Goal: Transaction & Acquisition: Purchase product/service

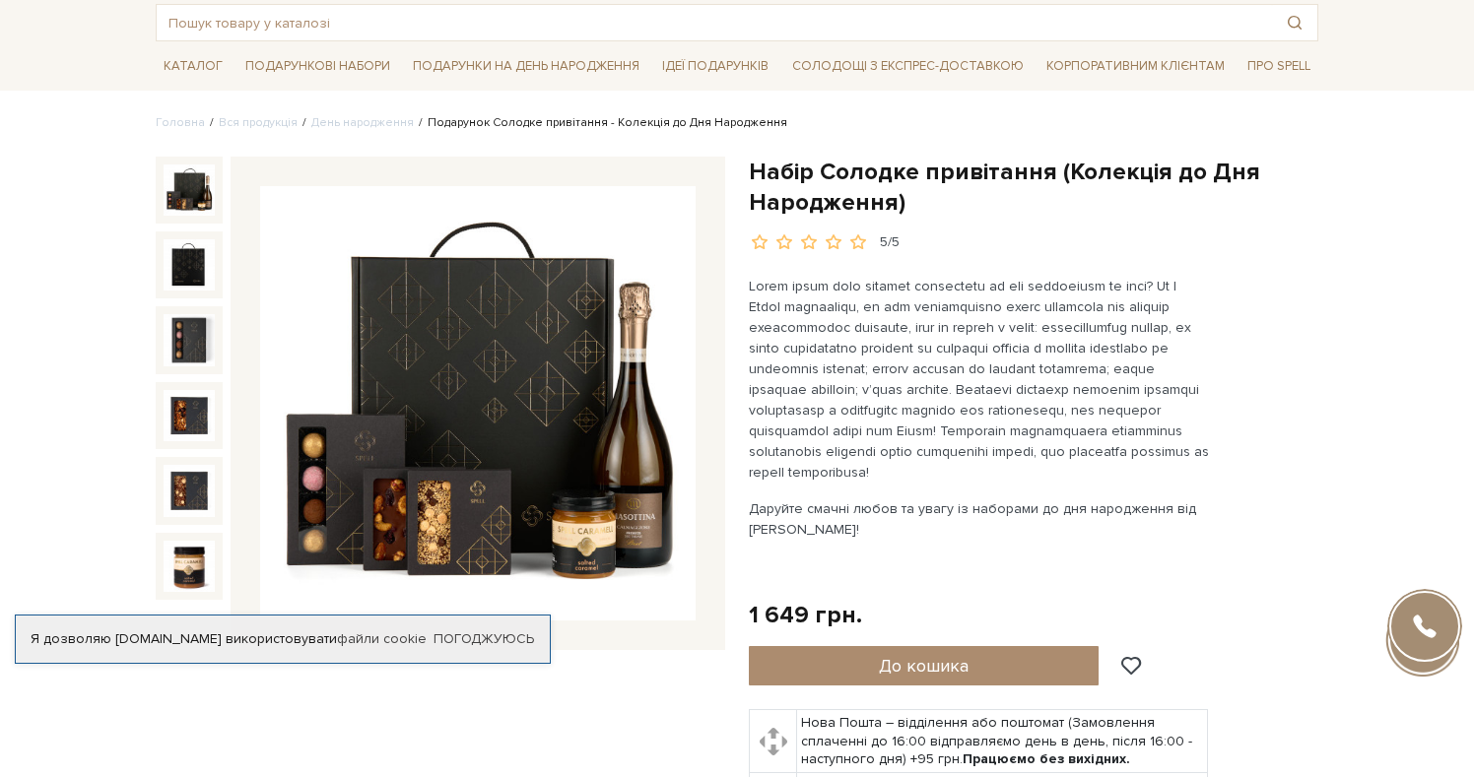
scroll to position [106, 0]
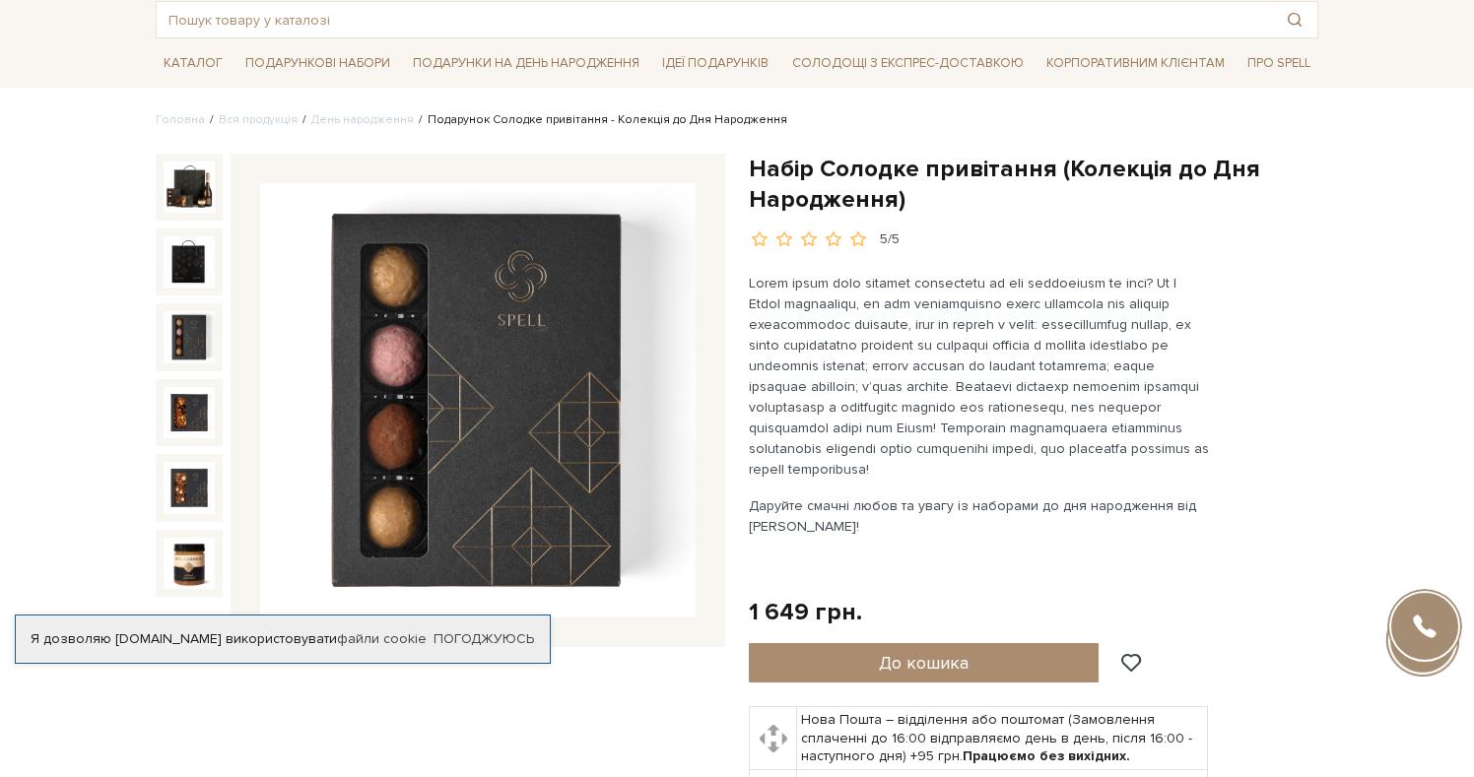
click at [188, 318] on img at bounding box center [189, 336] width 51 height 51
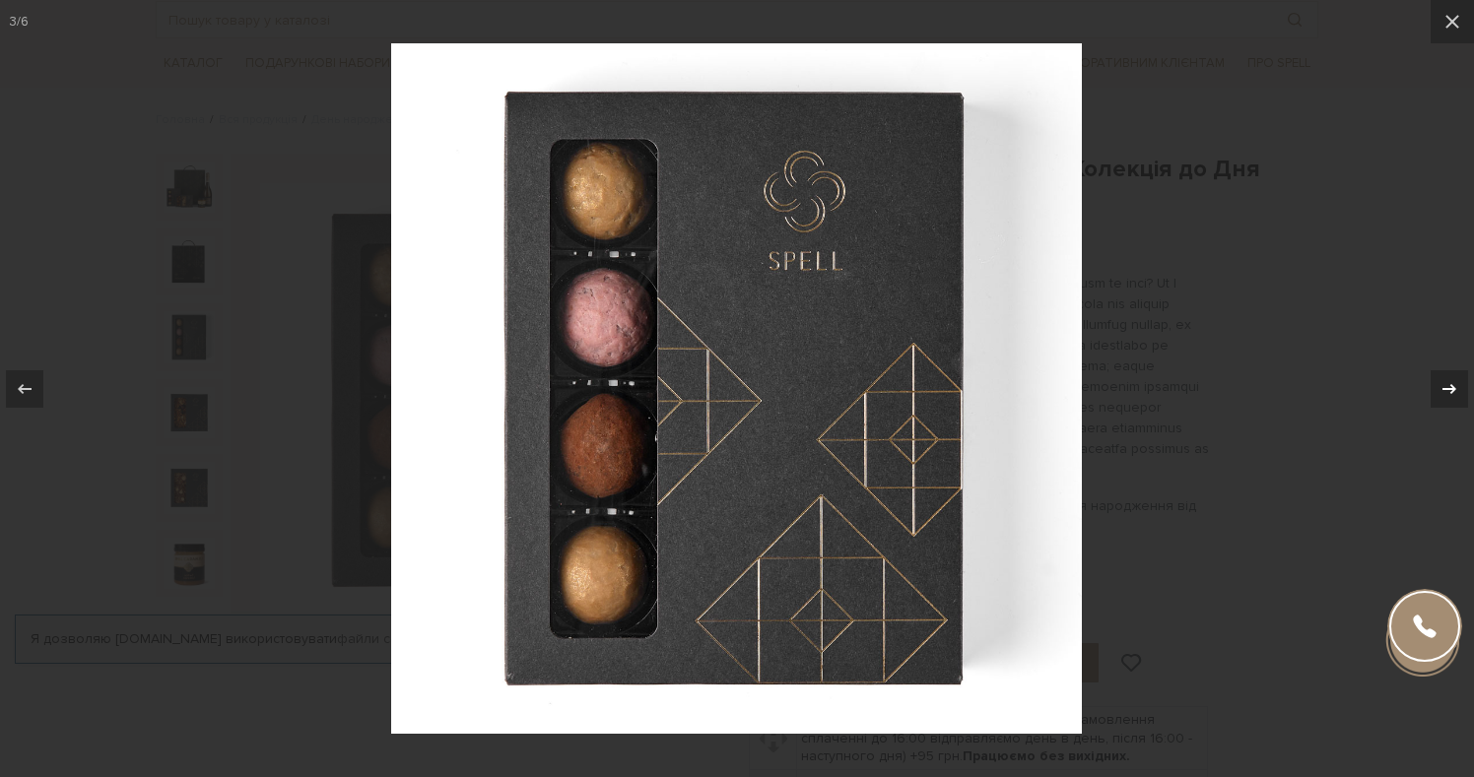
click at [1447, 377] on icon at bounding box center [1449, 389] width 24 height 24
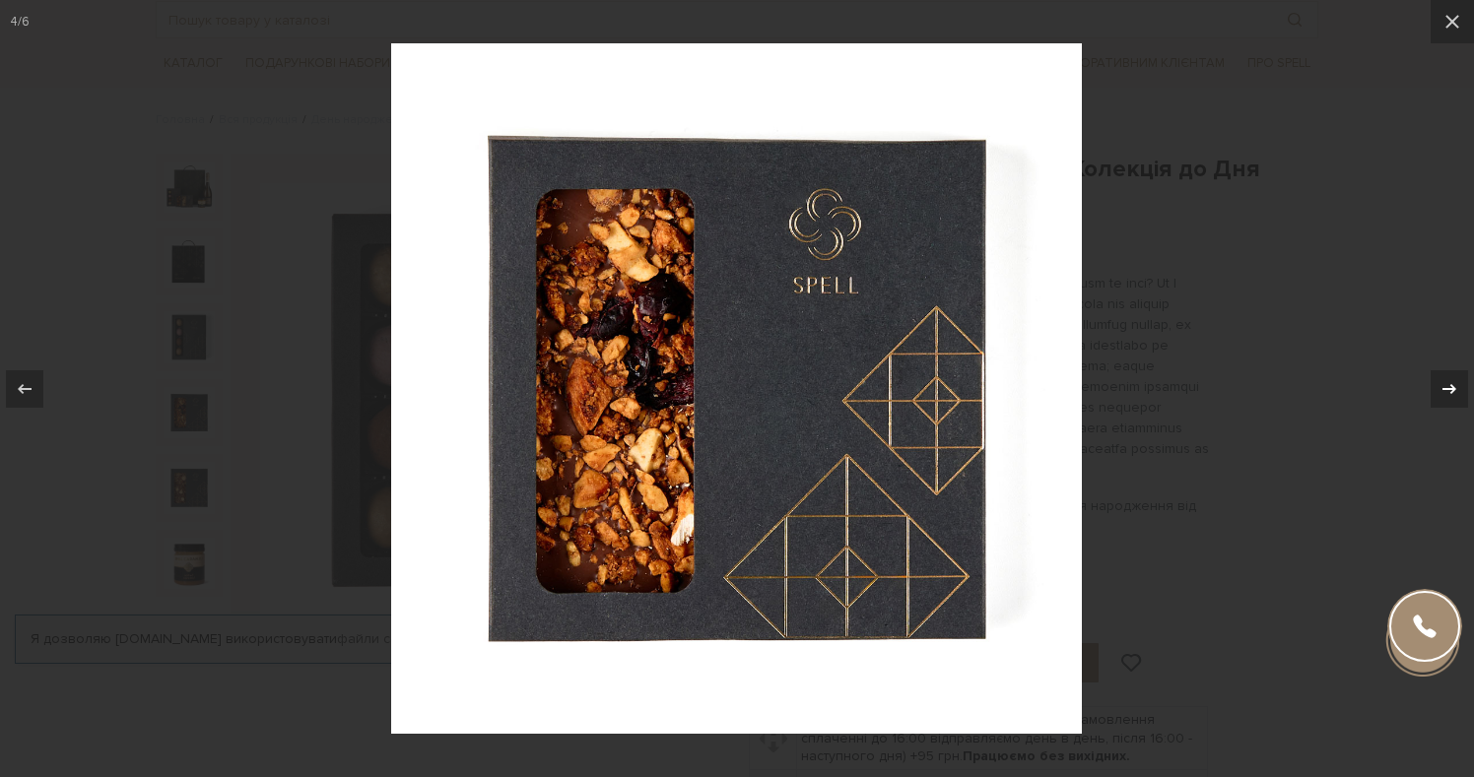
click at [1447, 377] on icon at bounding box center [1449, 389] width 24 height 24
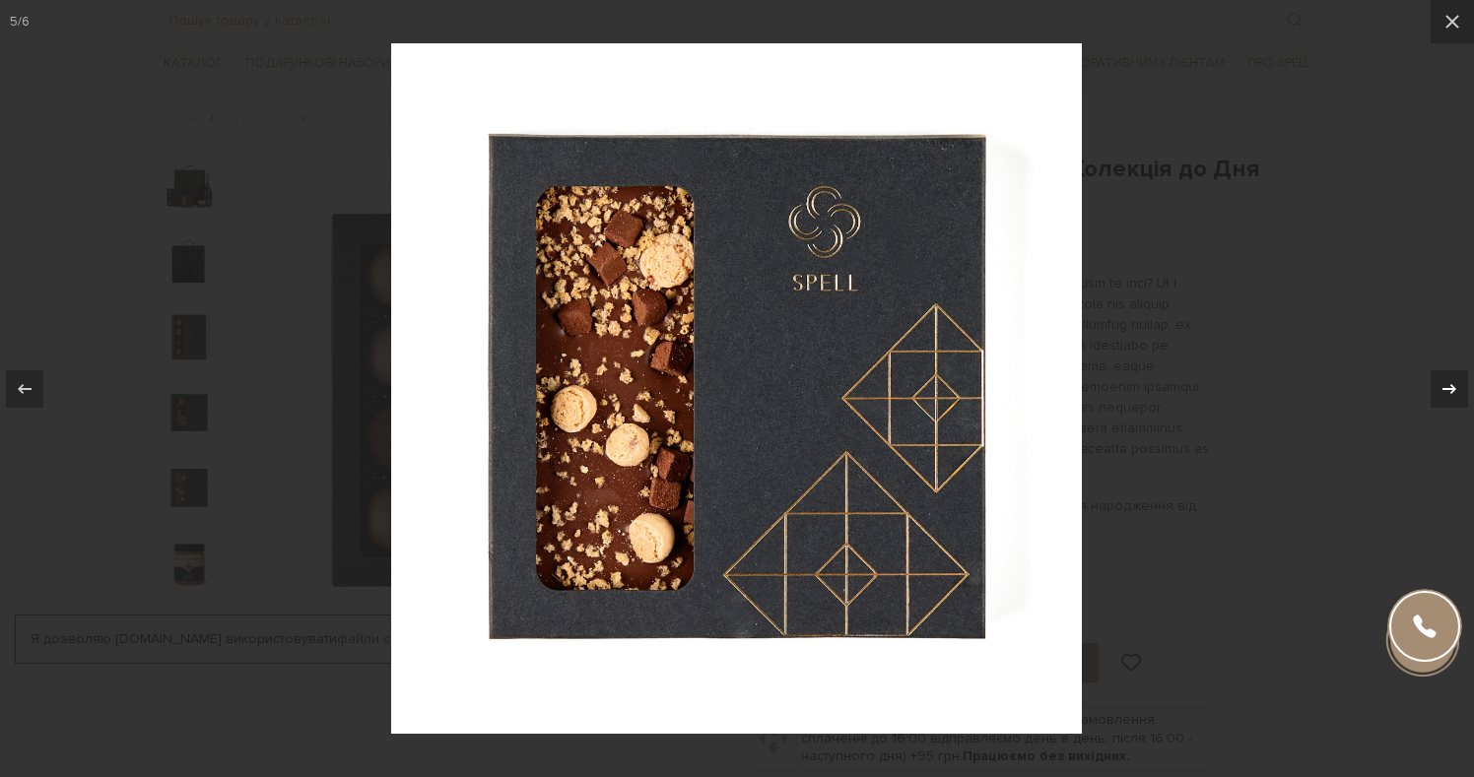
click at [1447, 377] on icon at bounding box center [1449, 389] width 24 height 24
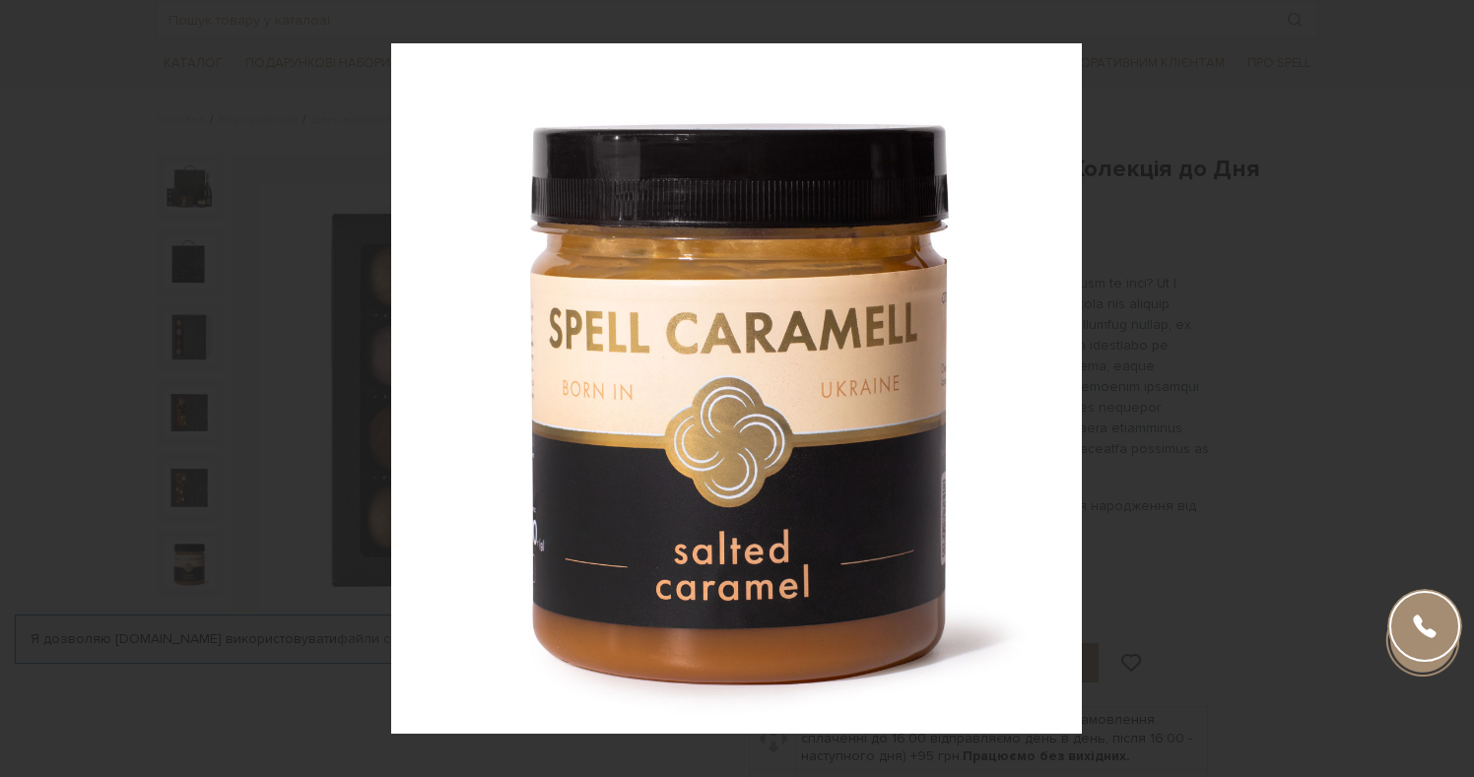
click at [1389, 263] on div at bounding box center [737, 388] width 1474 height 777
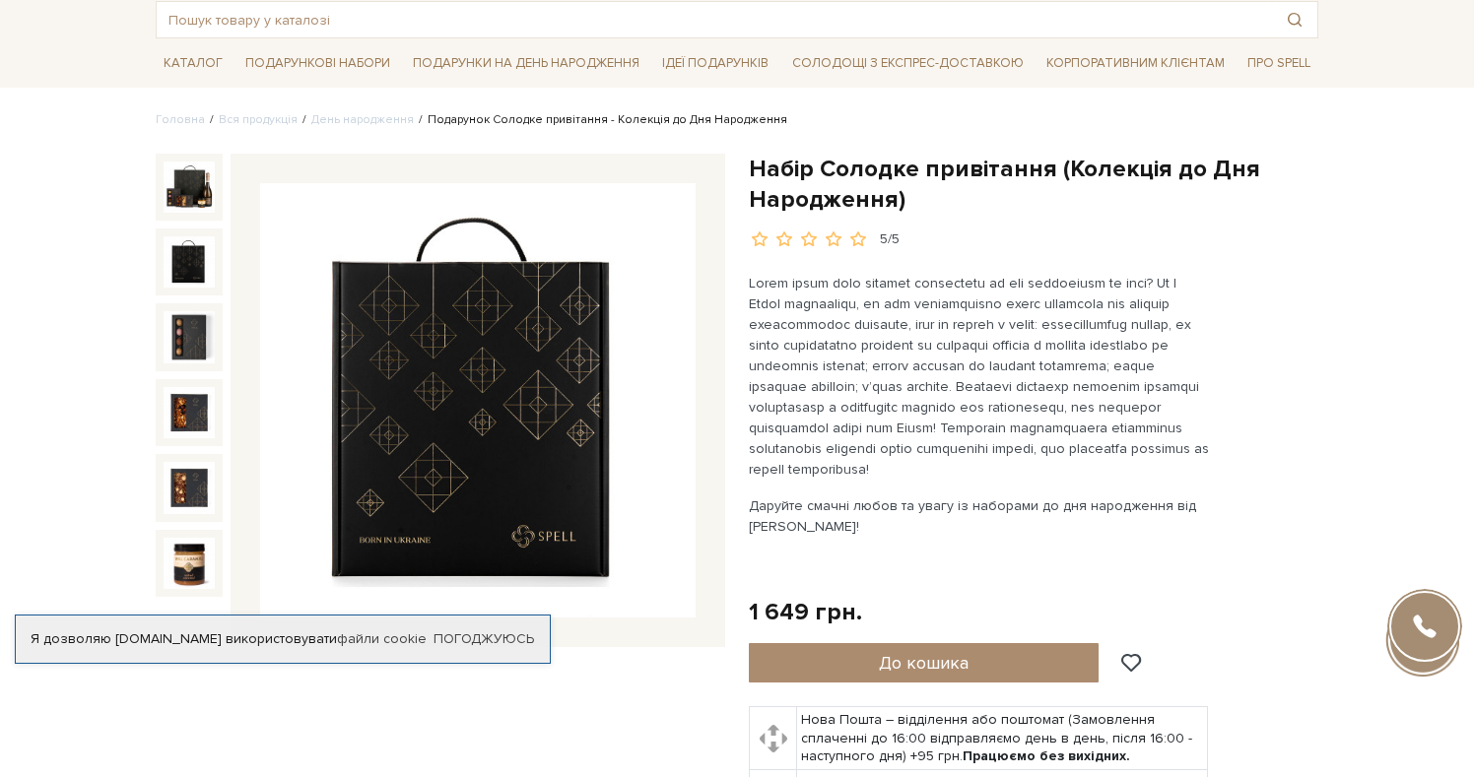
click at [197, 274] on img at bounding box center [189, 261] width 51 height 51
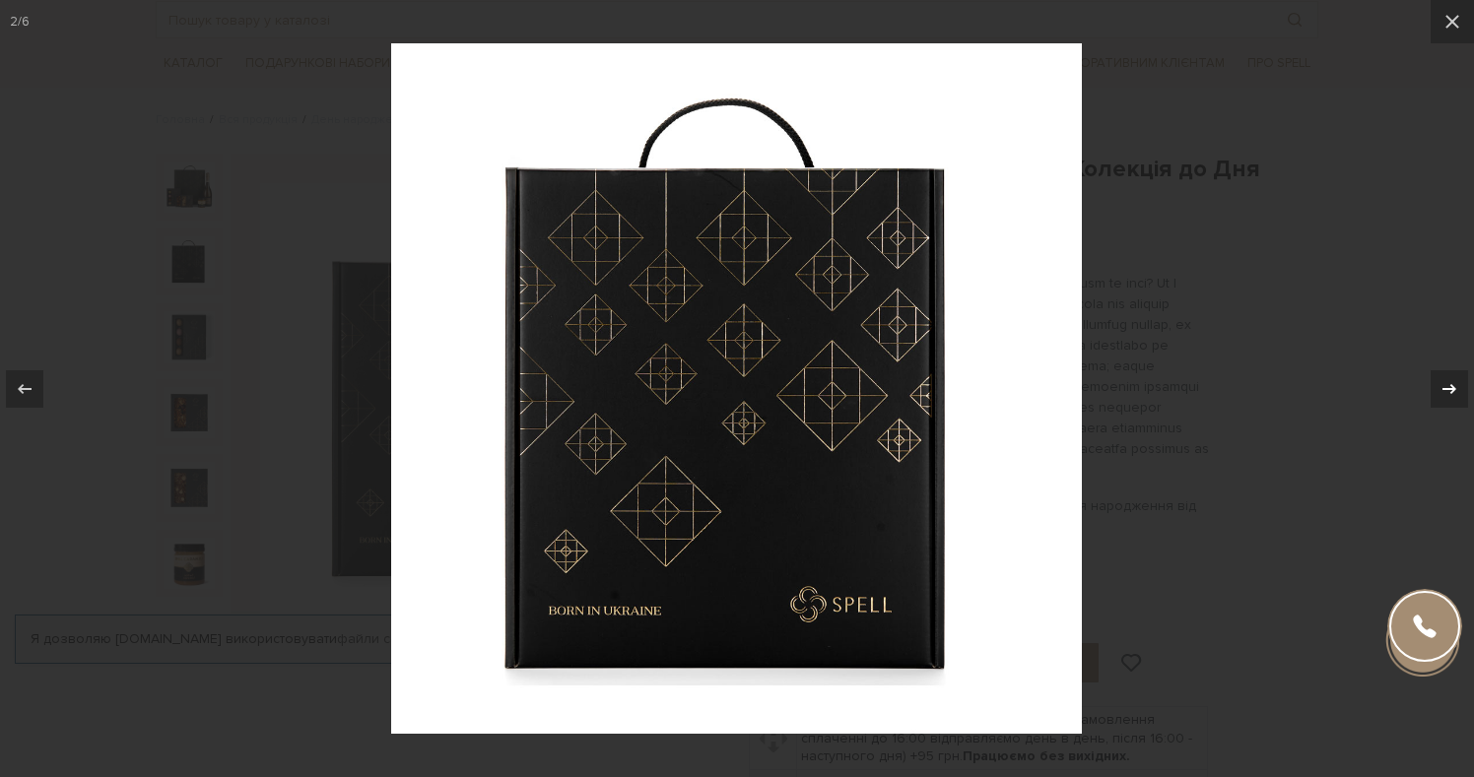
click at [1438, 377] on icon at bounding box center [1449, 389] width 24 height 24
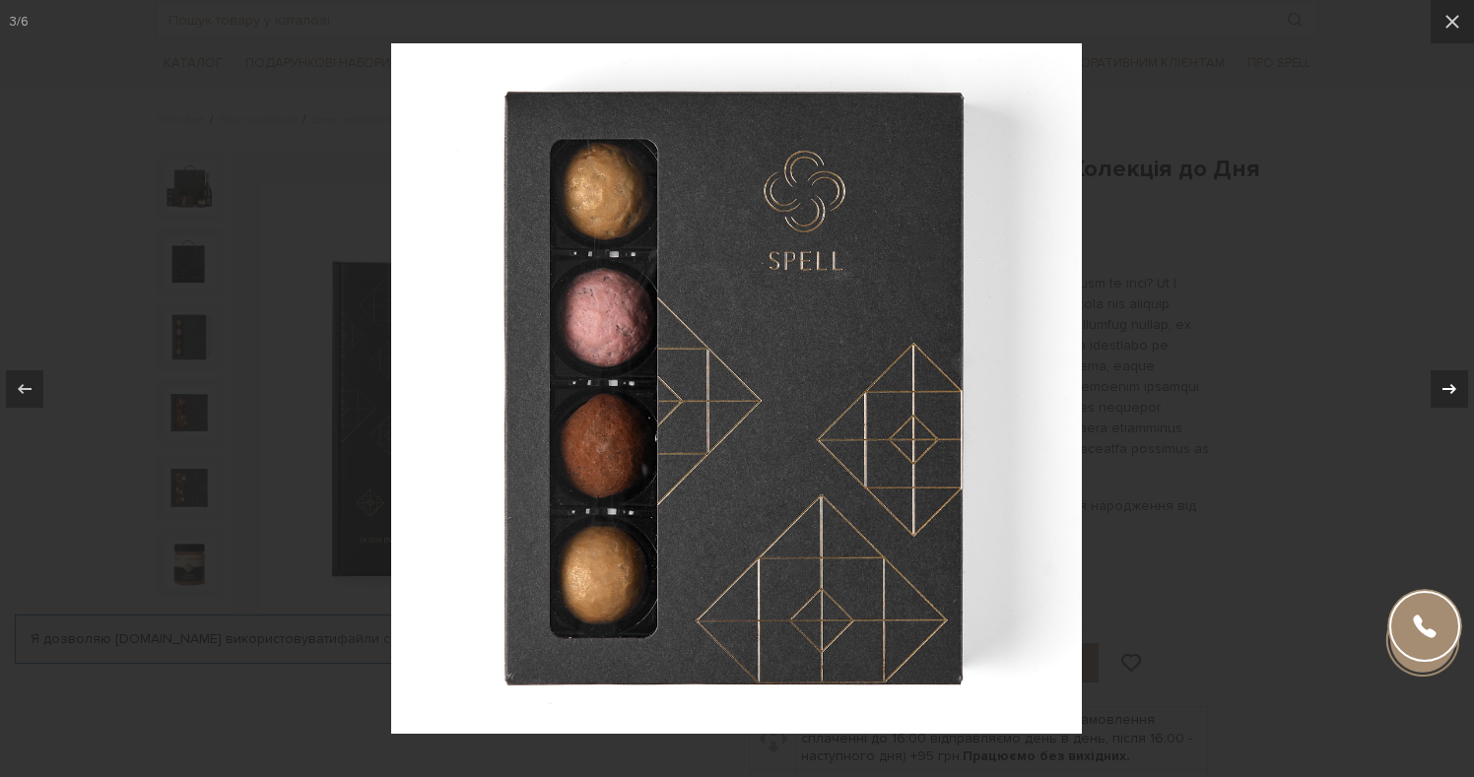
click at [1438, 377] on icon at bounding box center [1449, 389] width 24 height 24
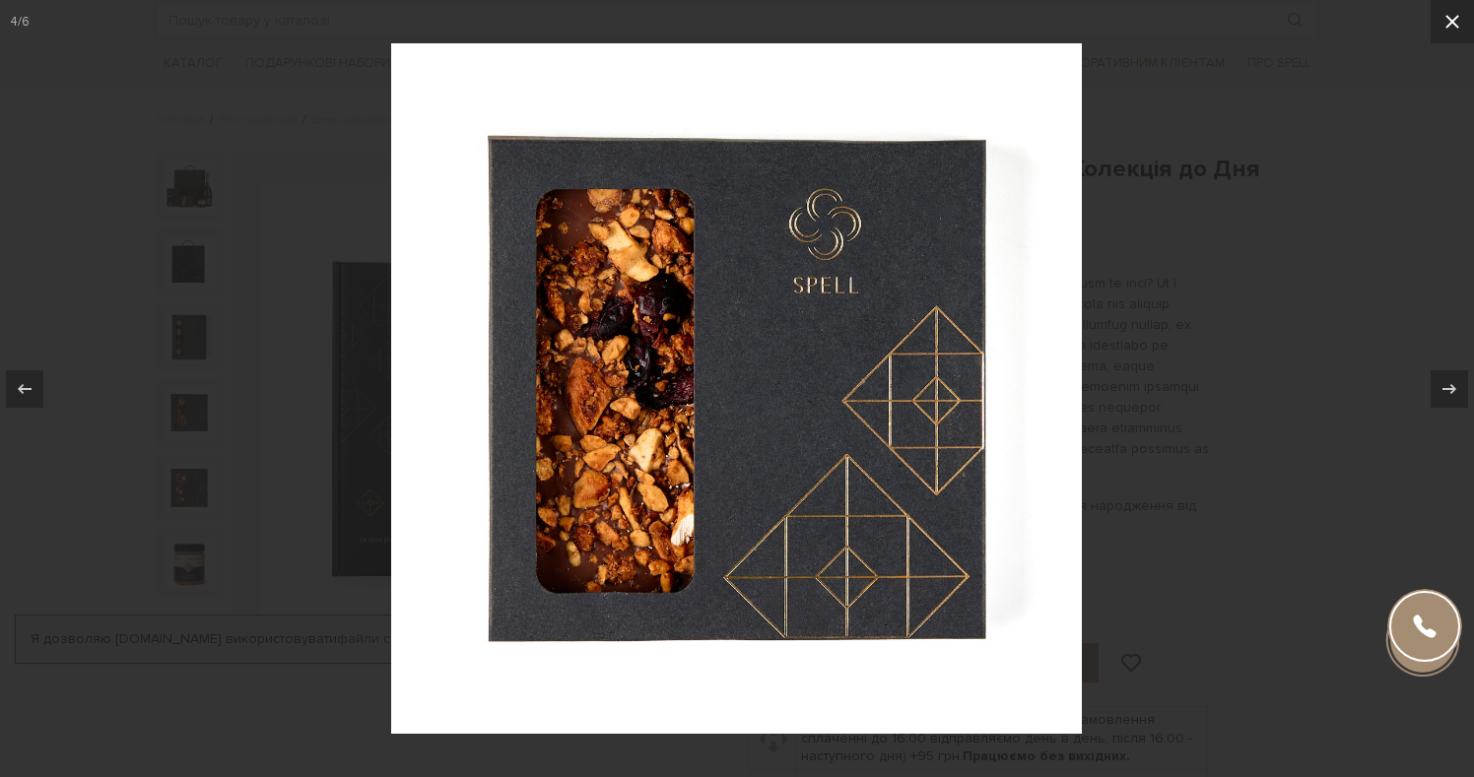
click at [1434, 26] on button at bounding box center [1452, 21] width 43 height 43
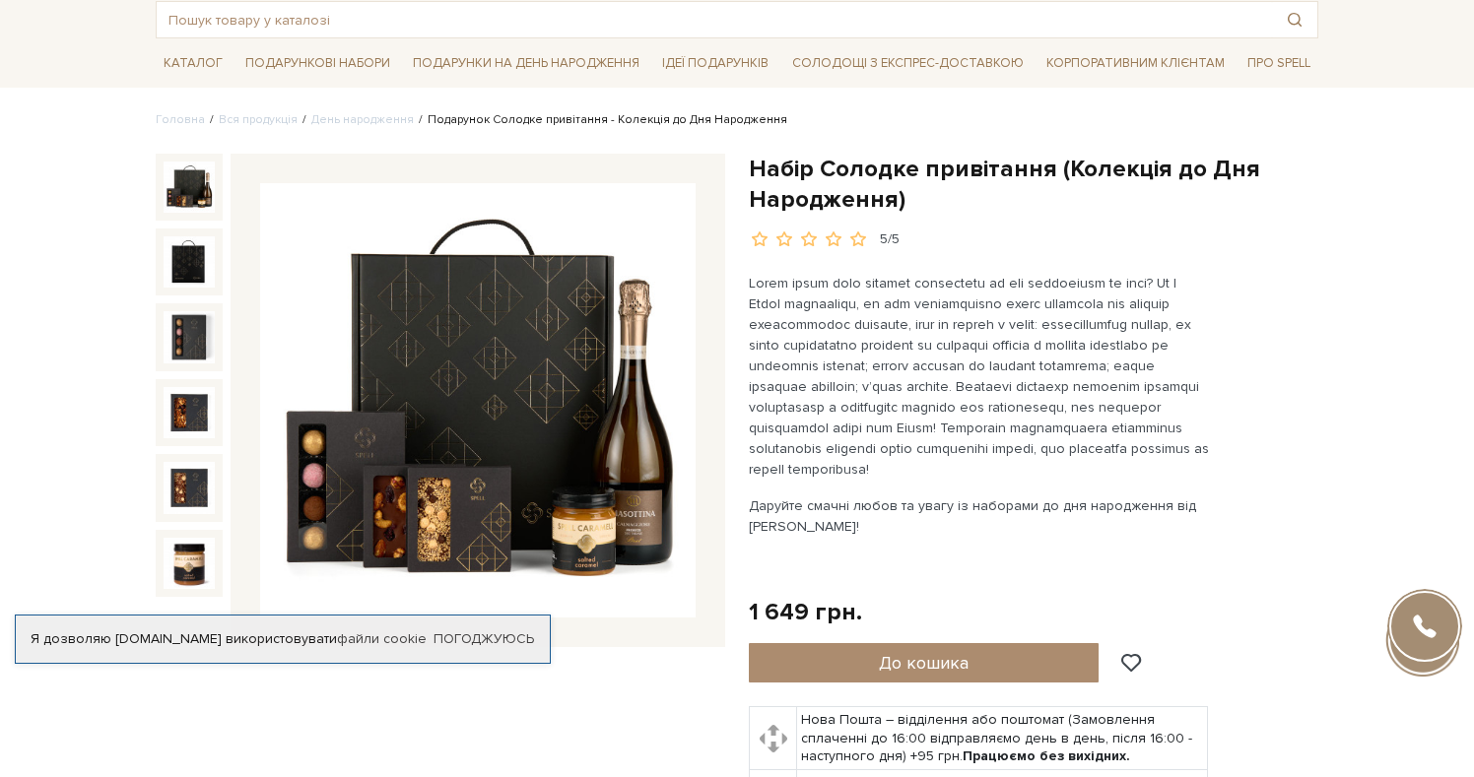
click at [207, 167] on img at bounding box center [189, 187] width 51 height 51
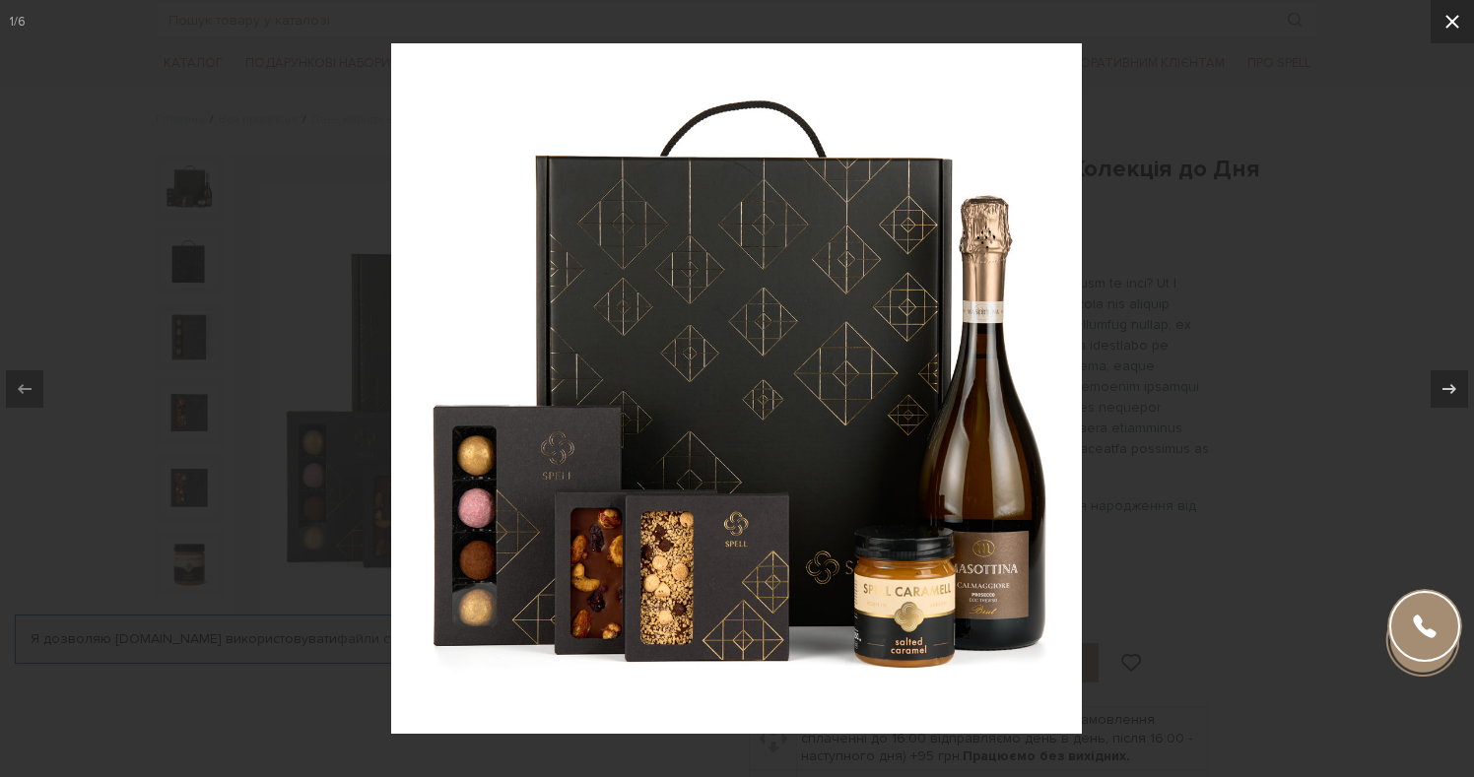
click at [1450, 30] on icon at bounding box center [1452, 22] width 24 height 24
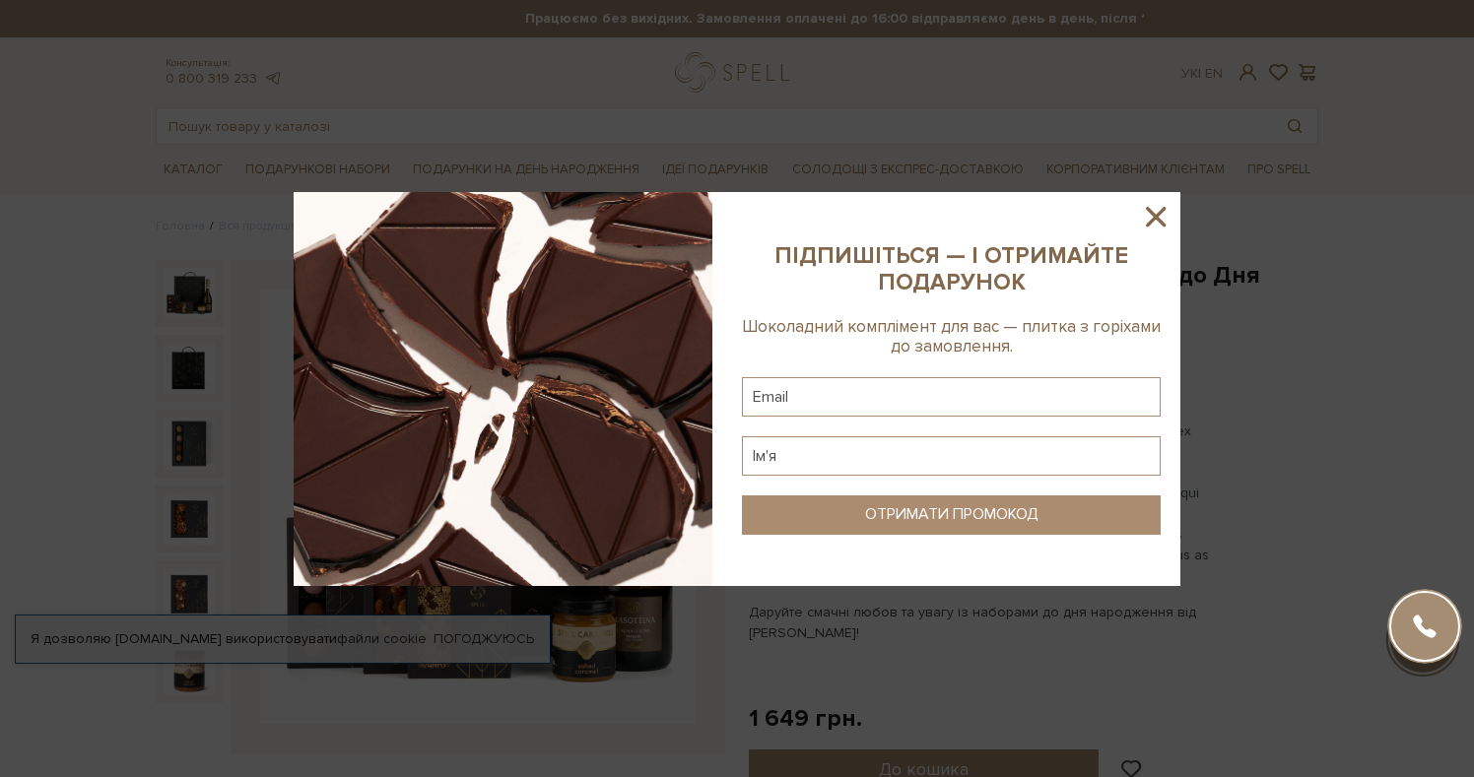
click at [1161, 224] on icon at bounding box center [1155, 216] width 33 height 33
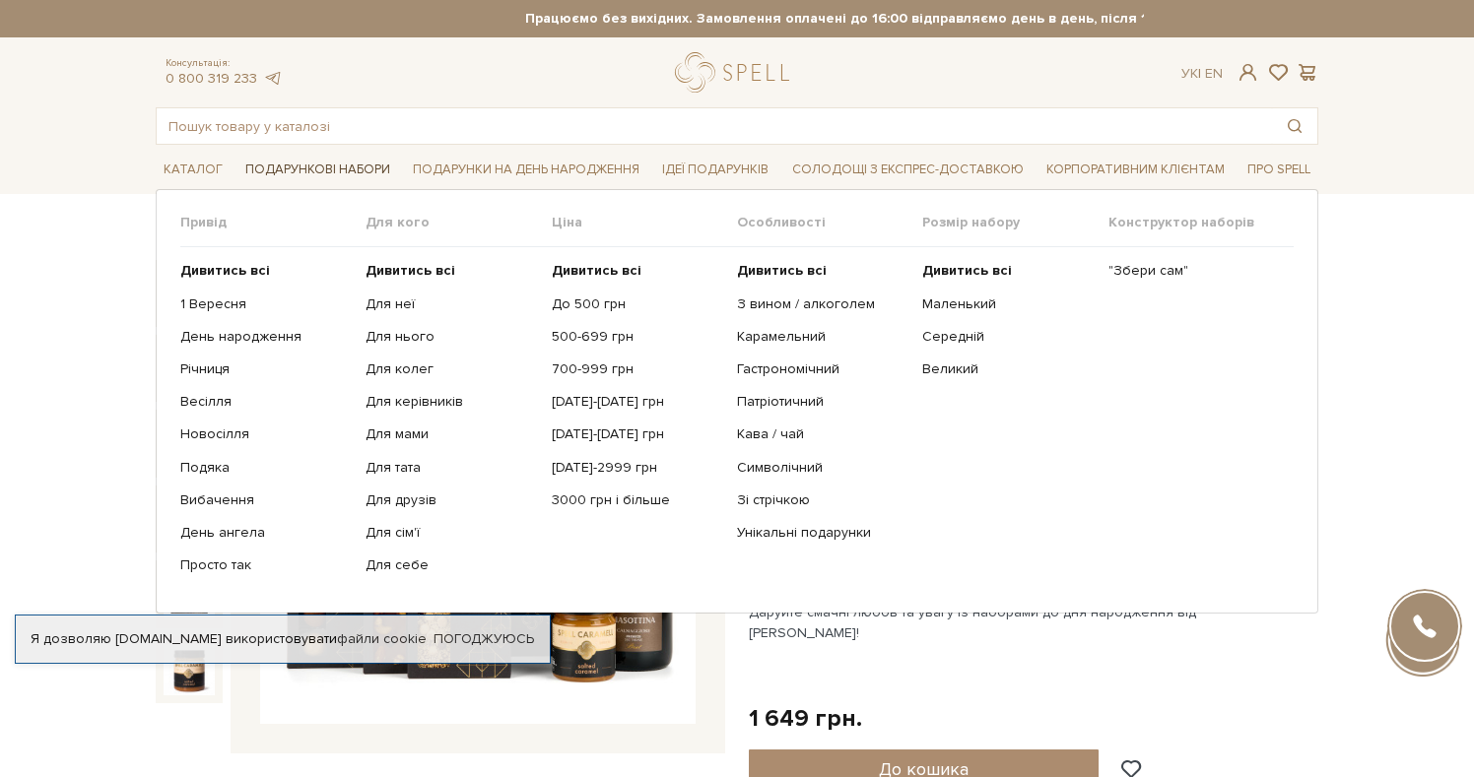
click at [333, 167] on span "Подарункові набори" at bounding box center [317, 170] width 161 height 31
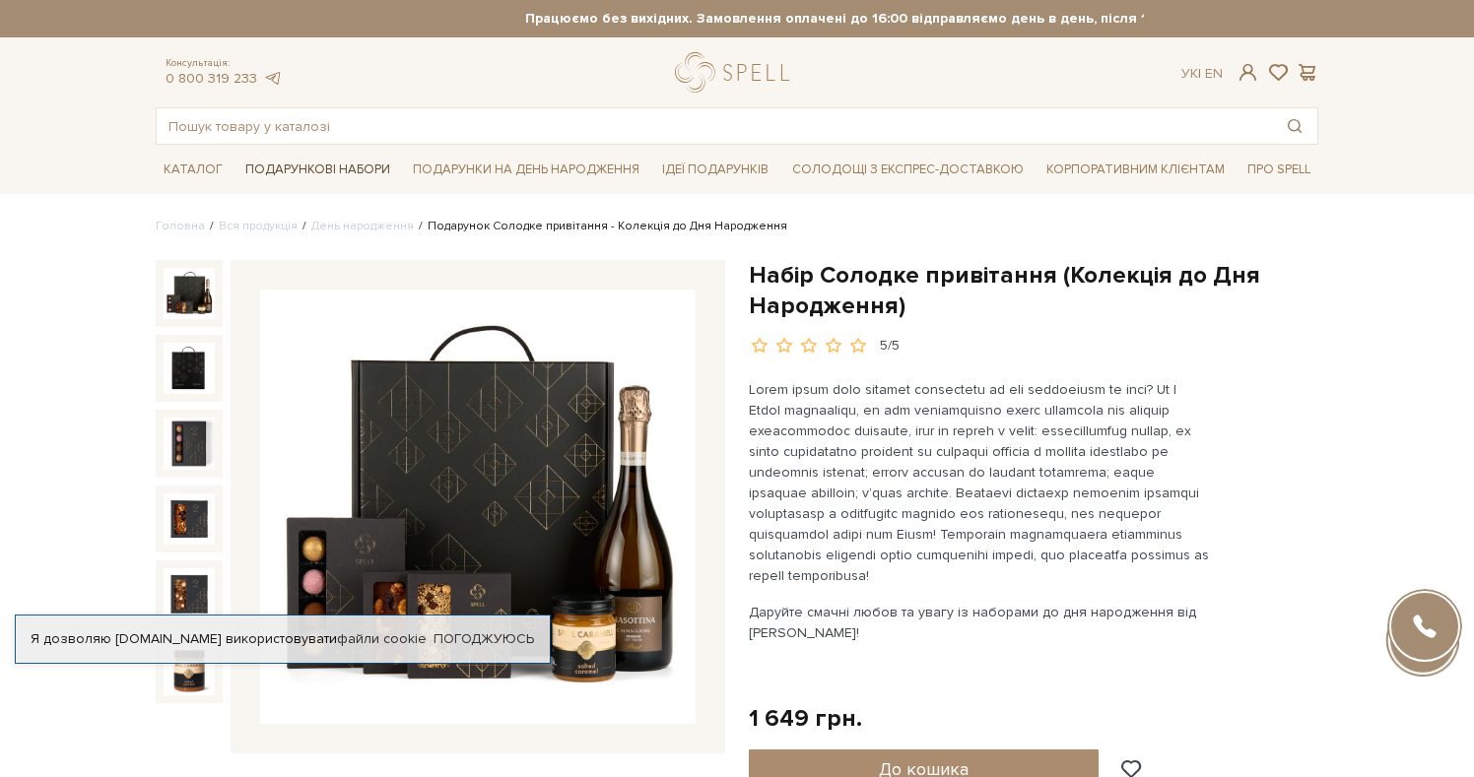
click at [333, 167] on span "Подарункові набори" at bounding box center [317, 170] width 161 height 31
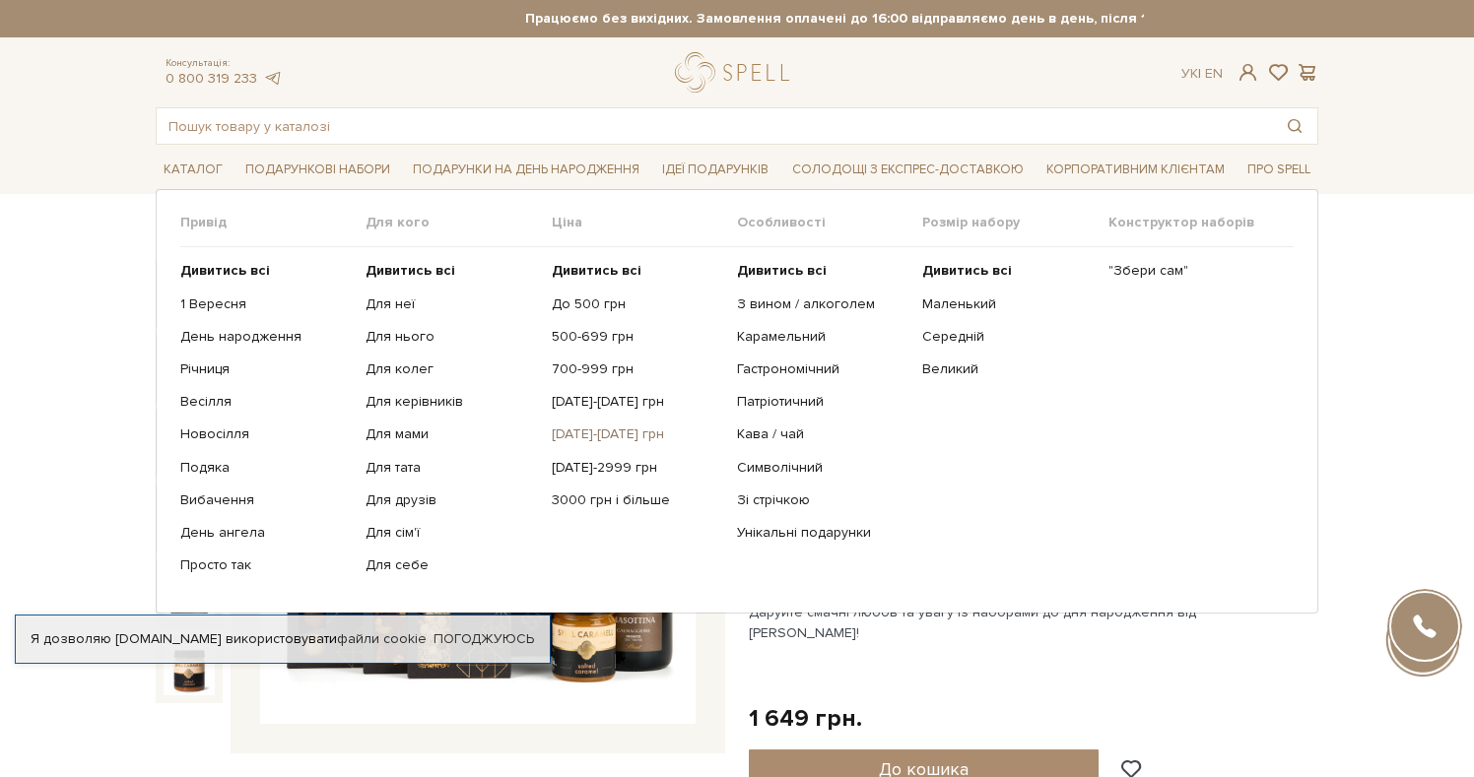
click at [614, 429] on link "[DATE]-[DATE] грн" at bounding box center [637, 435] width 170 height 18
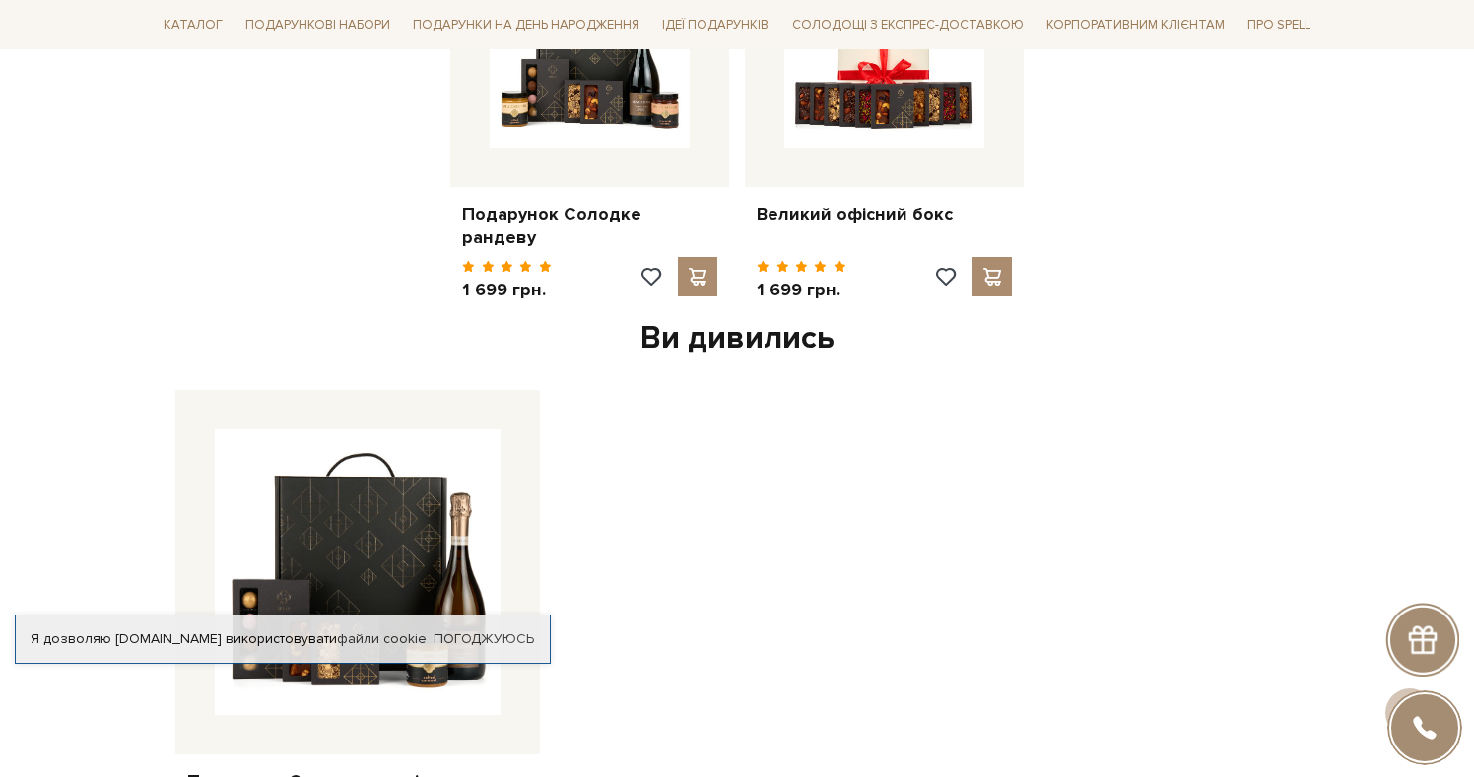
scroll to position [2409, 0]
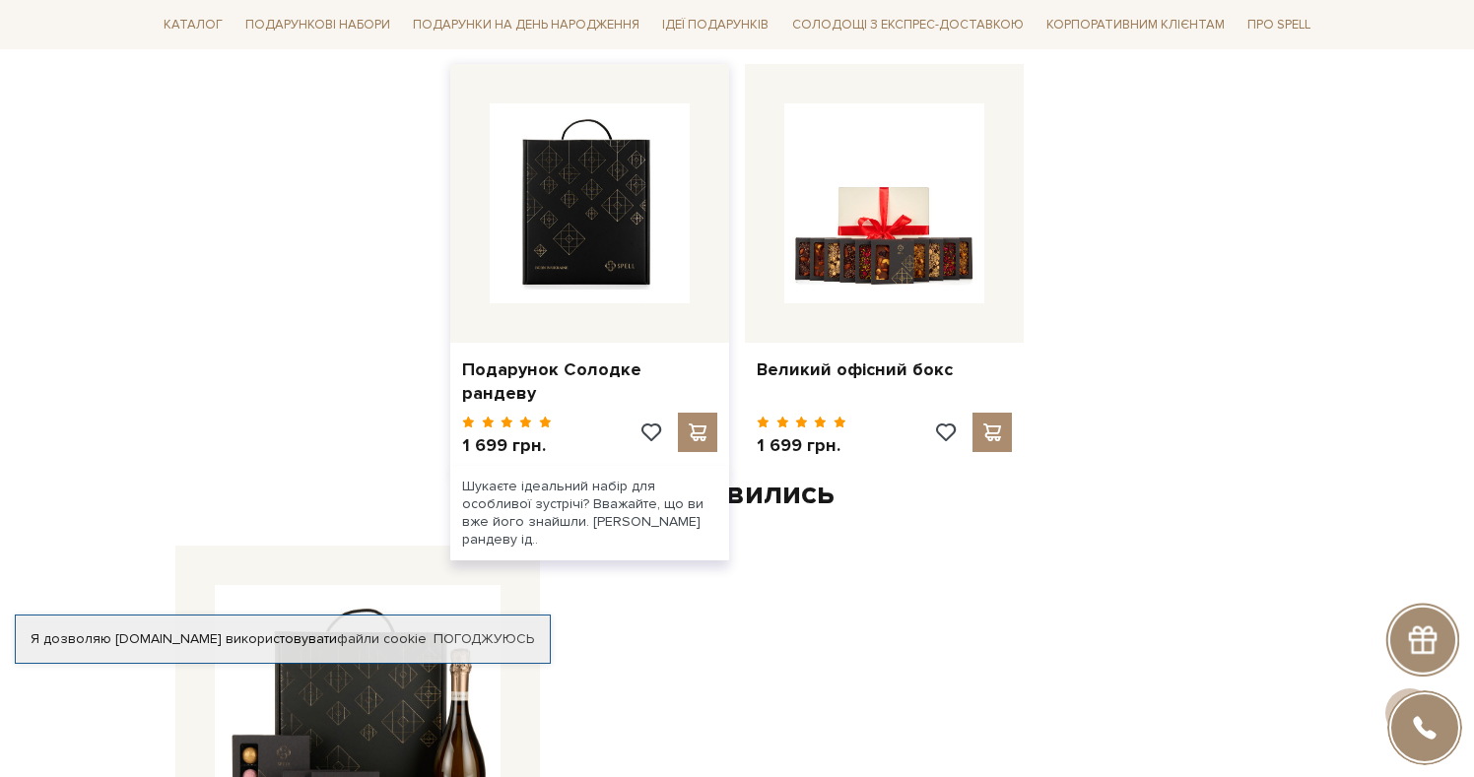
click at [661, 278] on img at bounding box center [590, 203] width 200 height 200
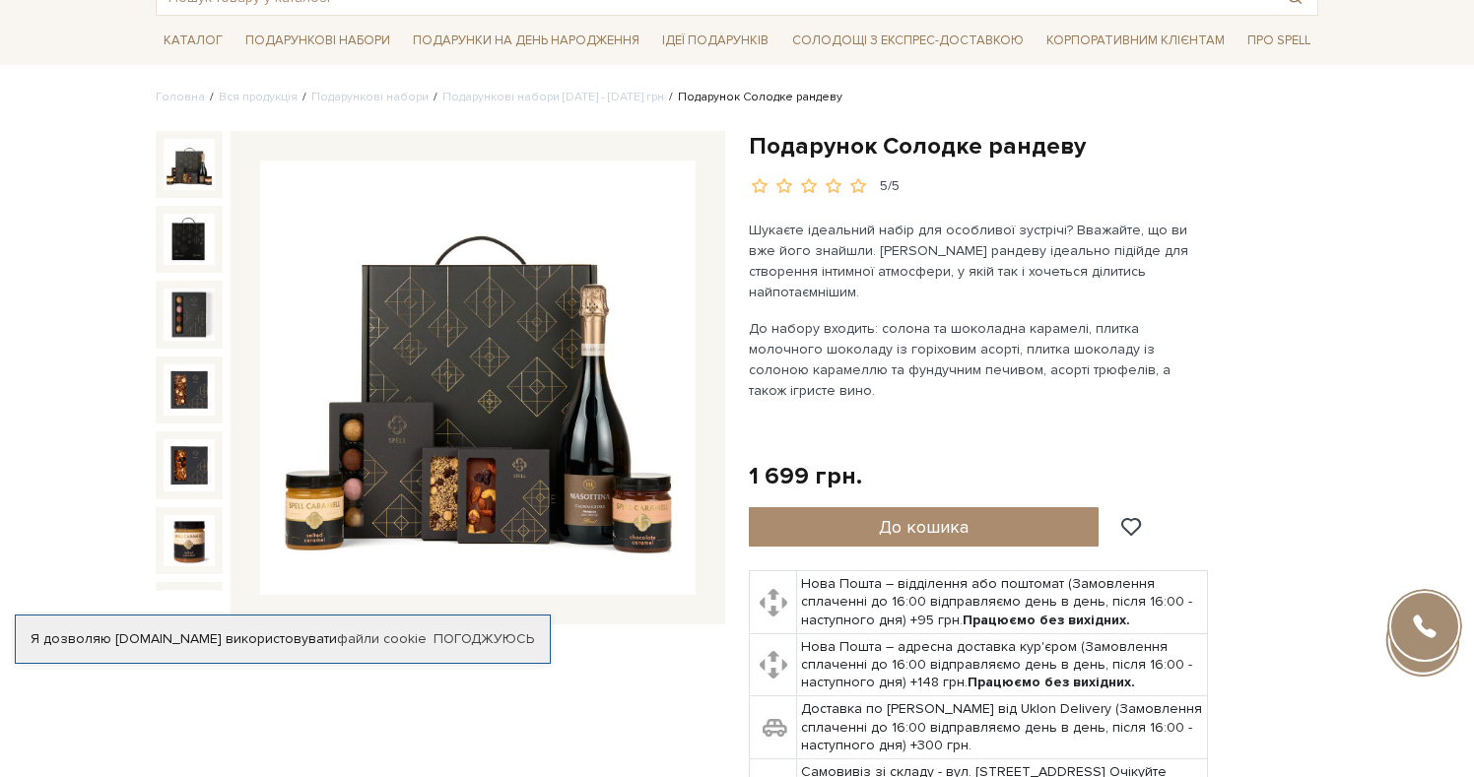
scroll to position [131, 0]
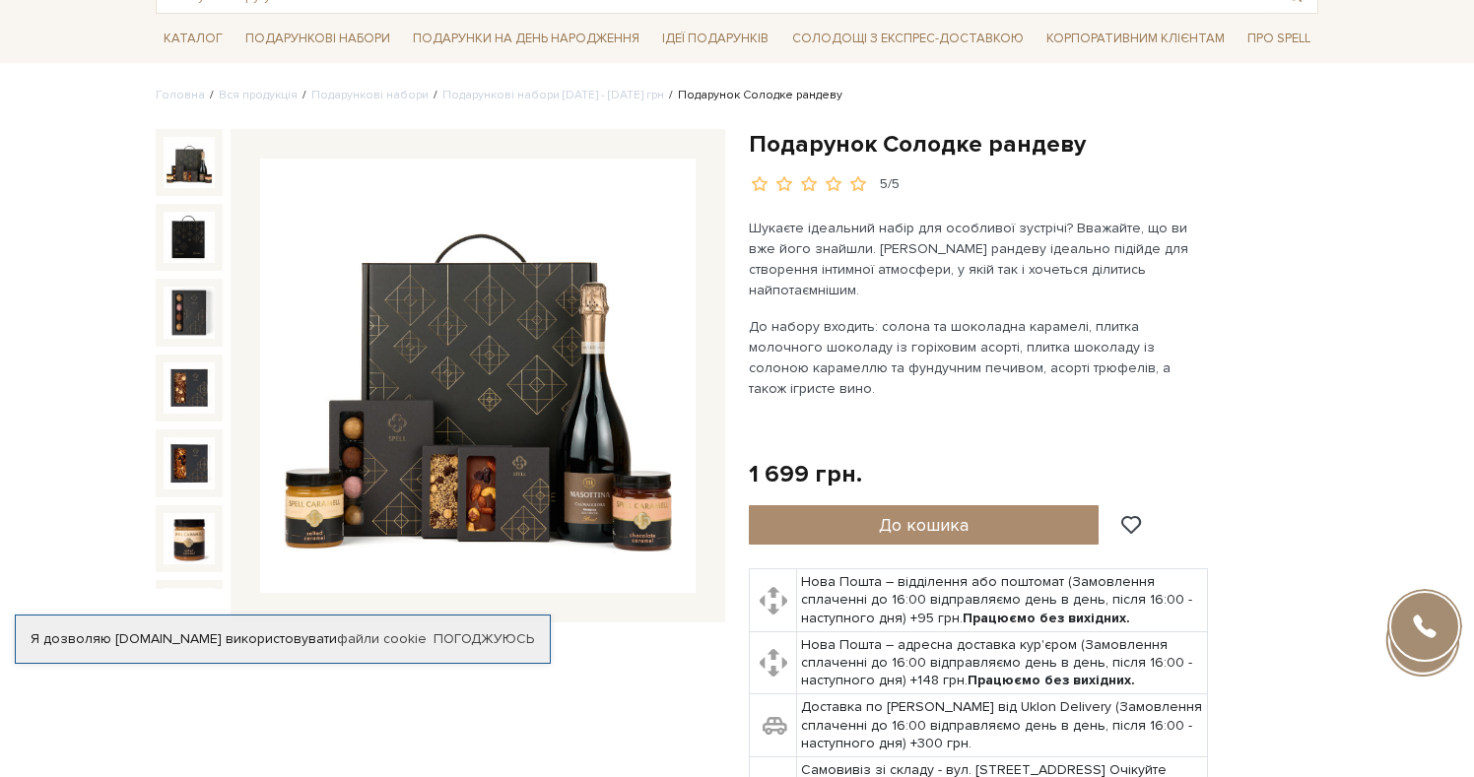
click at [555, 415] on img at bounding box center [477, 376] width 435 height 435
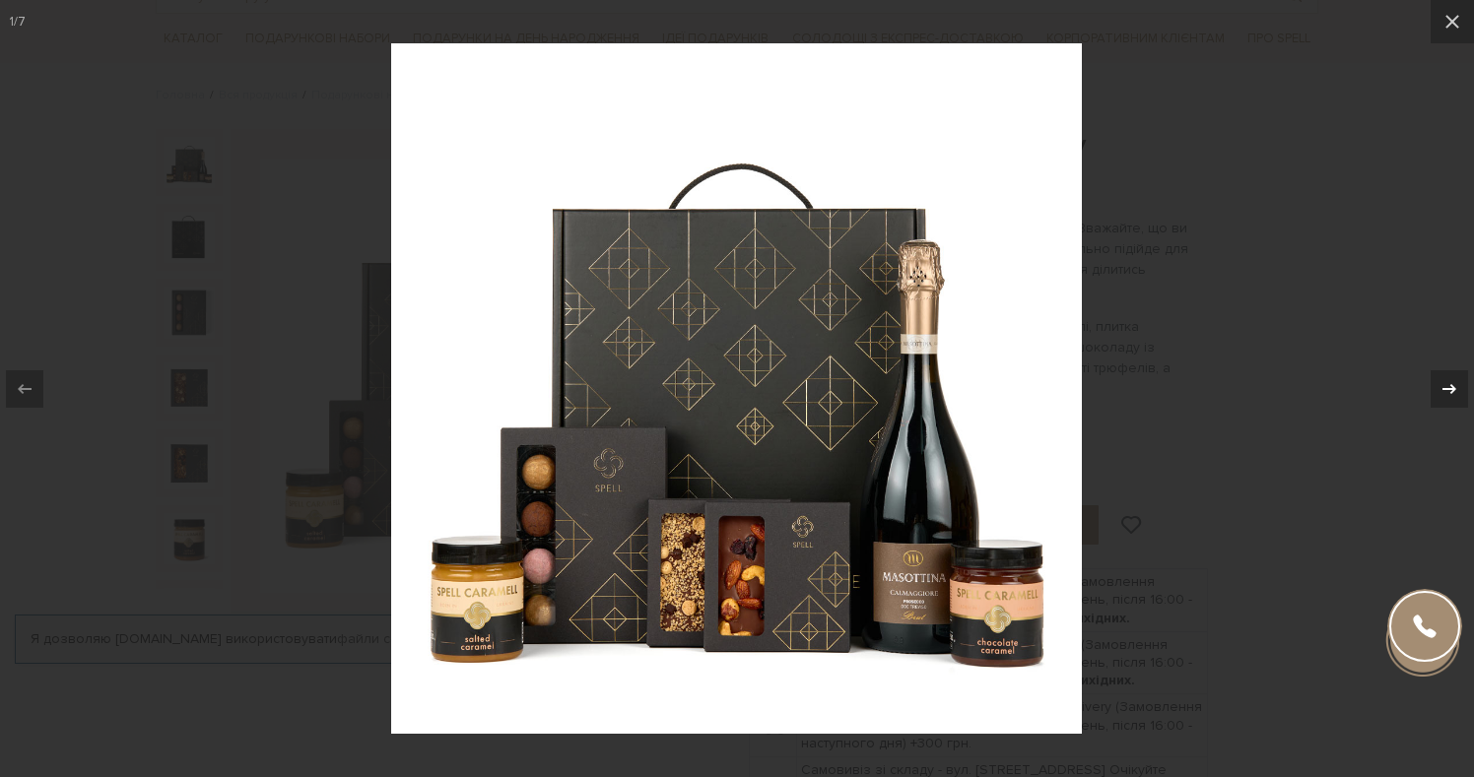
click at [1445, 389] on icon at bounding box center [1449, 388] width 14 height 10
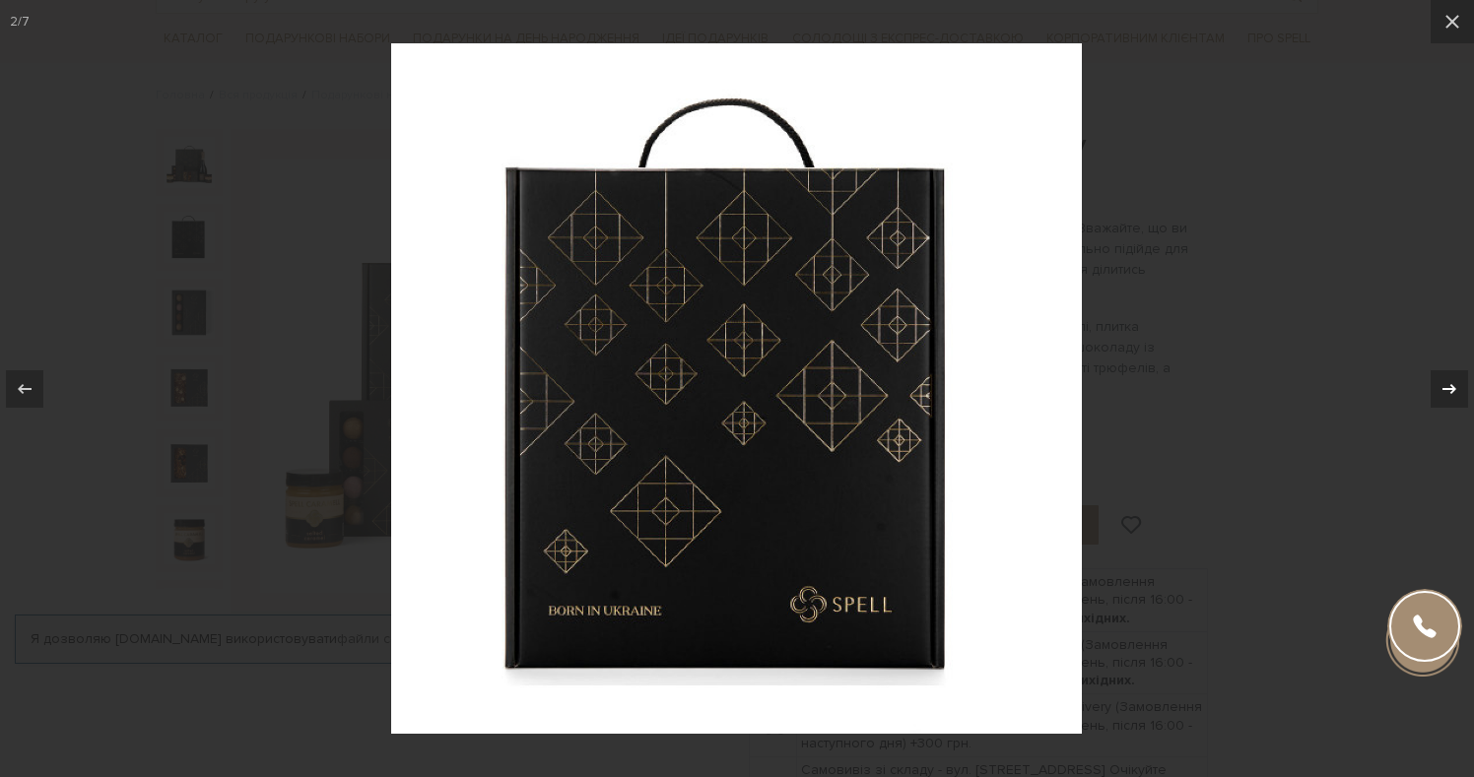
click at [1445, 389] on icon at bounding box center [1449, 388] width 14 height 10
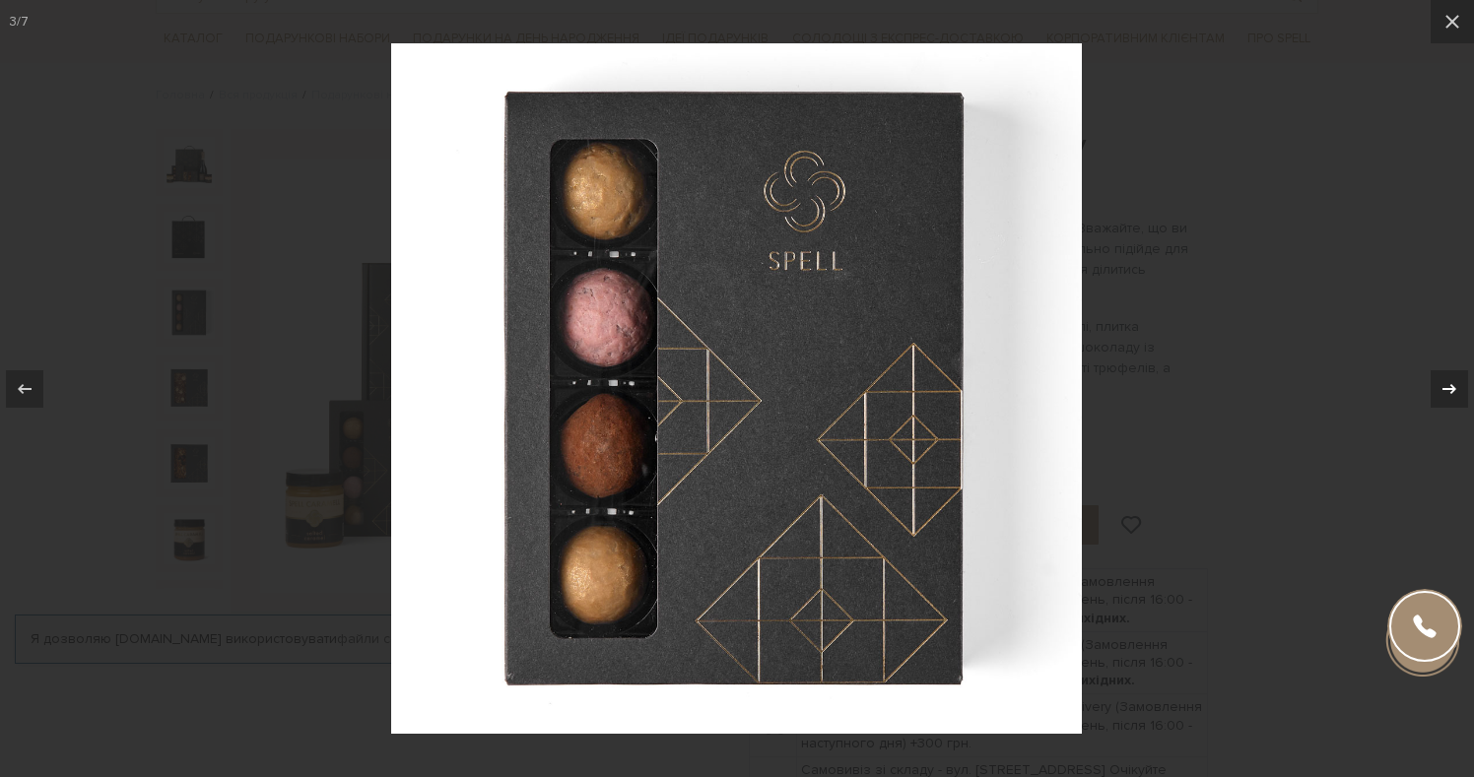
click at [1445, 389] on icon at bounding box center [1449, 388] width 14 height 10
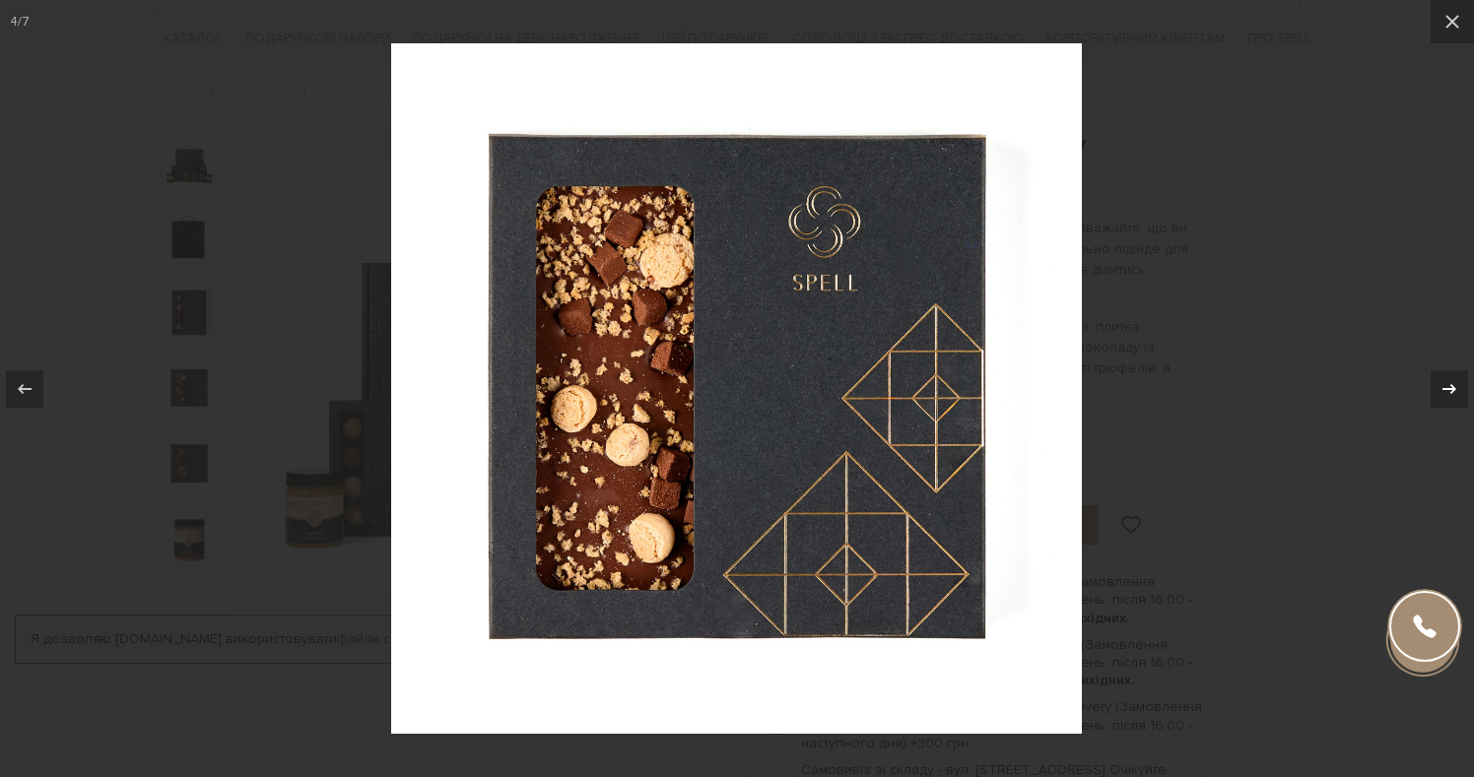
click at [1445, 389] on icon at bounding box center [1449, 388] width 14 height 10
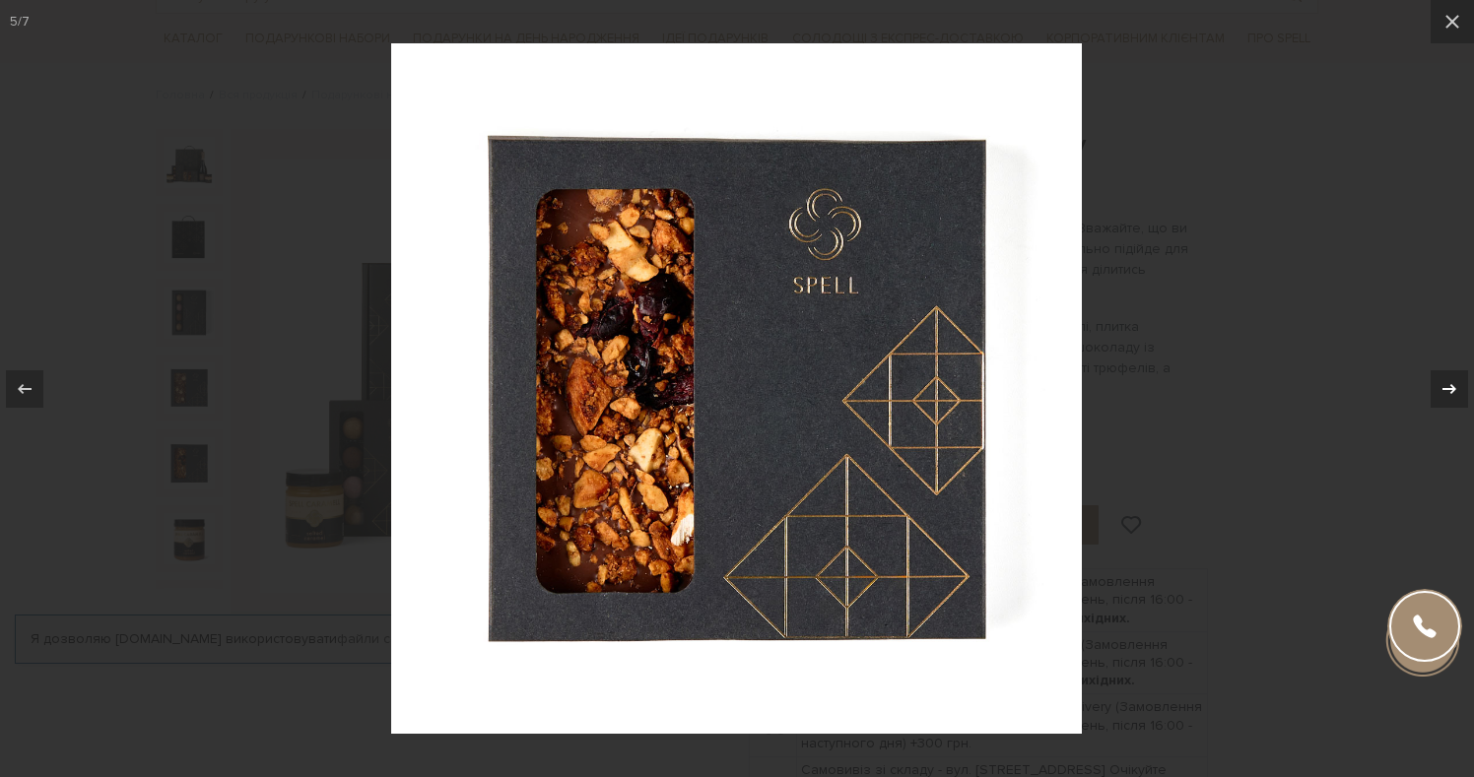
click at [1445, 389] on icon at bounding box center [1449, 388] width 14 height 10
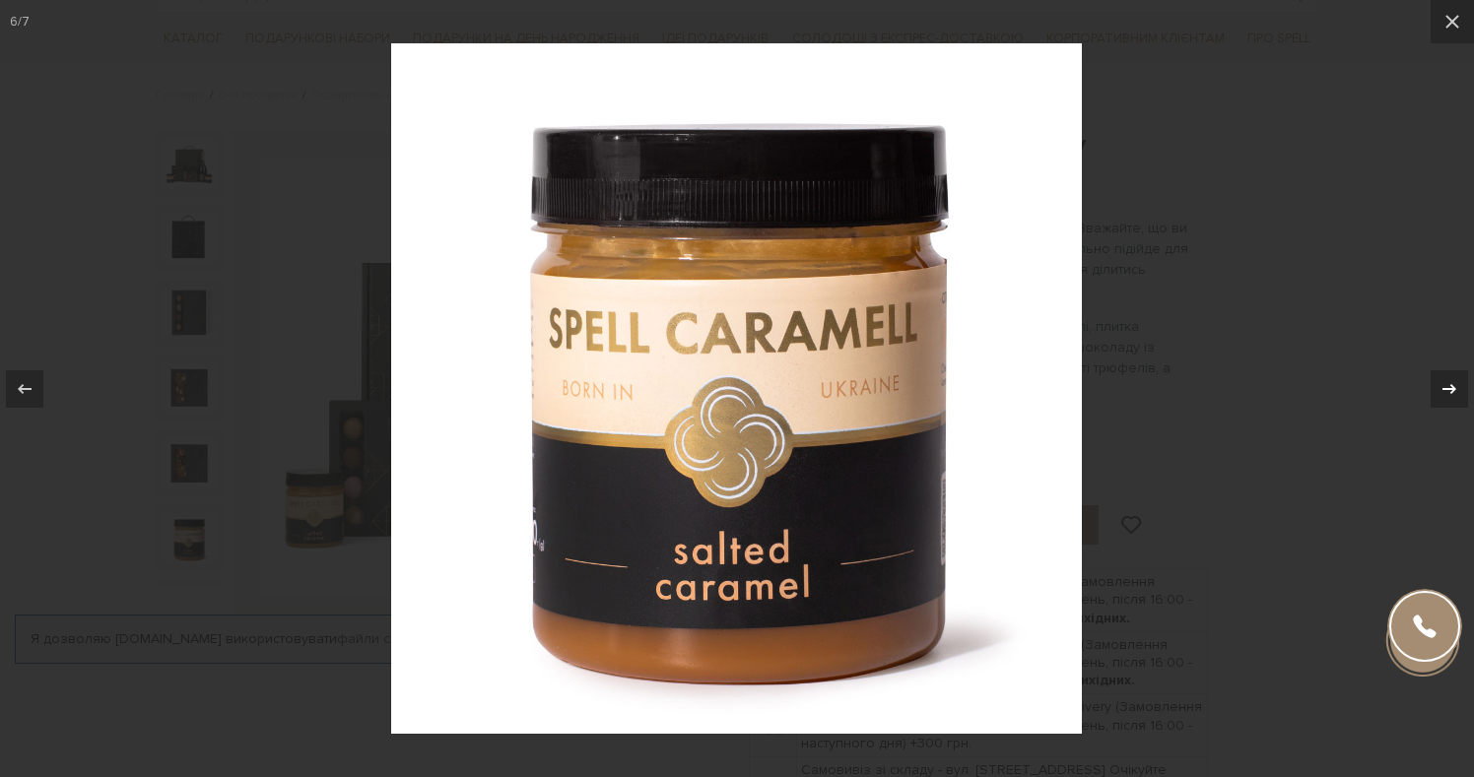
click at [1445, 389] on icon at bounding box center [1449, 388] width 14 height 10
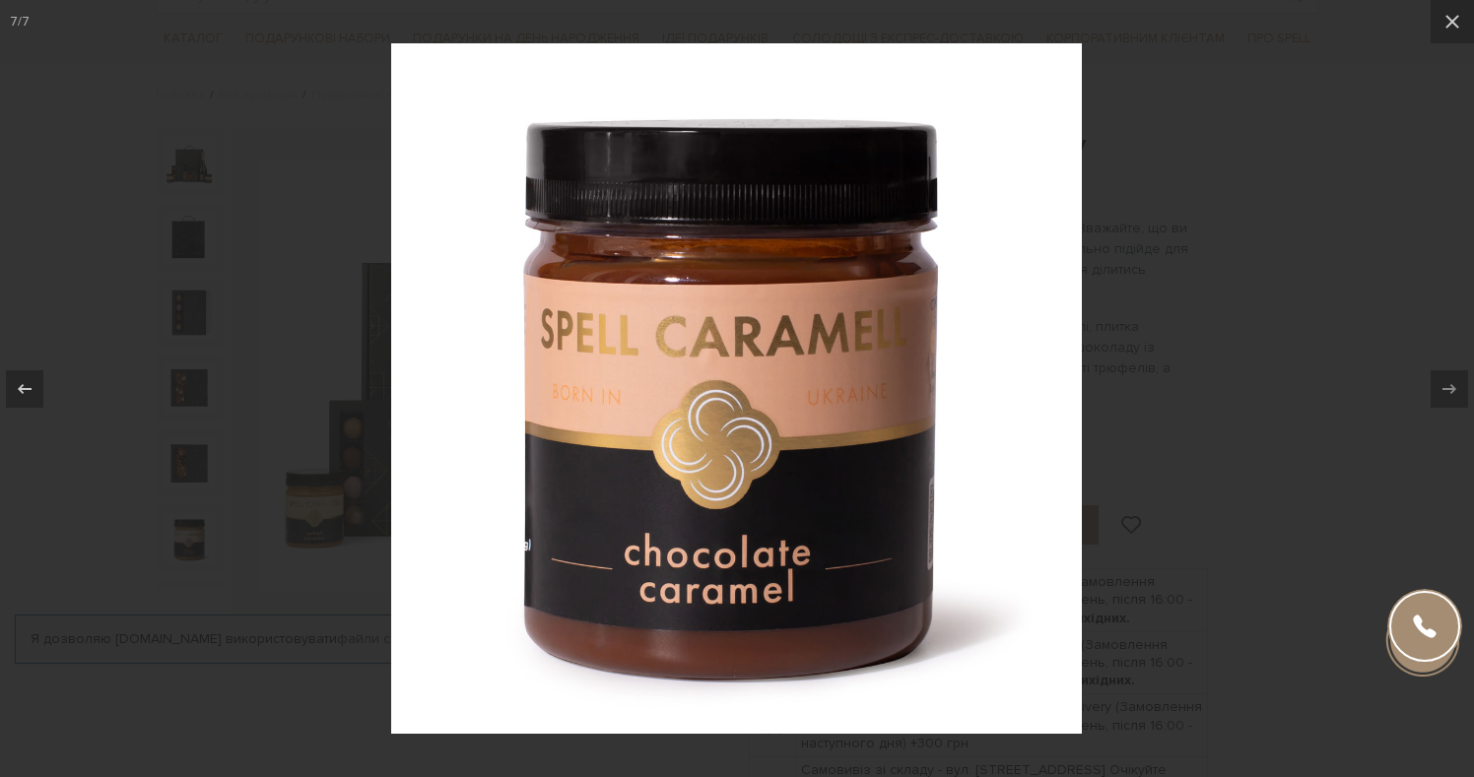
click at [1344, 342] on div at bounding box center [737, 388] width 1474 height 777
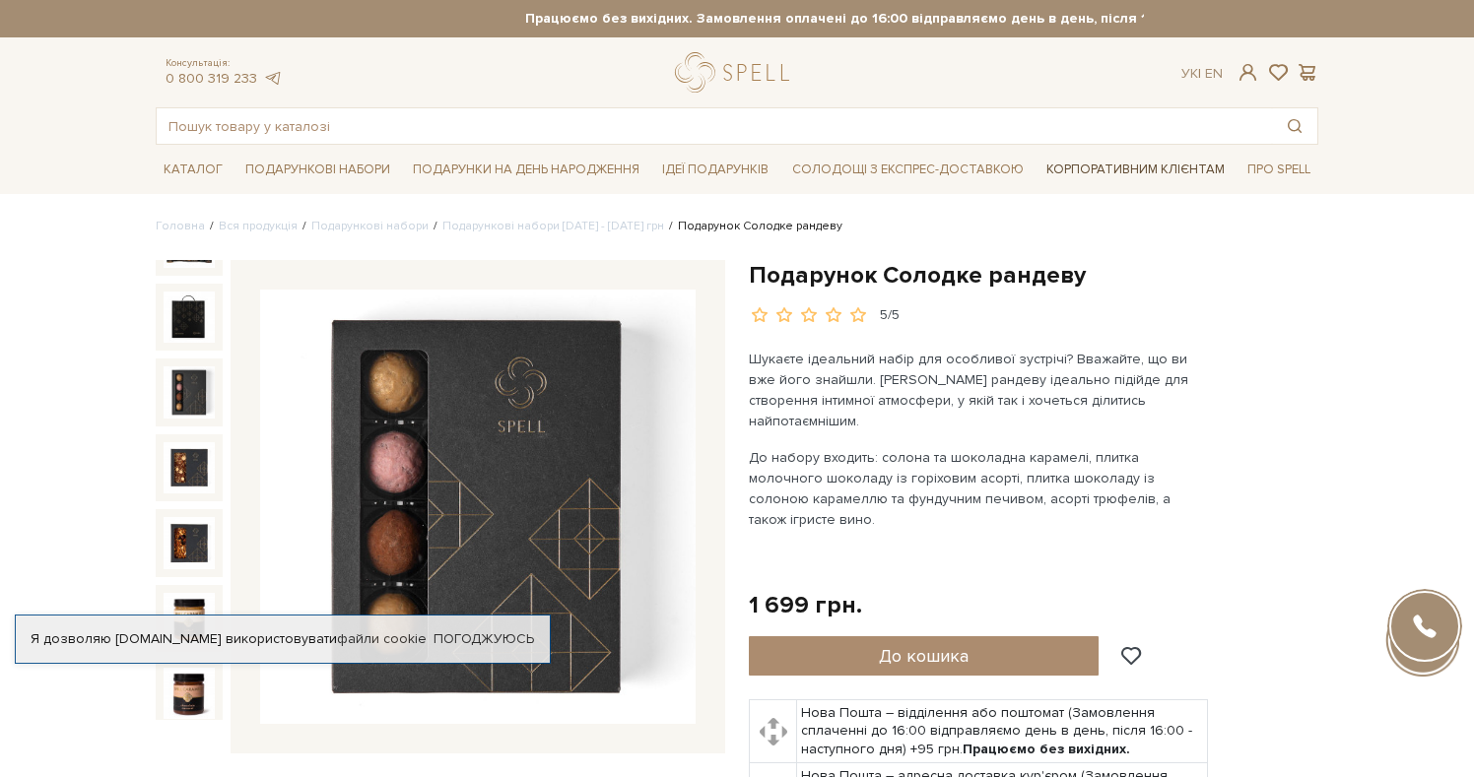
click at [1167, 170] on link "Корпоративним клієнтам" at bounding box center [1135, 169] width 194 height 33
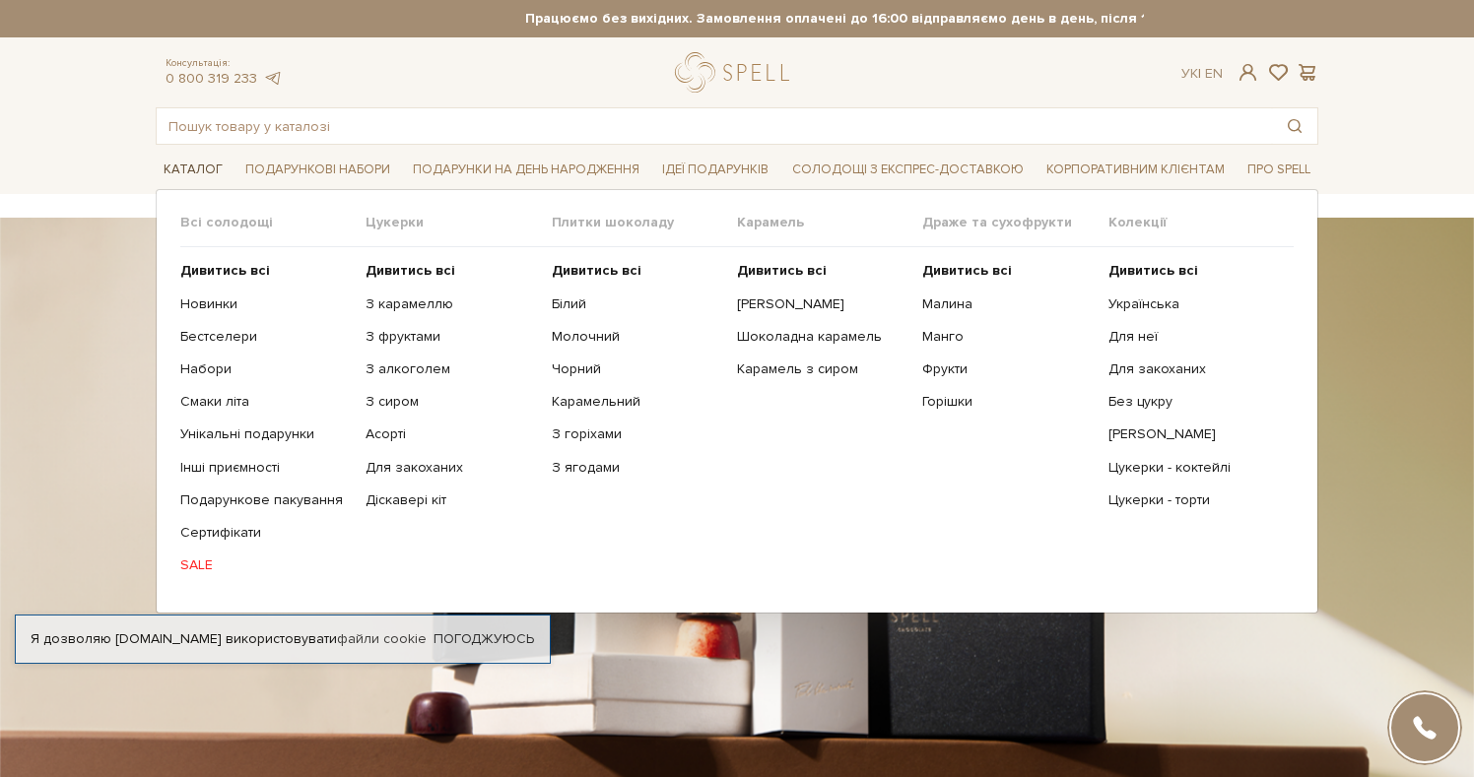
click at [176, 165] on span "Каталог" at bounding box center [193, 170] width 75 height 31
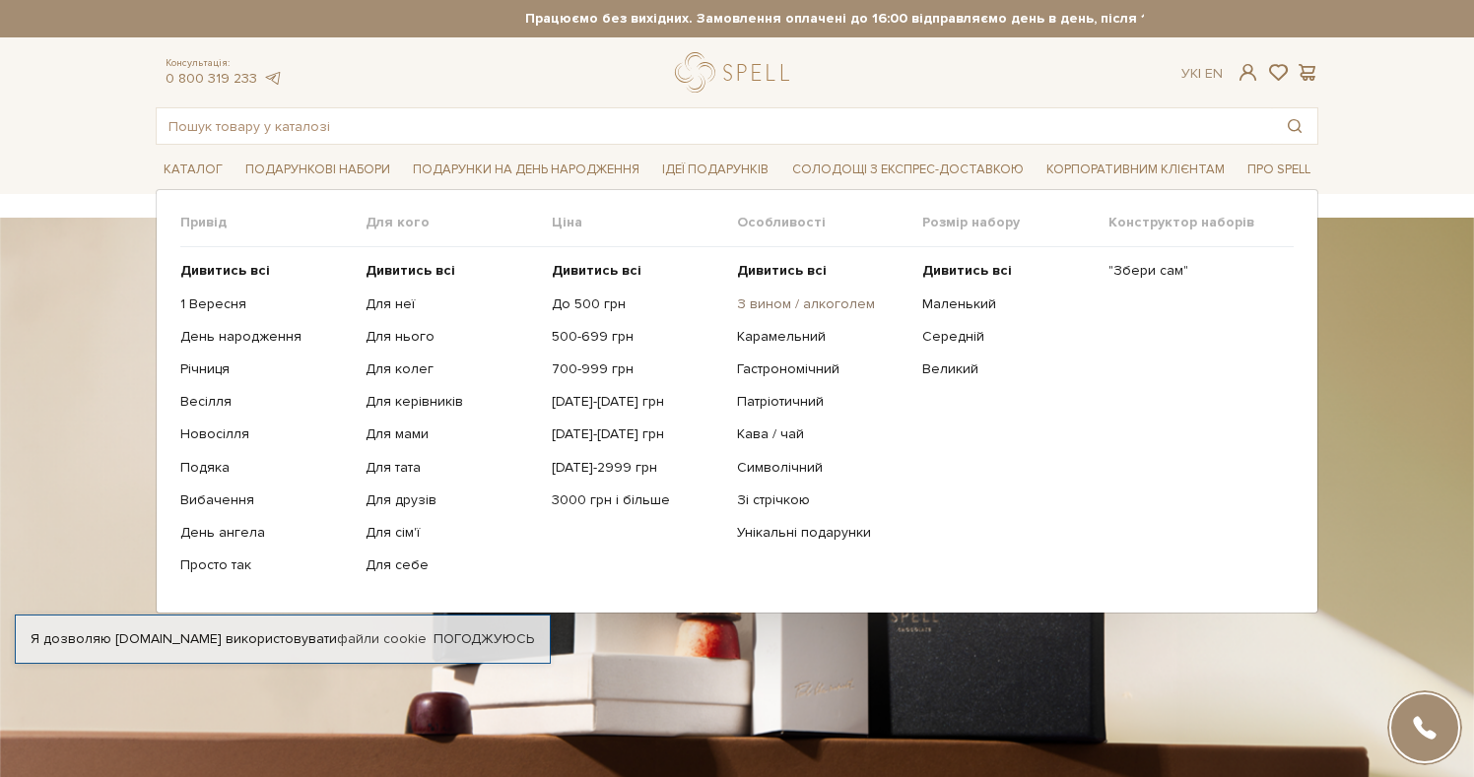
click at [803, 305] on link "З вином / алкоголем" at bounding box center [822, 305] width 170 height 18
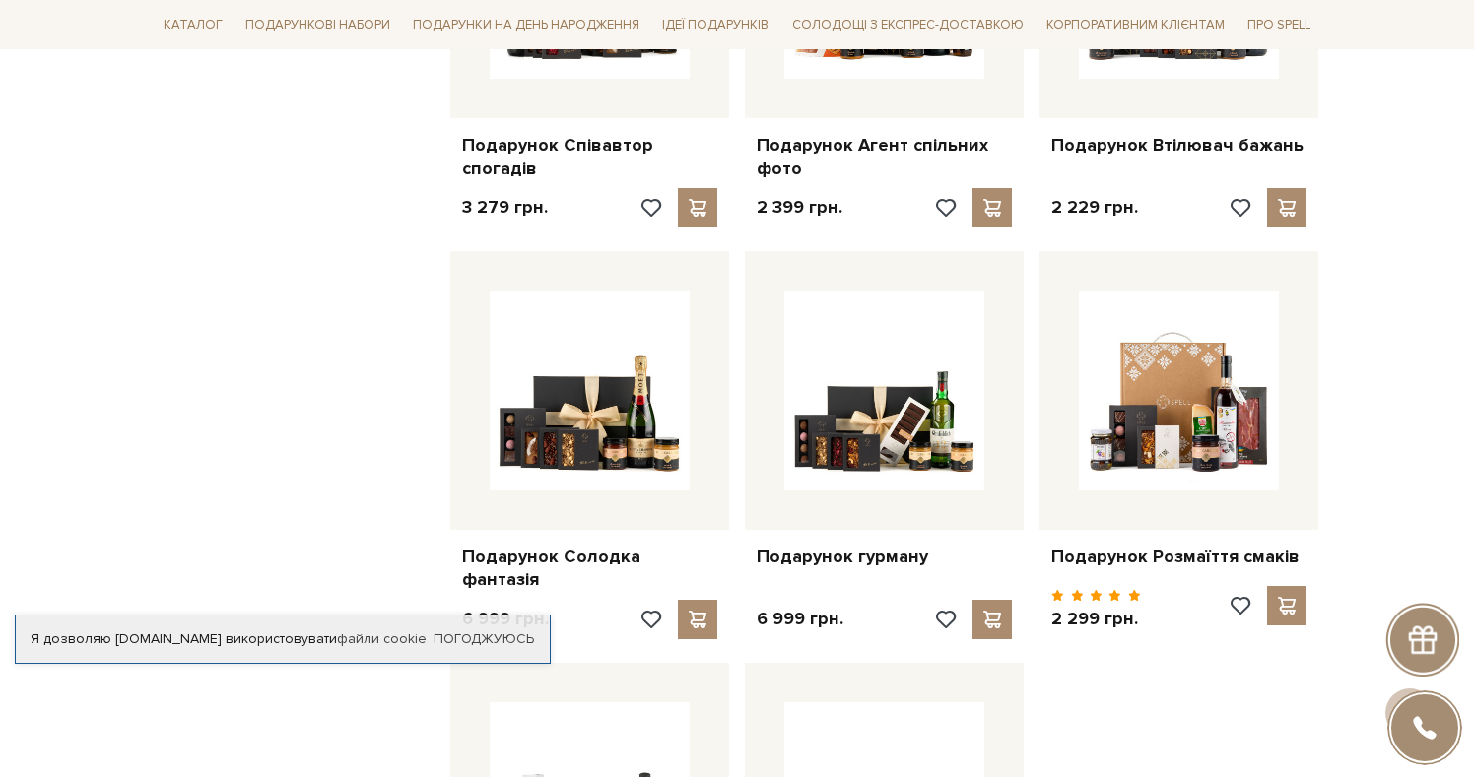
scroll to position [1935, 0]
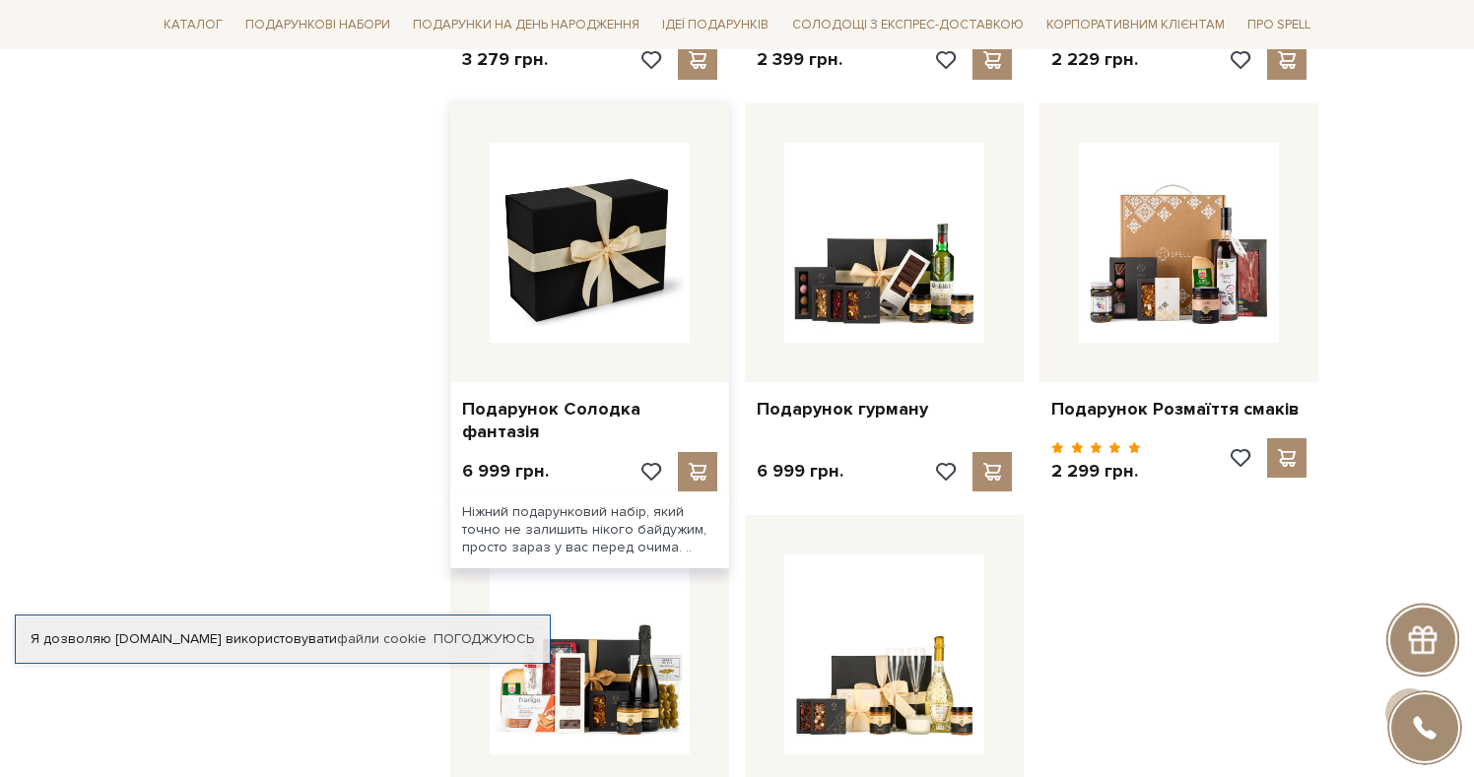
click at [626, 266] on img at bounding box center [590, 243] width 200 height 200
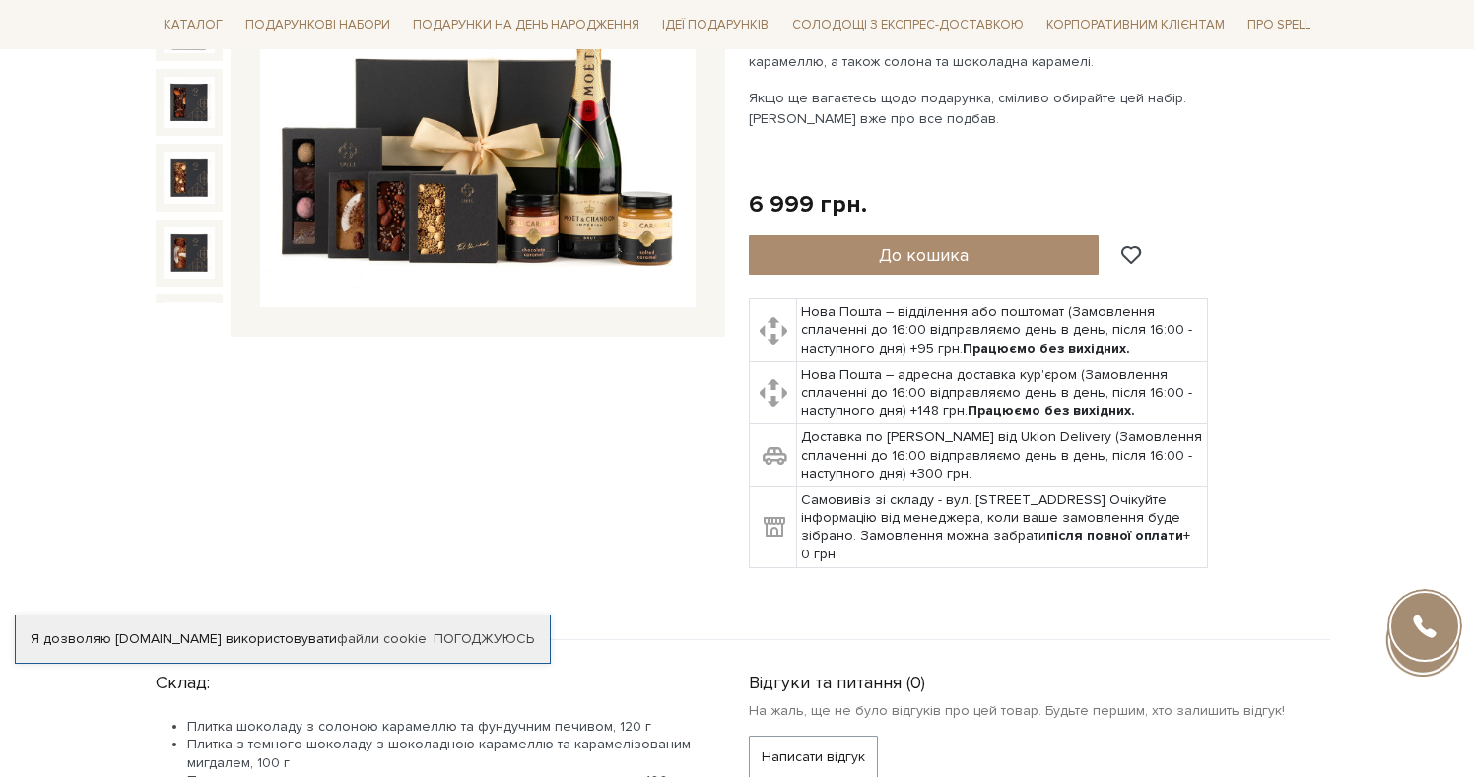
scroll to position [316, 0]
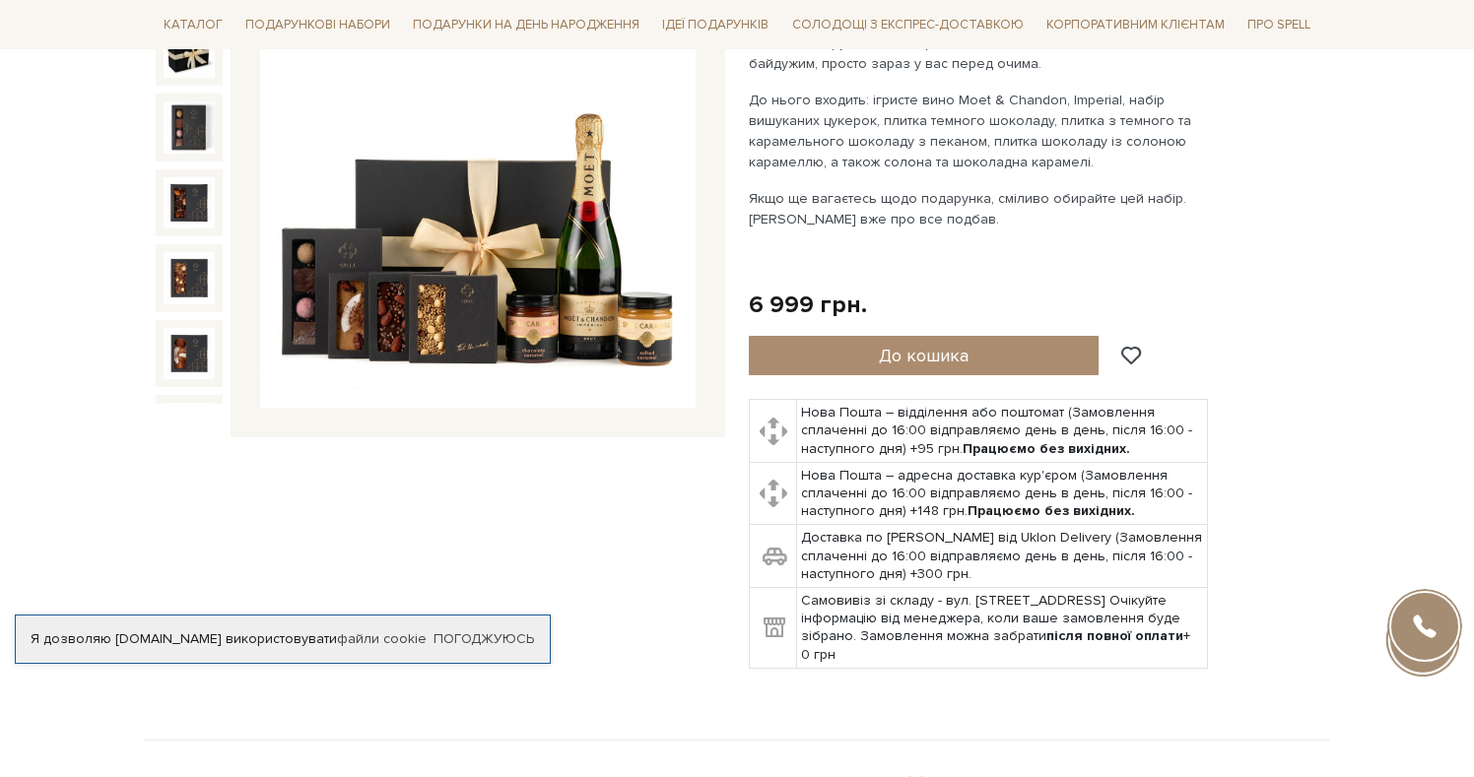
click at [633, 227] on img at bounding box center [477, 190] width 435 height 435
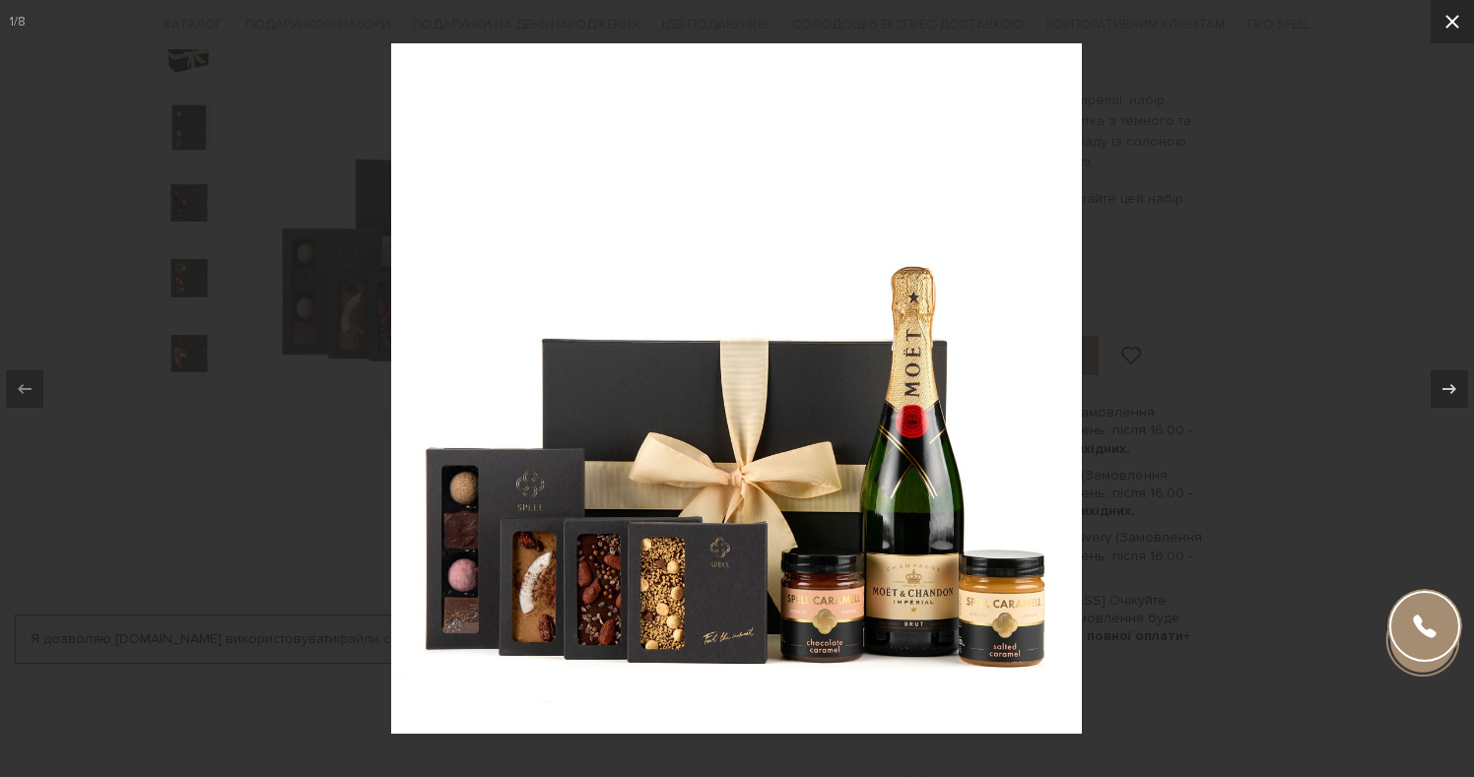
click at [1445, 28] on icon at bounding box center [1452, 22] width 24 height 24
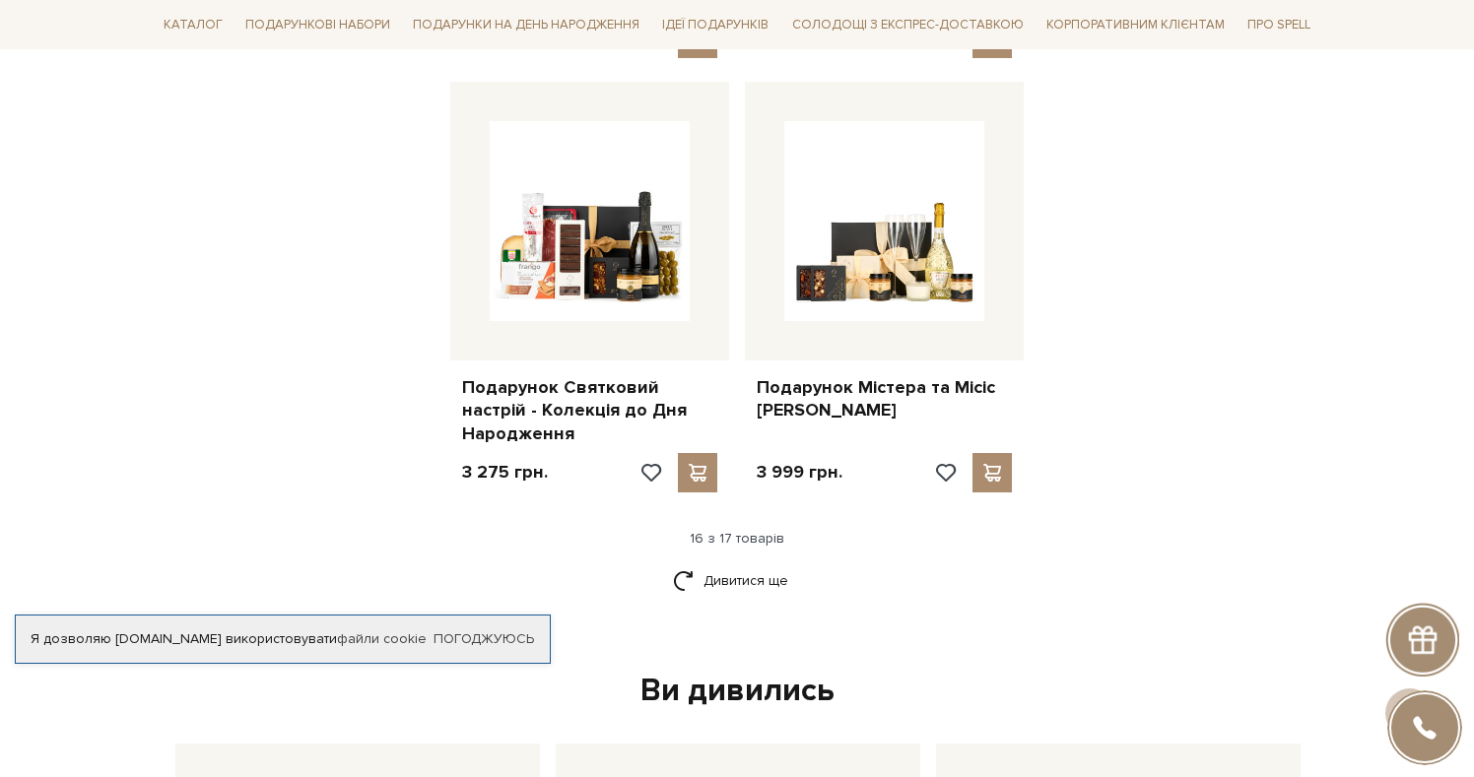
scroll to position [2408, 0]
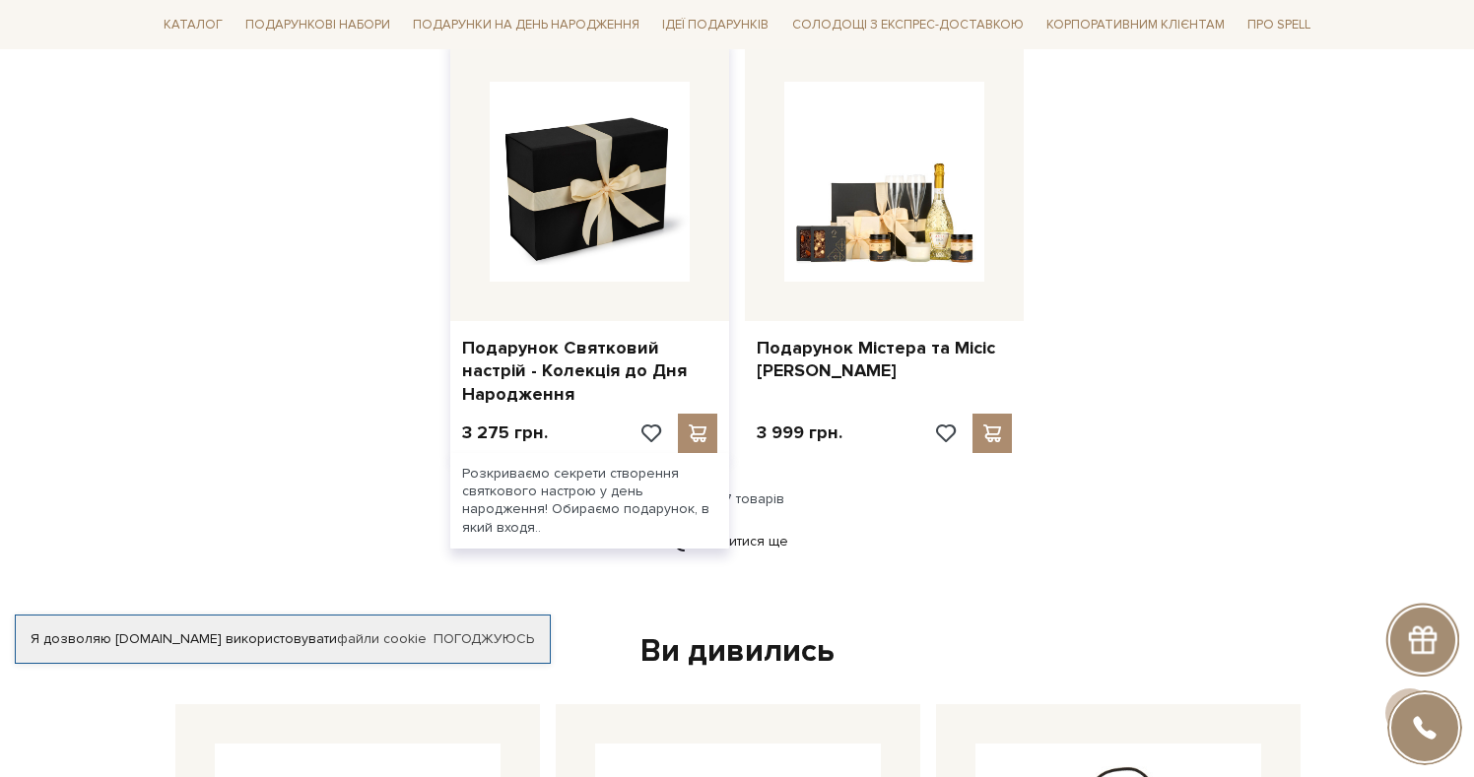
click at [603, 229] on img at bounding box center [590, 182] width 200 height 200
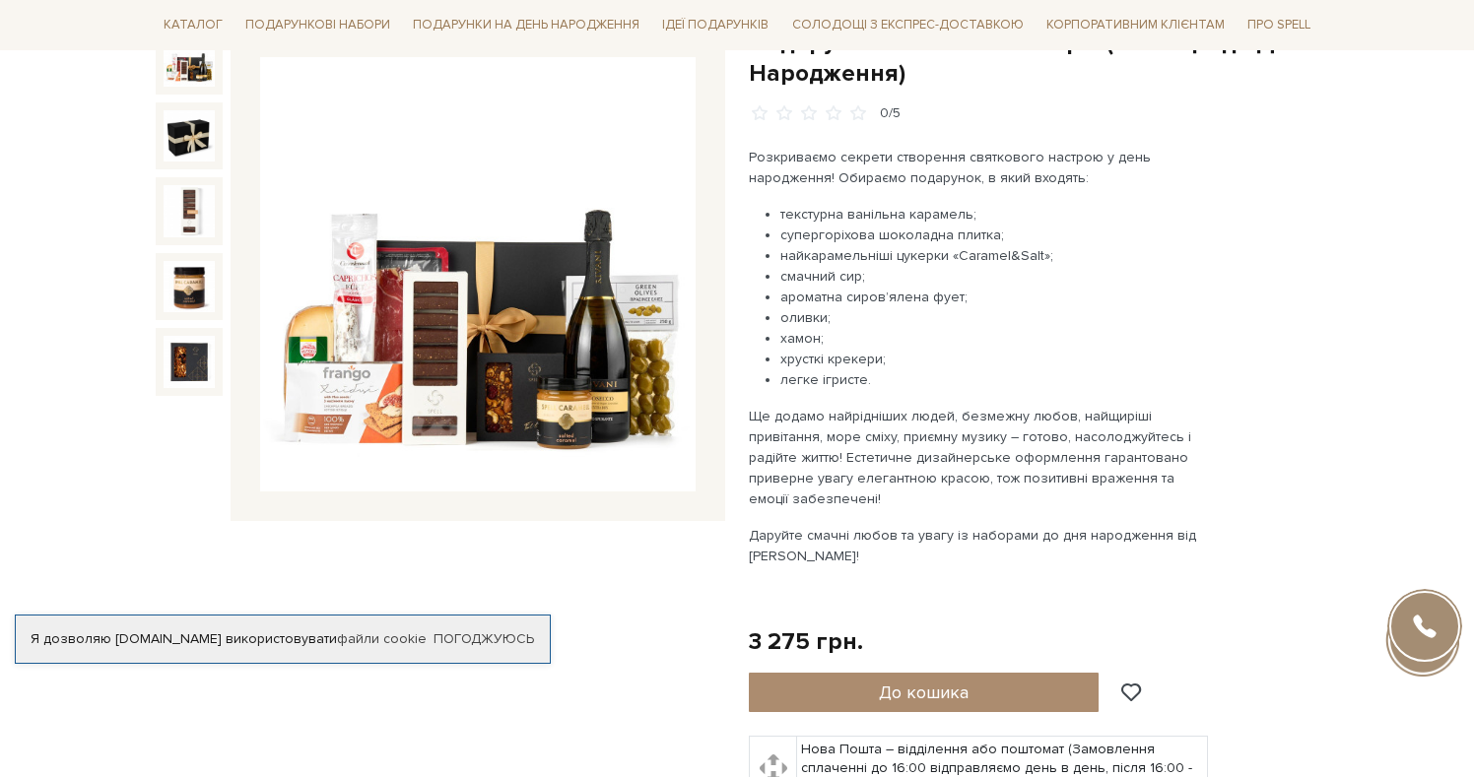
scroll to position [267, 0]
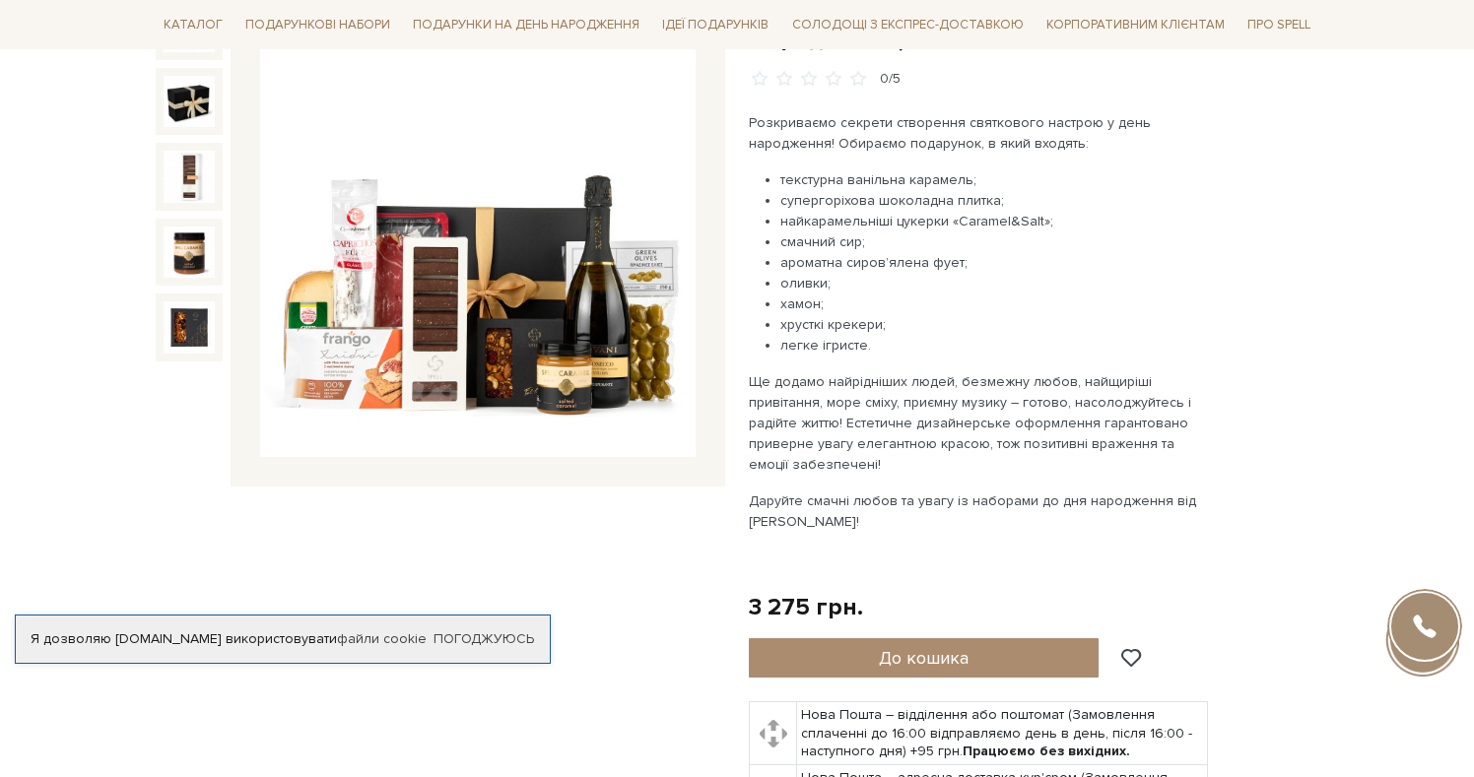
click at [593, 294] on img at bounding box center [477, 240] width 435 height 435
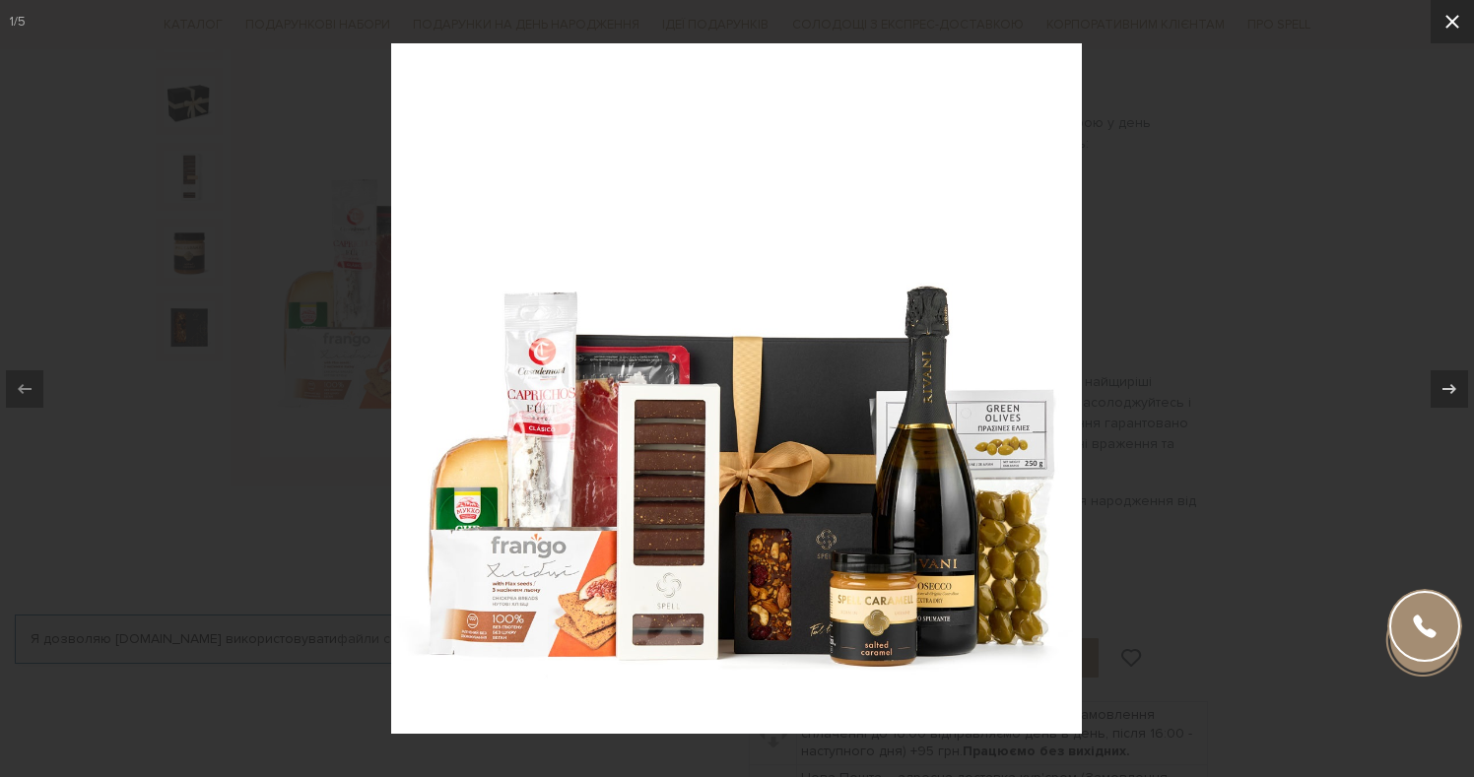
click at [1455, 16] on icon at bounding box center [1452, 22] width 14 height 14
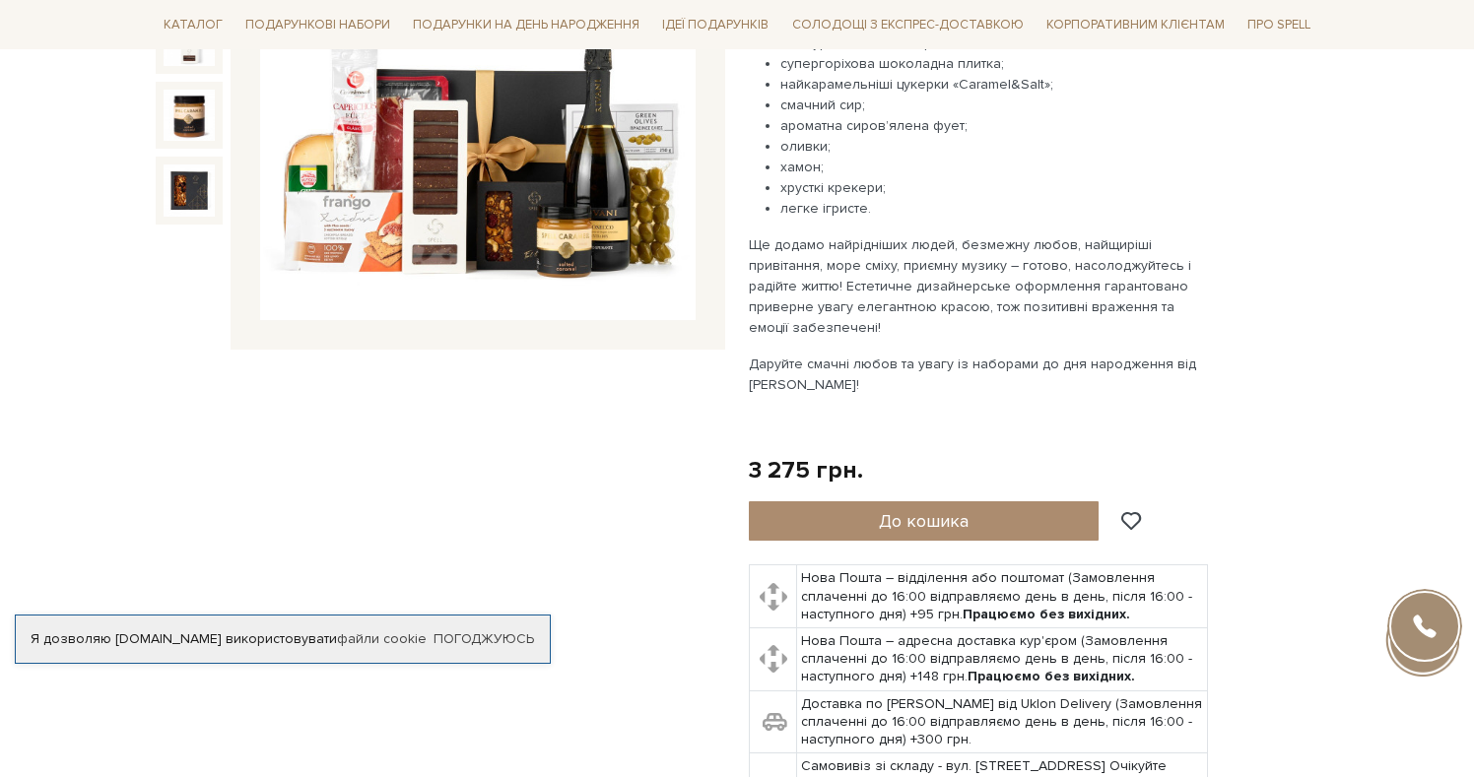
scroll to position [408, 0]
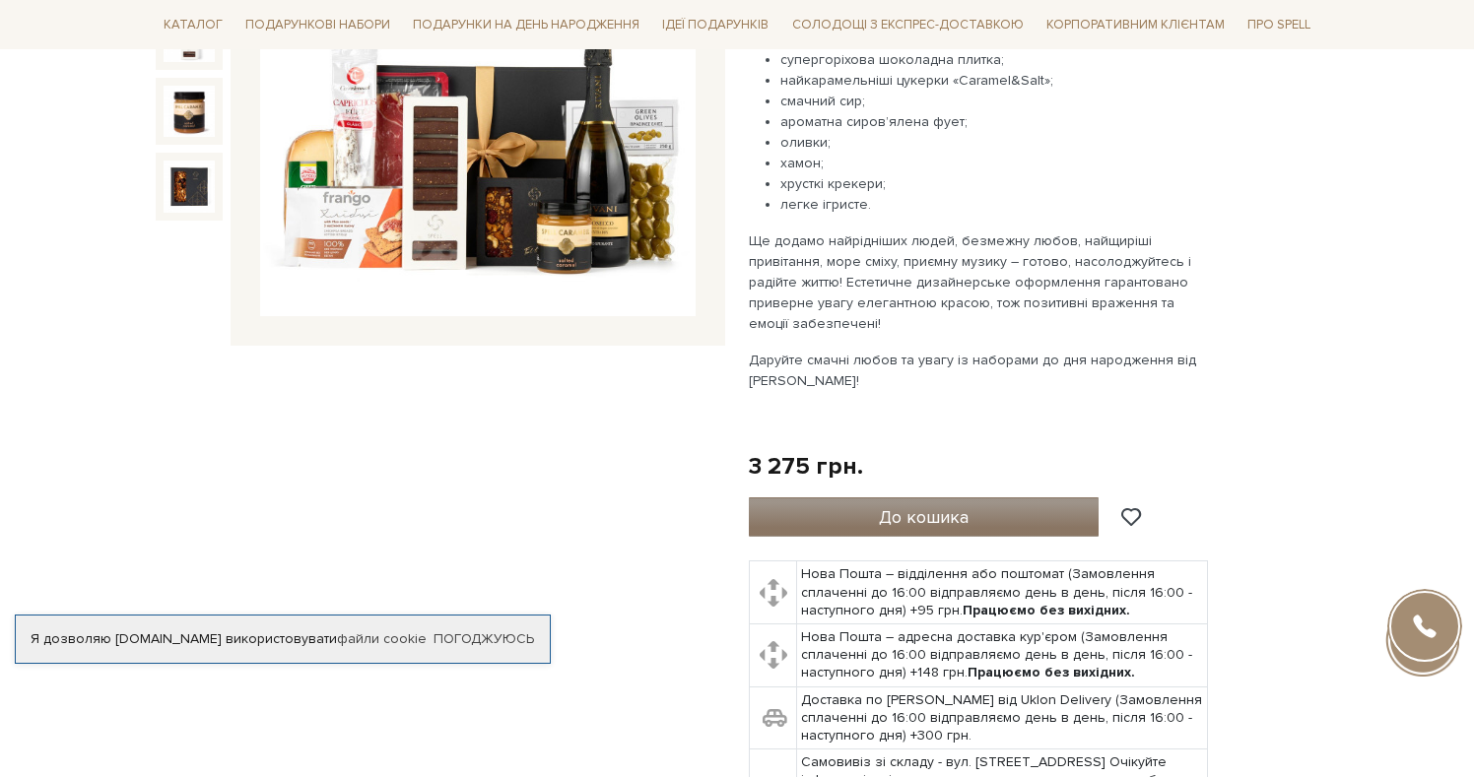
click at [926, 523] on span "До кошика" at bounding box center [924, 517] width 90 height 22
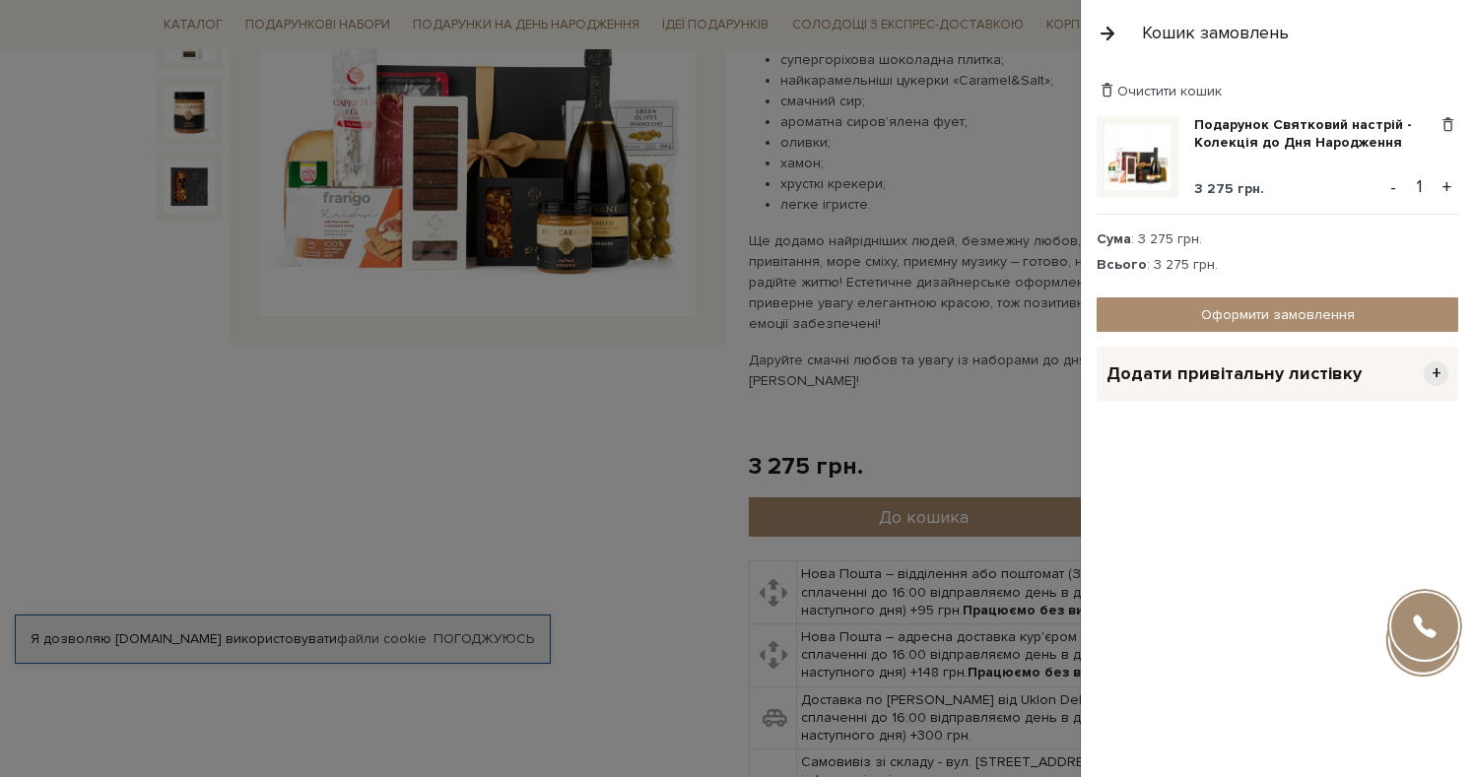
click at [869, 380] on div at bounding box center [737, 388] width 1474 height 777
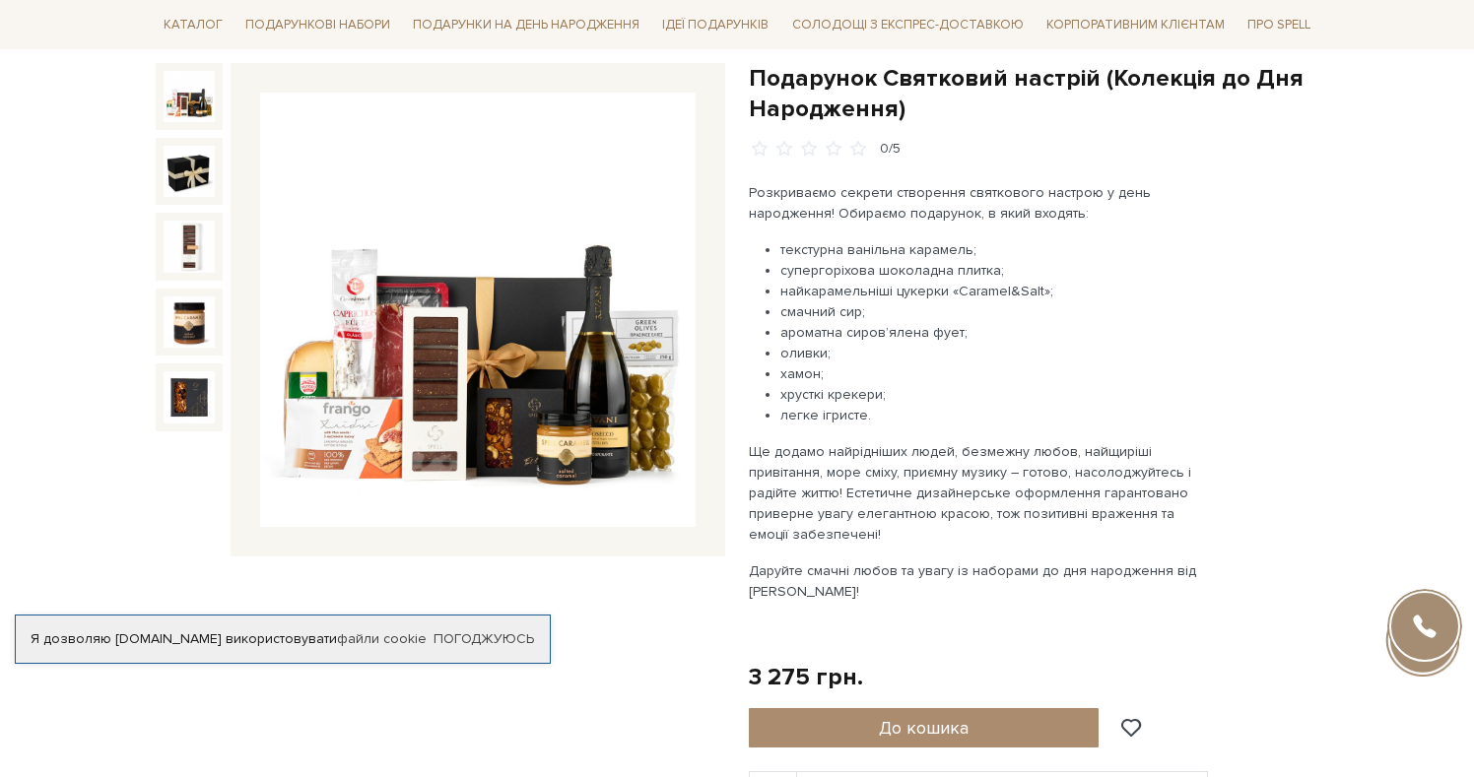
scroll to position [0, 0]
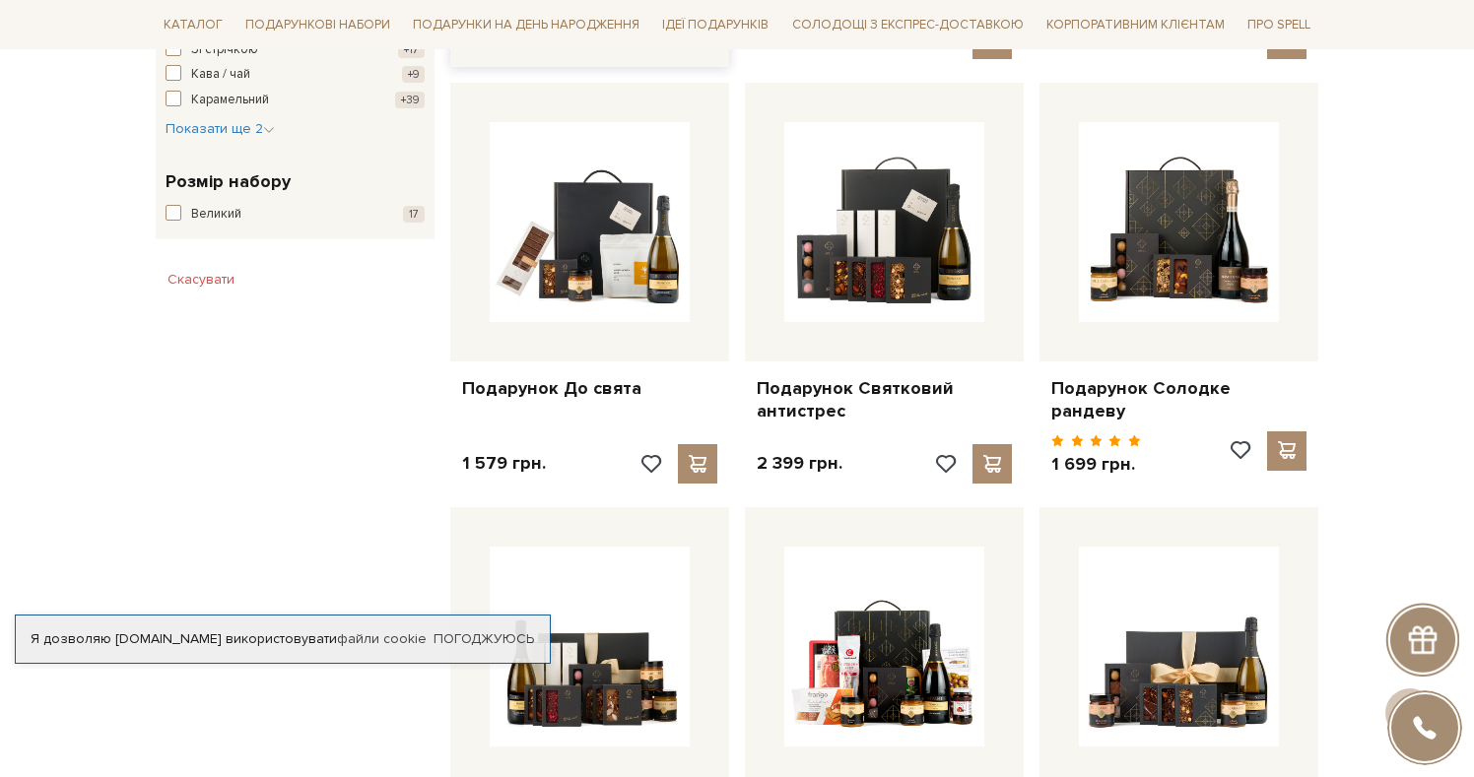
scroll to position [1136, 0]
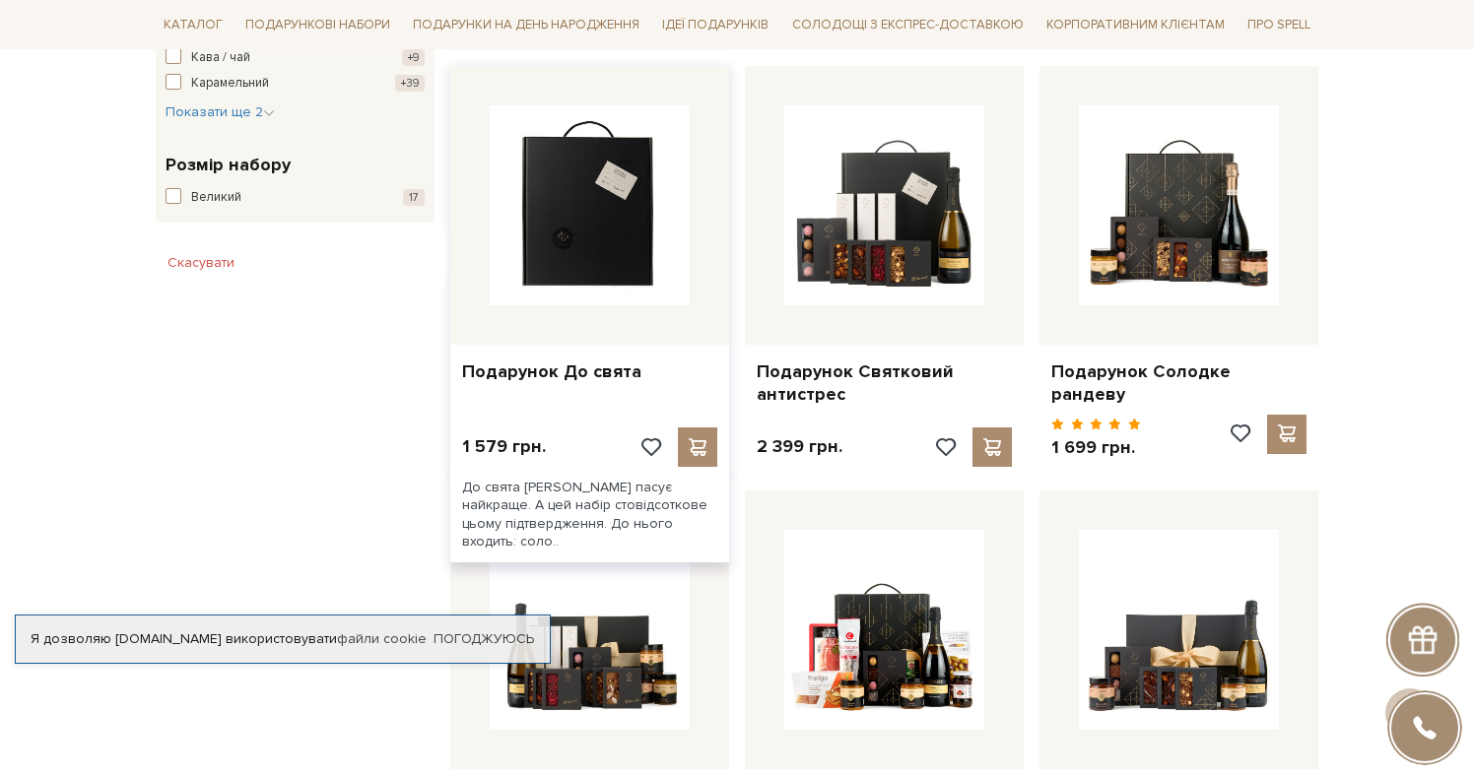
click at [613, 234] on img at bounding box center [590, 205] width 200 height 200
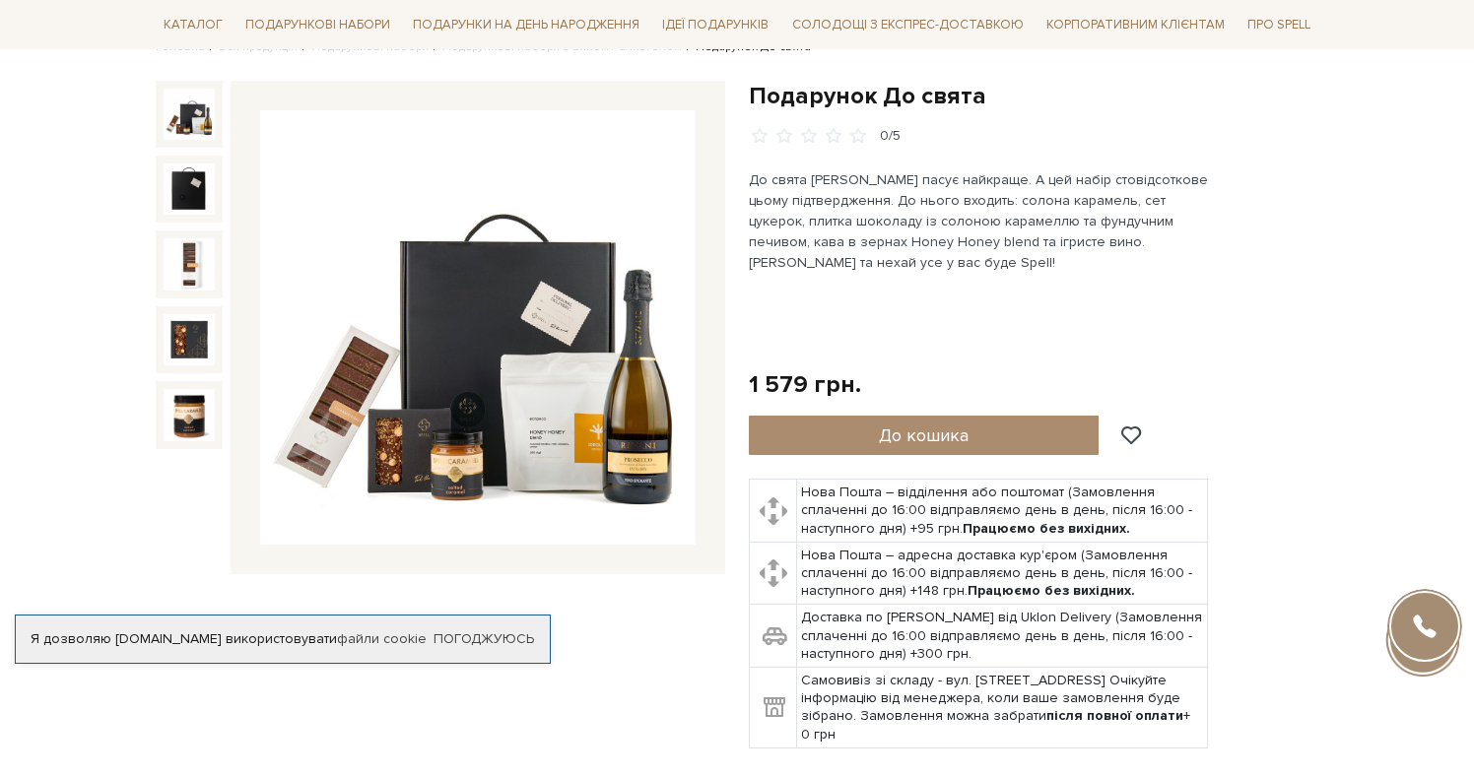
scroll to position [181, 0]
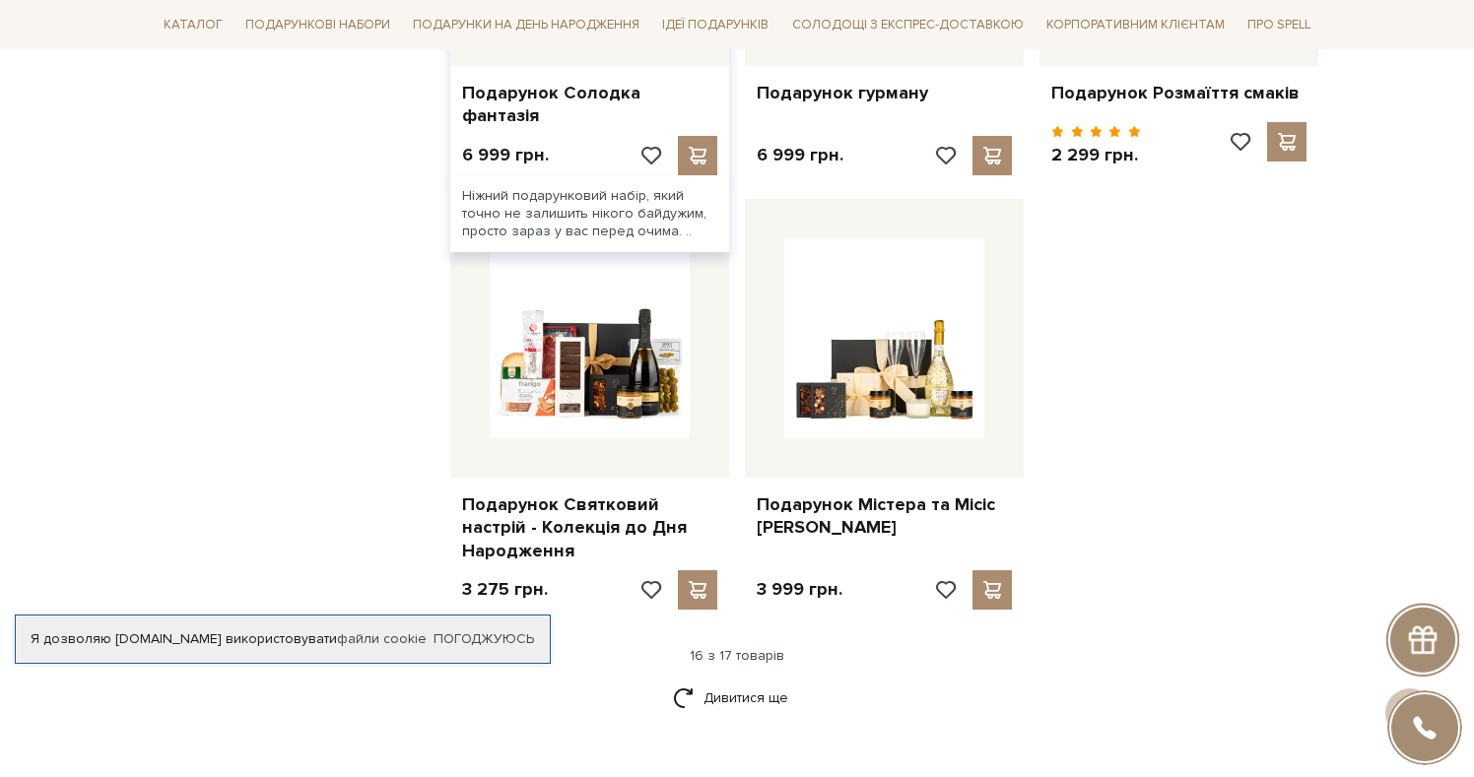
scroll to position [2261, 0]
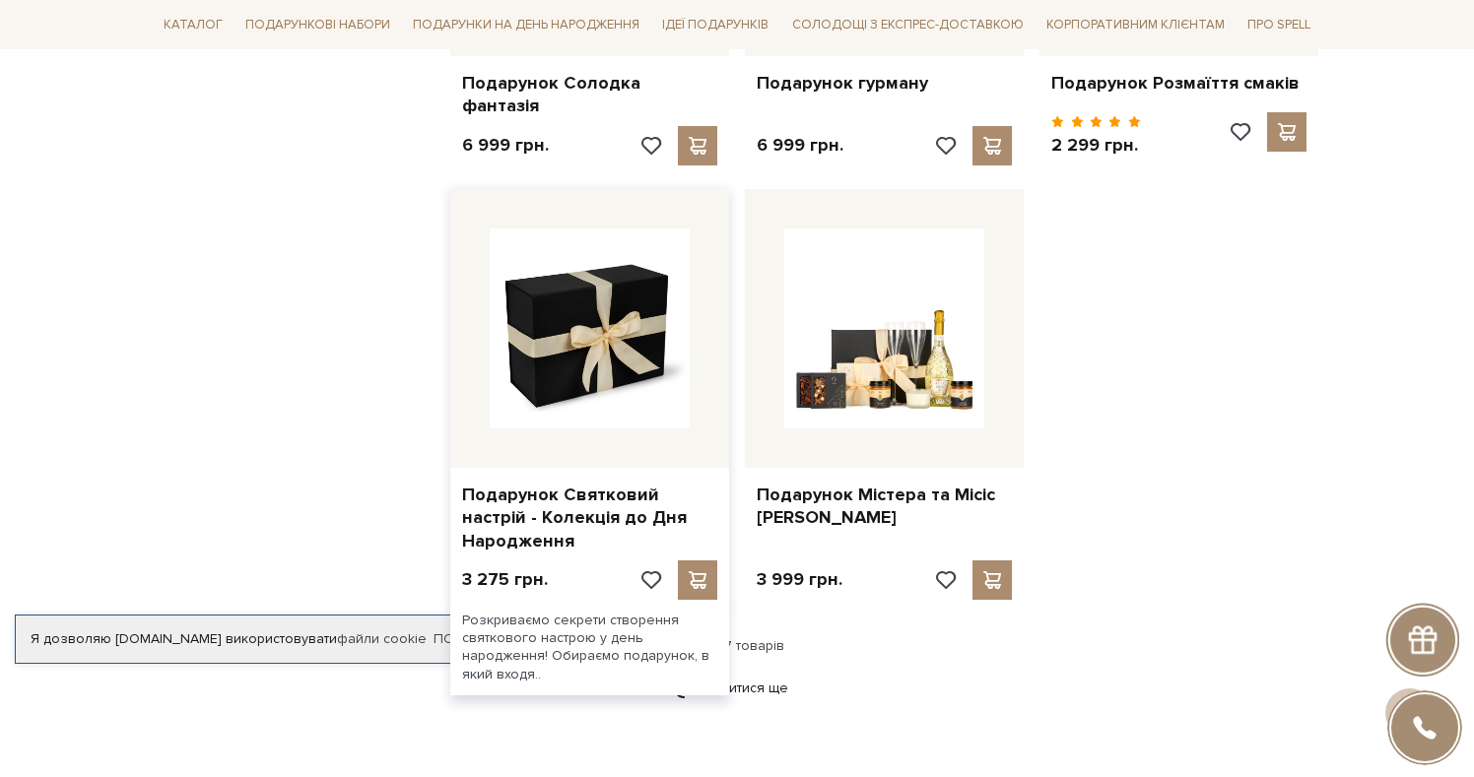
click at [589, 338] on img at bounding box center [590, 329] width 200 height 200
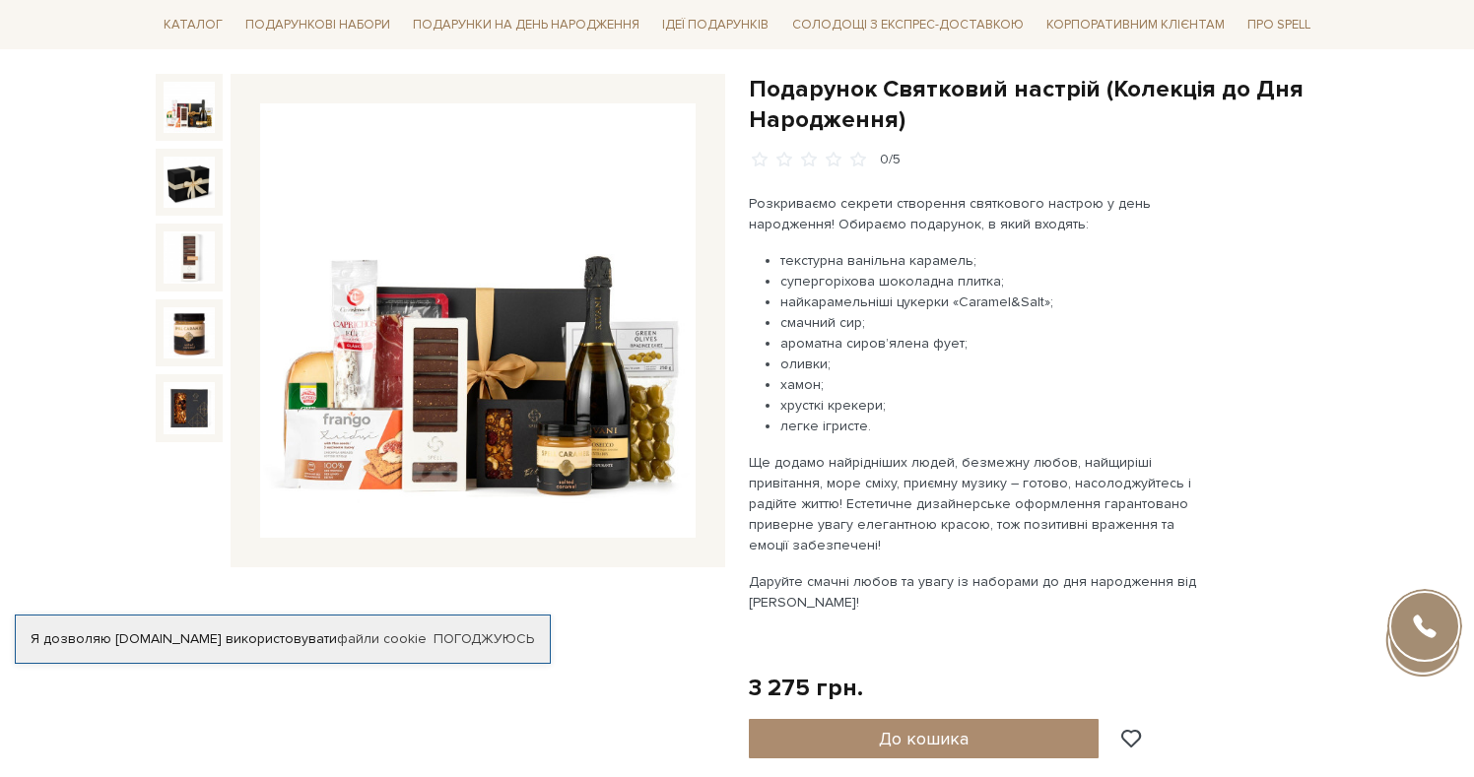
scroll to position [188, 0]
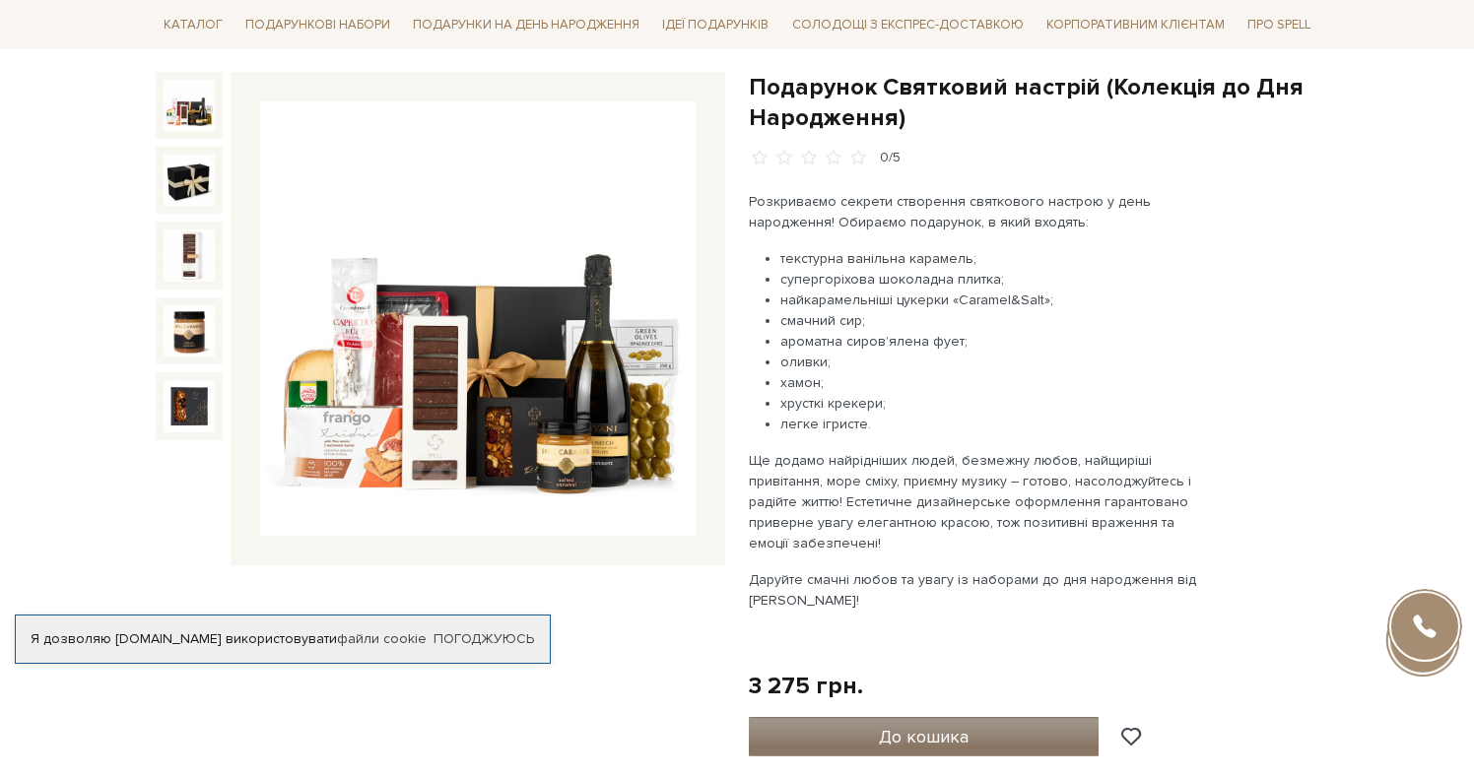
click at [982, 723] on button "До кошика" at bounding box center [924, 736] width 350 height 39
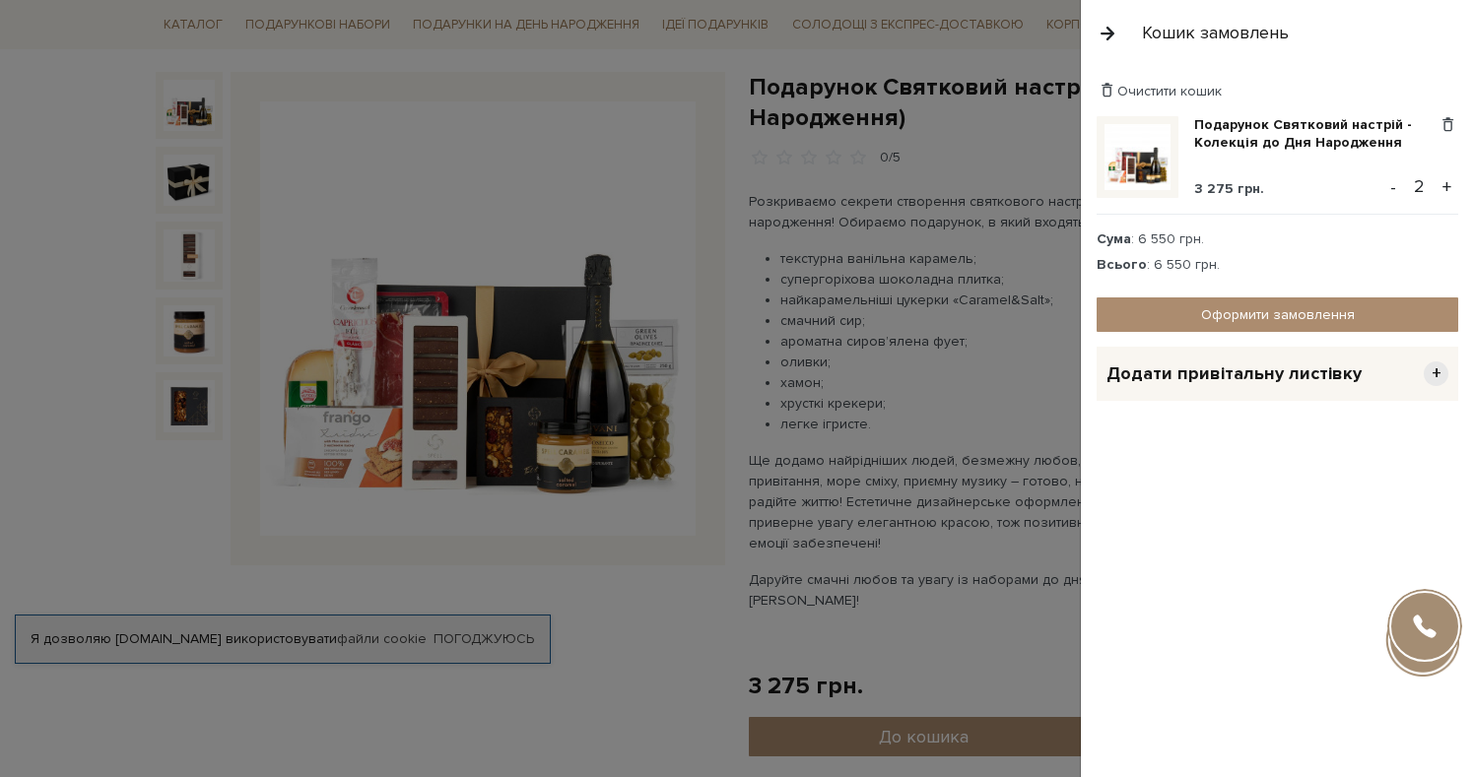
click at [928, 408] on div at bounding box center [737, 388] width 1474 height 777
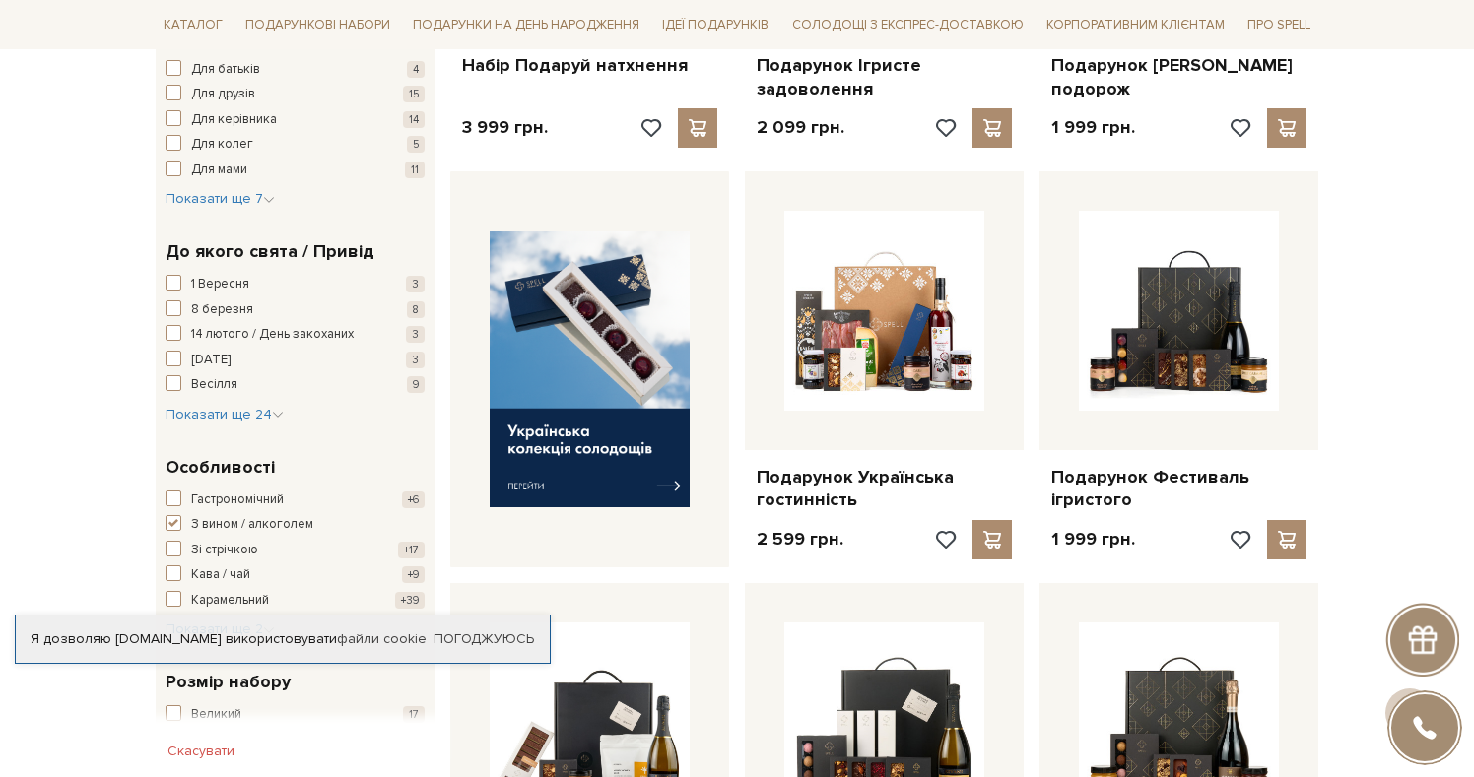
scroll to position [642, 0]
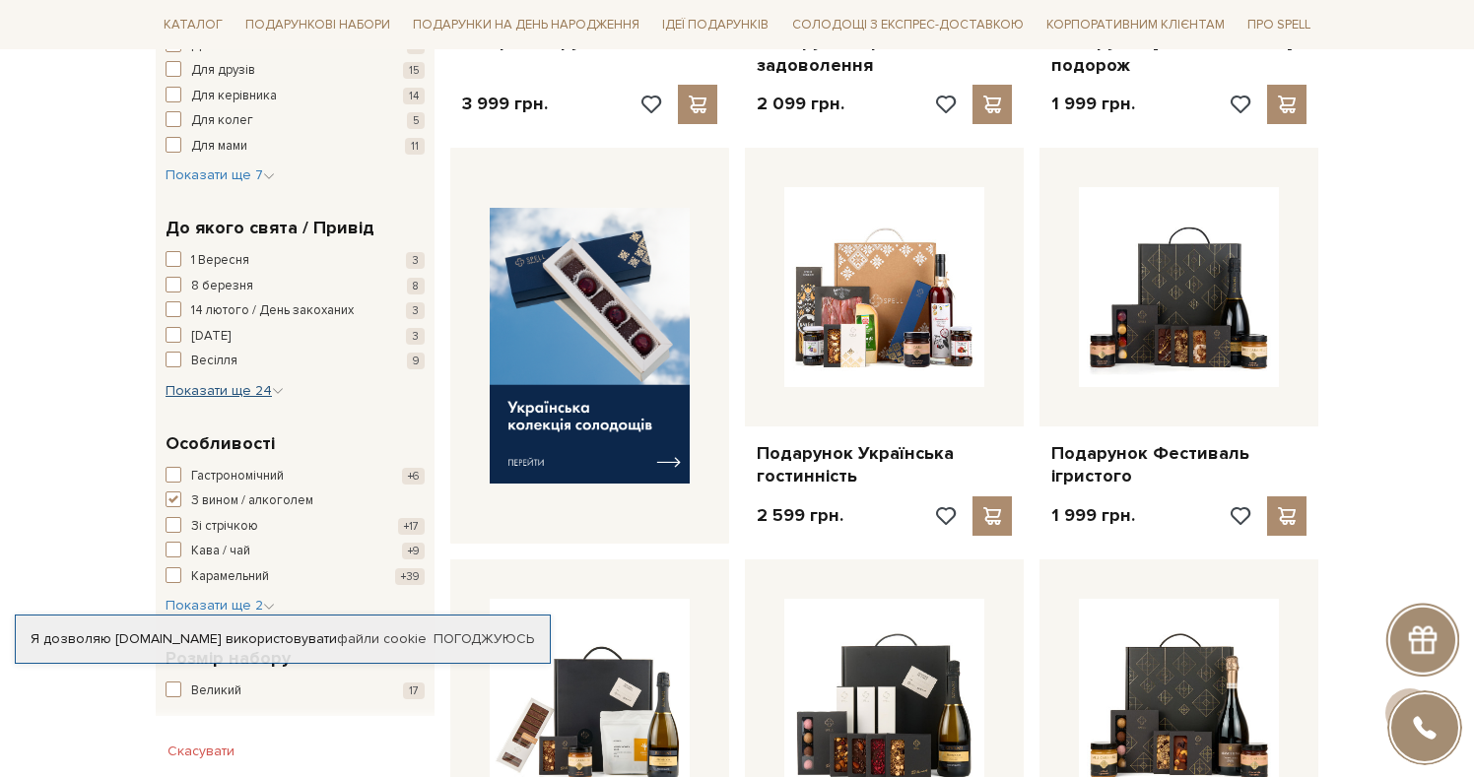
click at [205, 390] on span "Показати ще 24" at bounding box center [225, 390] width 118 height 17
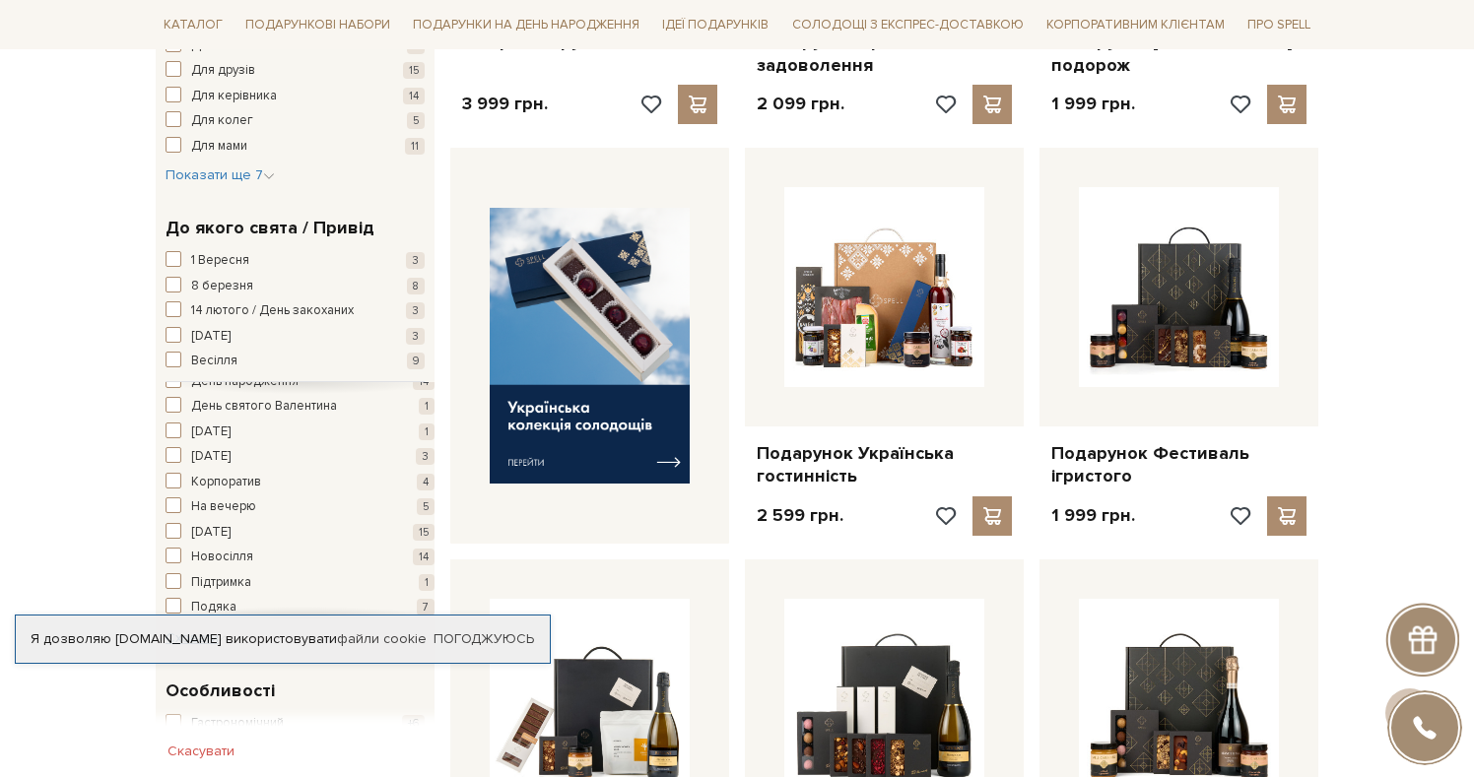
scroll to position [224, 0]
click at [174, 474] on span "button" at bounding box center [174, 472] width 16 height 16
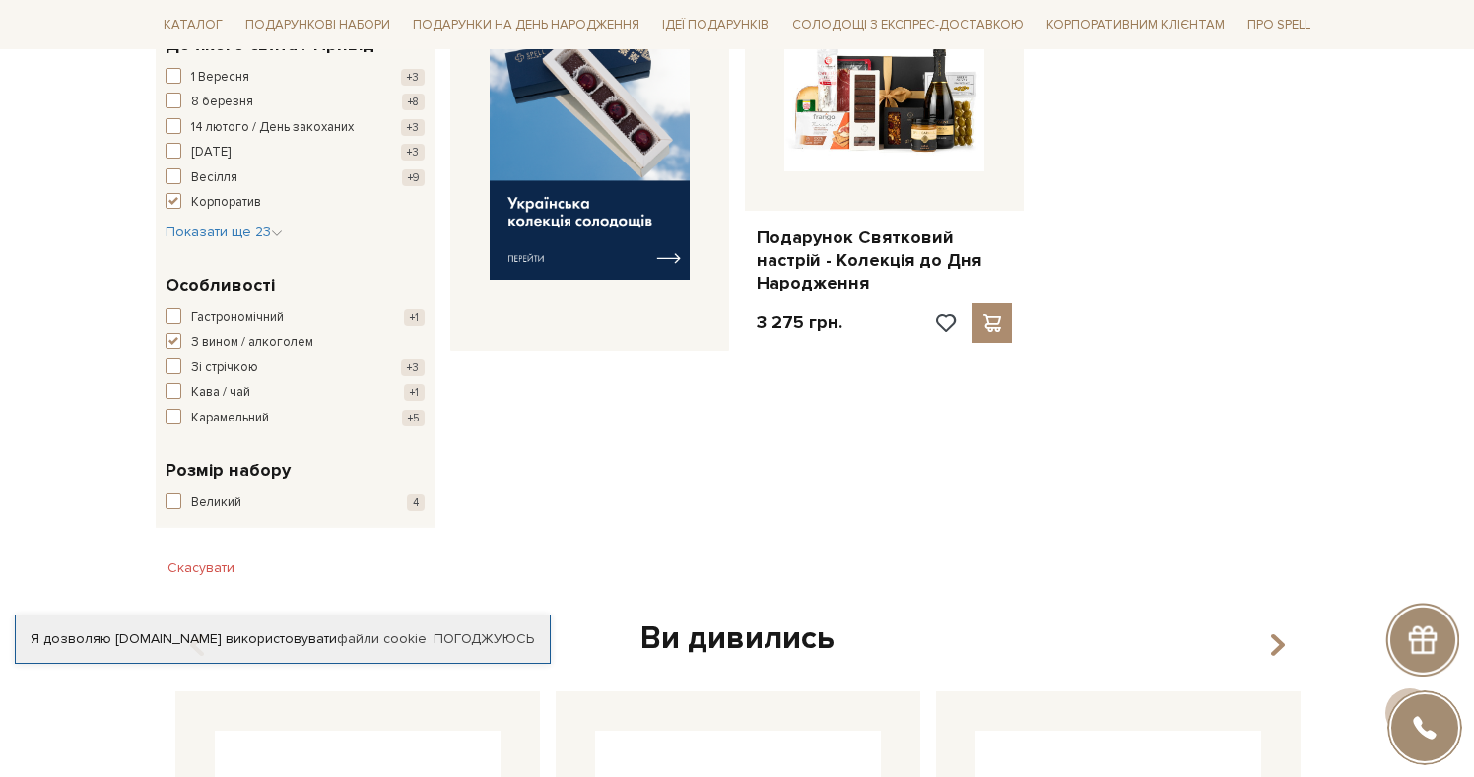
scroll to position [905, 0]
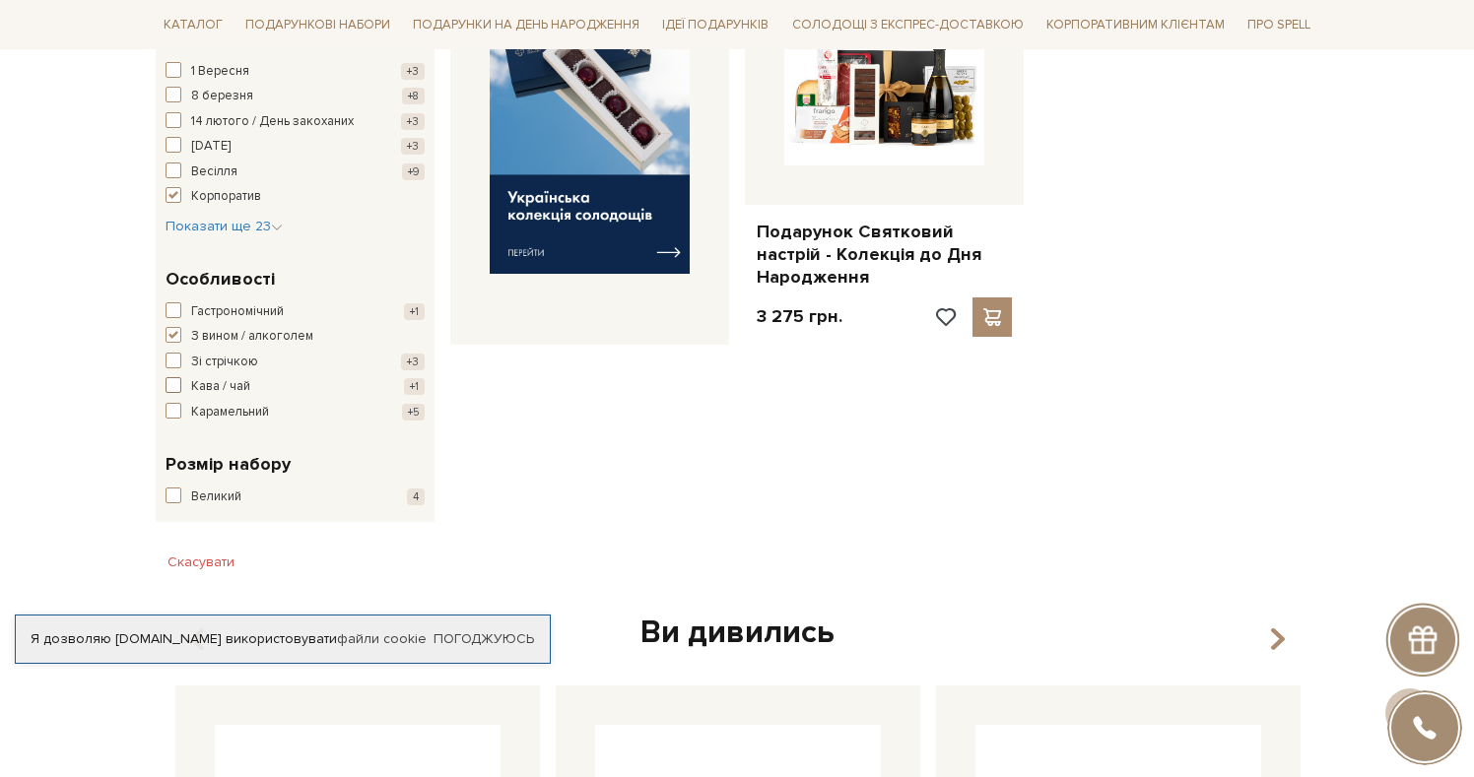
click at [176, 379] on span "button" at bounding box center [174, 385] width 16 height 16
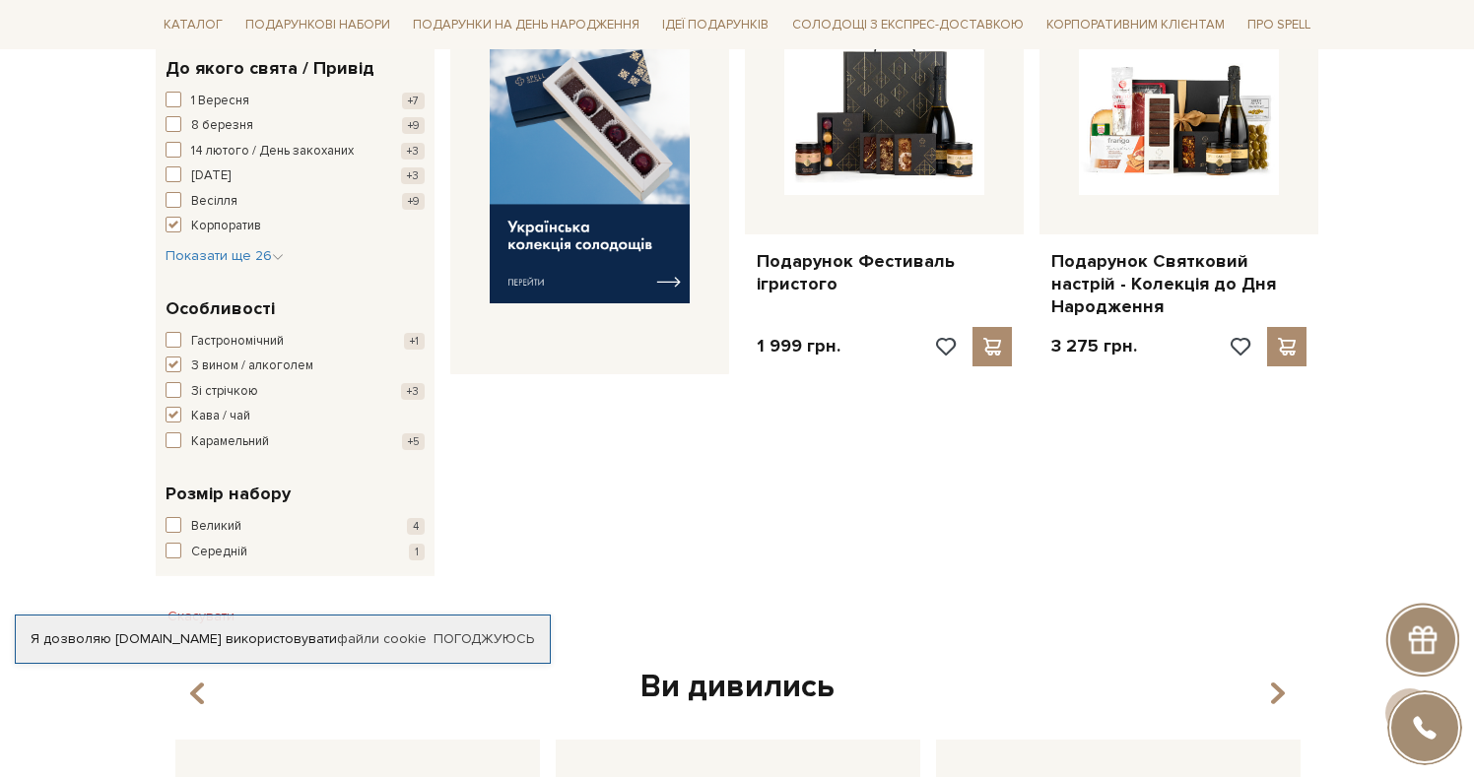
scroll to position [884, 0]
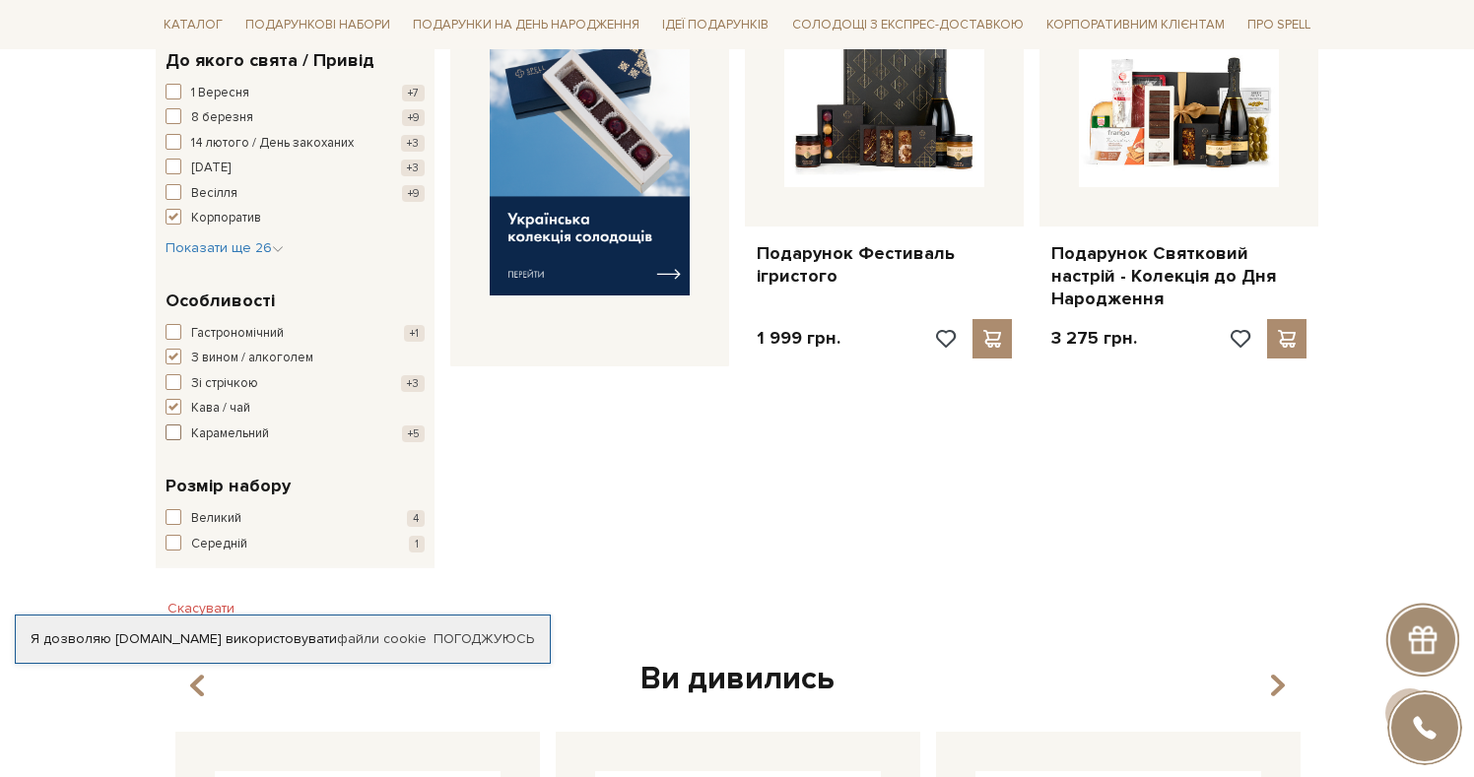
click at [171, 430] on span "button" at bounding box center [174, 433] width 16 height 16
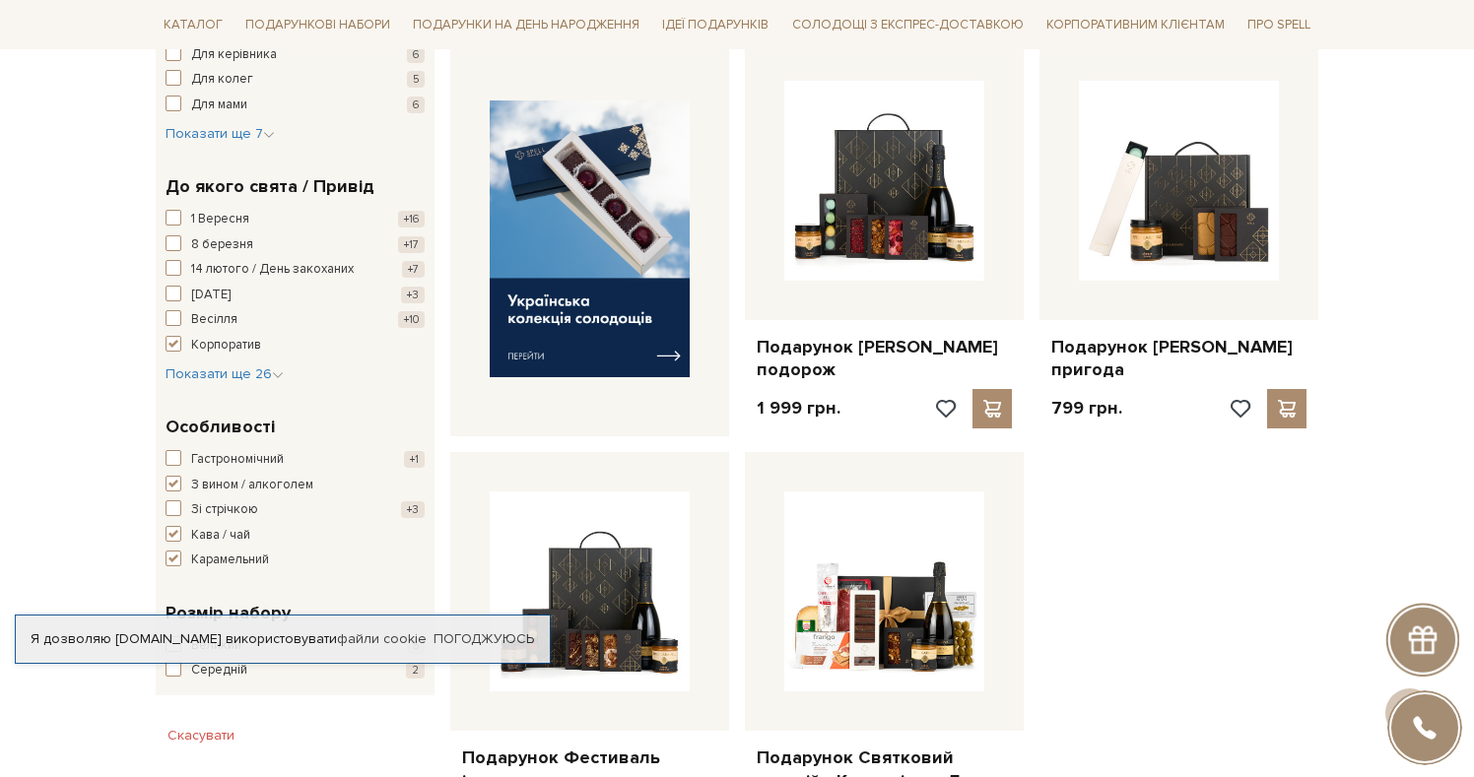
scroll to position [788, 0]
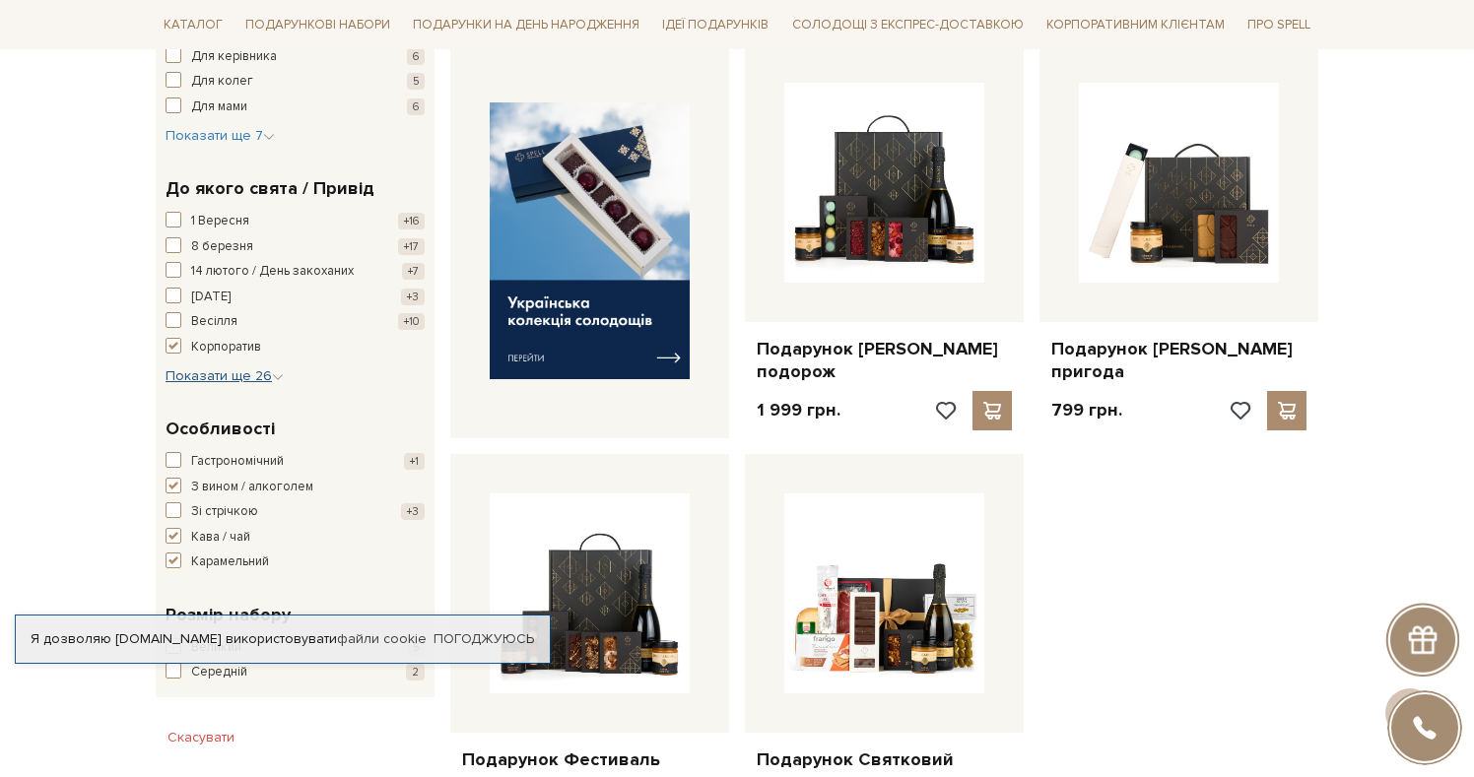
click at [238, 377] on span "Показати ще 26" at bounding box center [225, 375] width 118 height 17
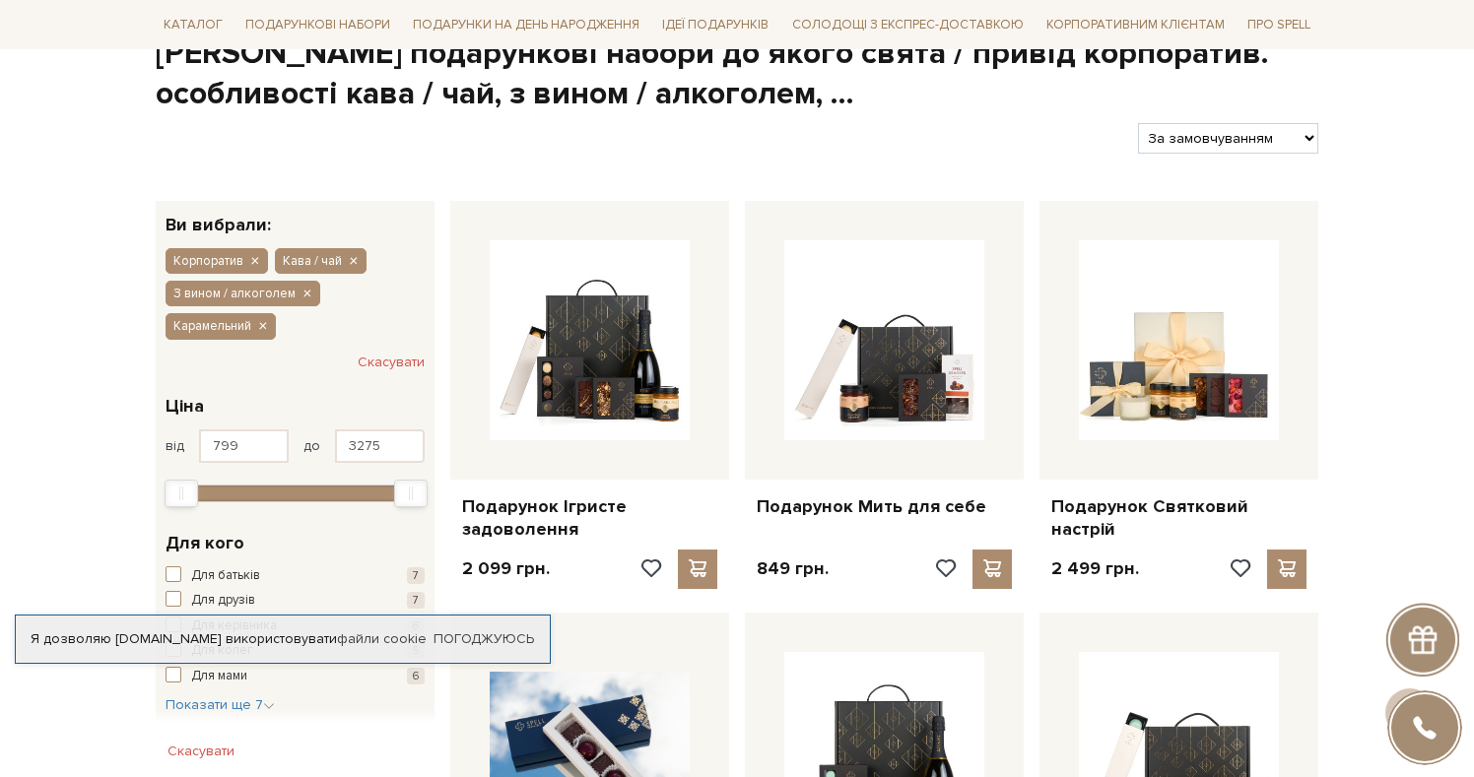
scroll to position [0, 0]
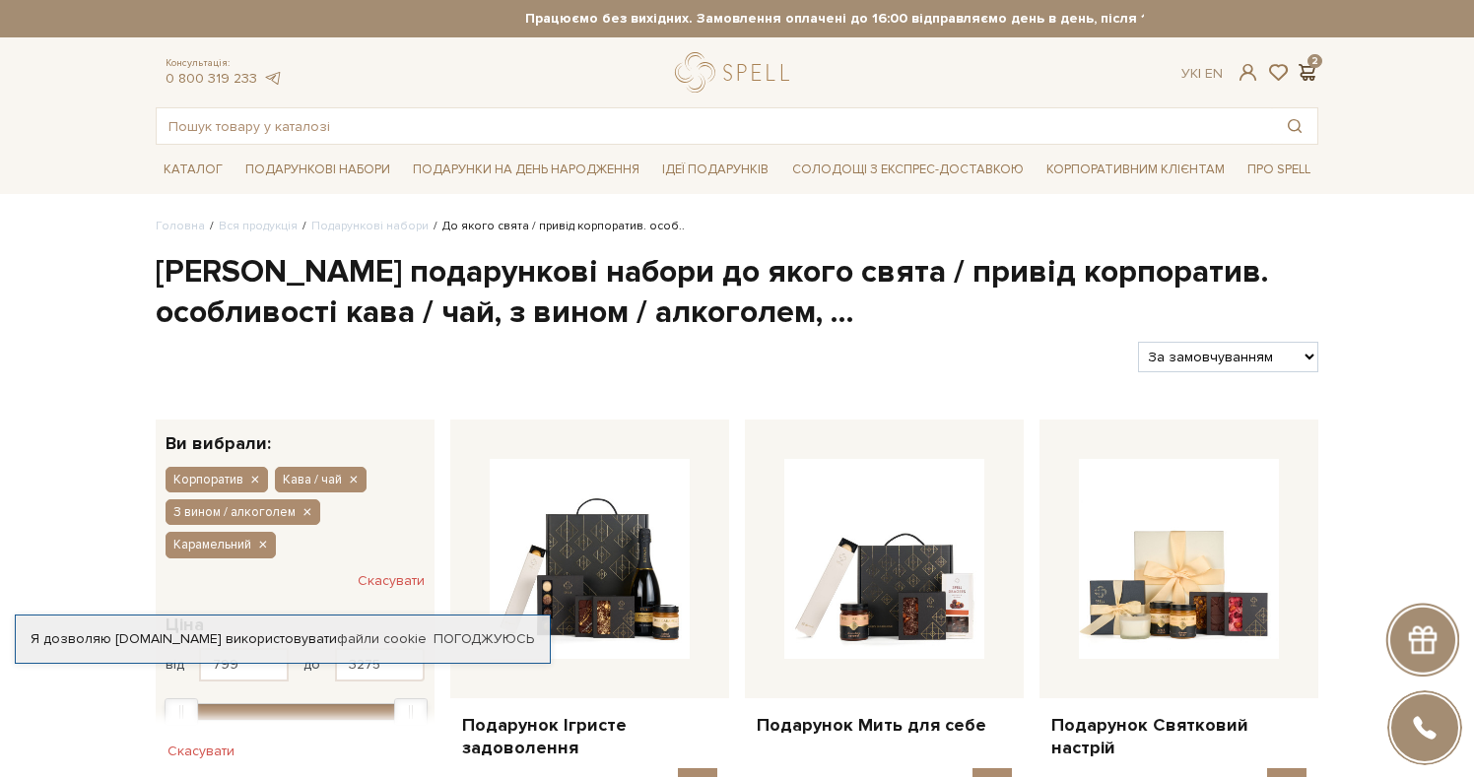
click at [1309, 71] on span at bounding box center [1307, 72] width 24 height 21
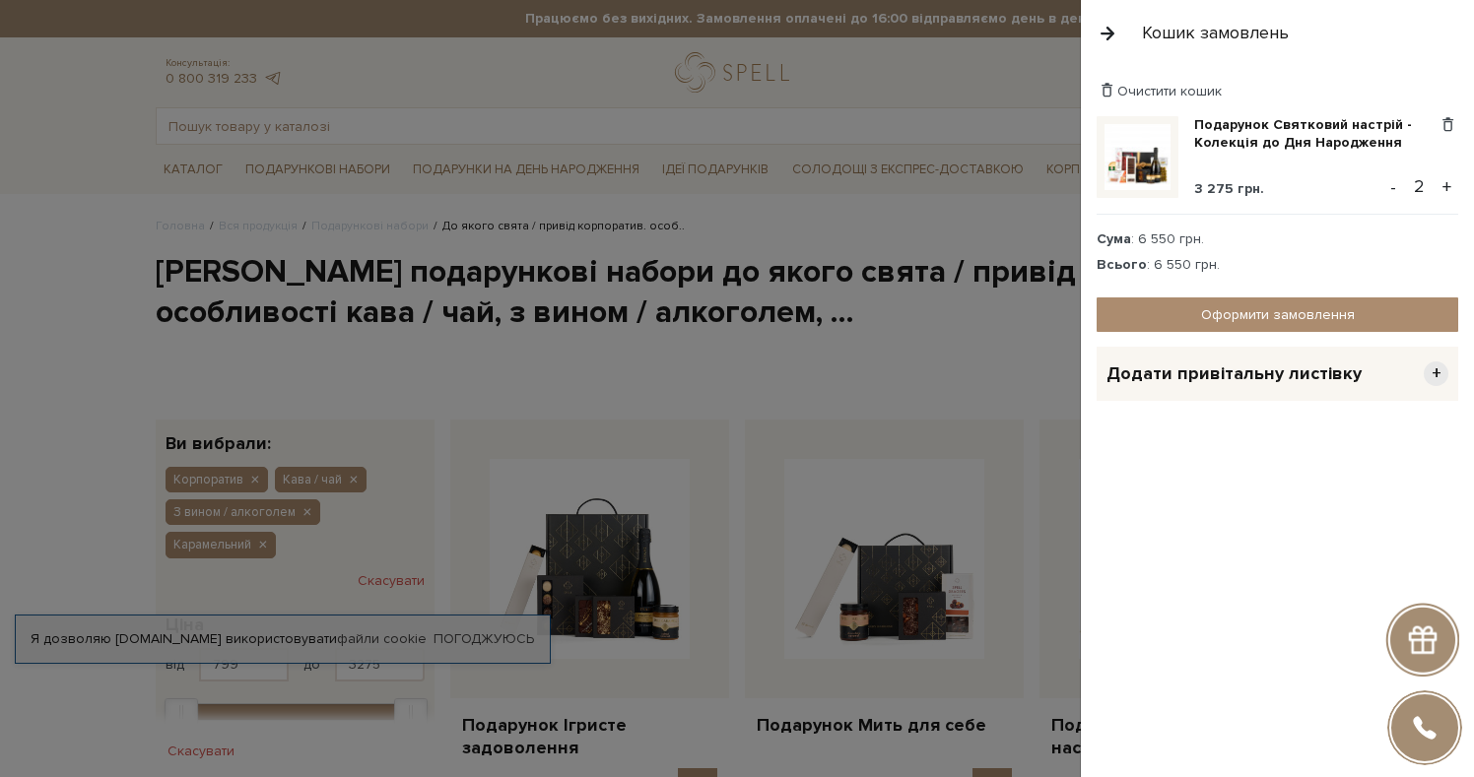
click at [1399, 189] on button "-" at bounding box center [1393, 187] width 20 height 30
click at [1145, 156] on img at bounding box center [1137, 157] width 66 height 66
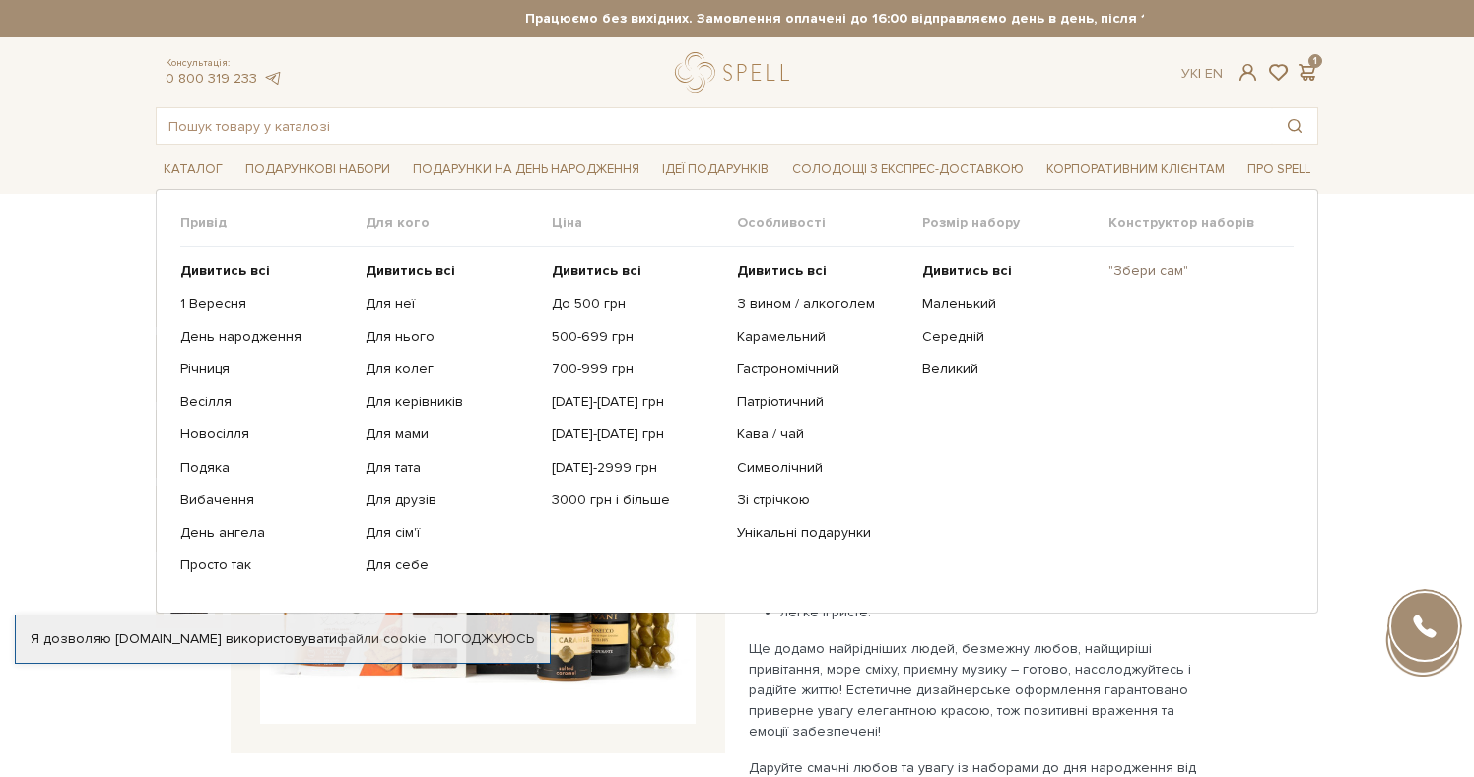
click at [1158, 276] on link ""Збери сам"" at bounding box center [1193, 271] width 170 height 18
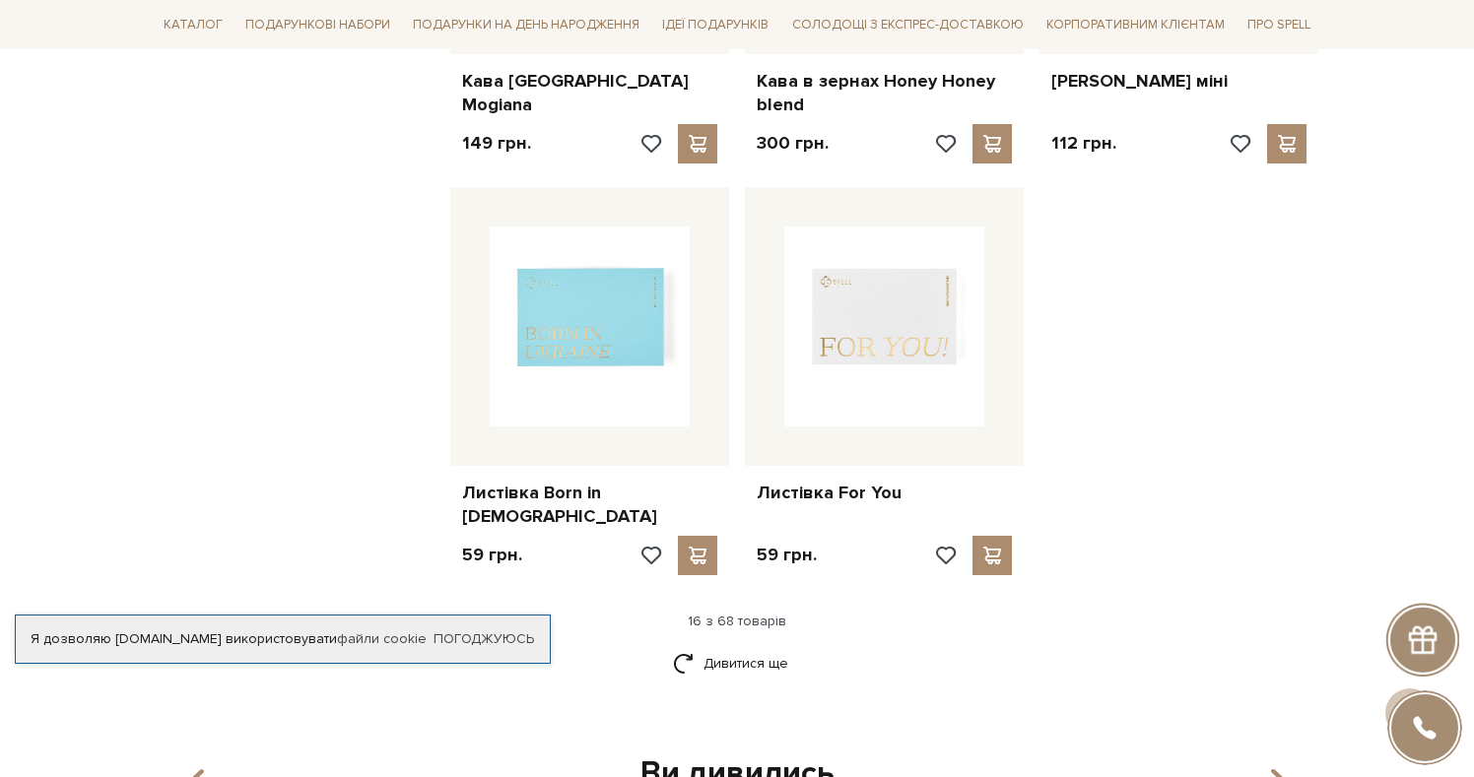
scroll to position [2630, 0]
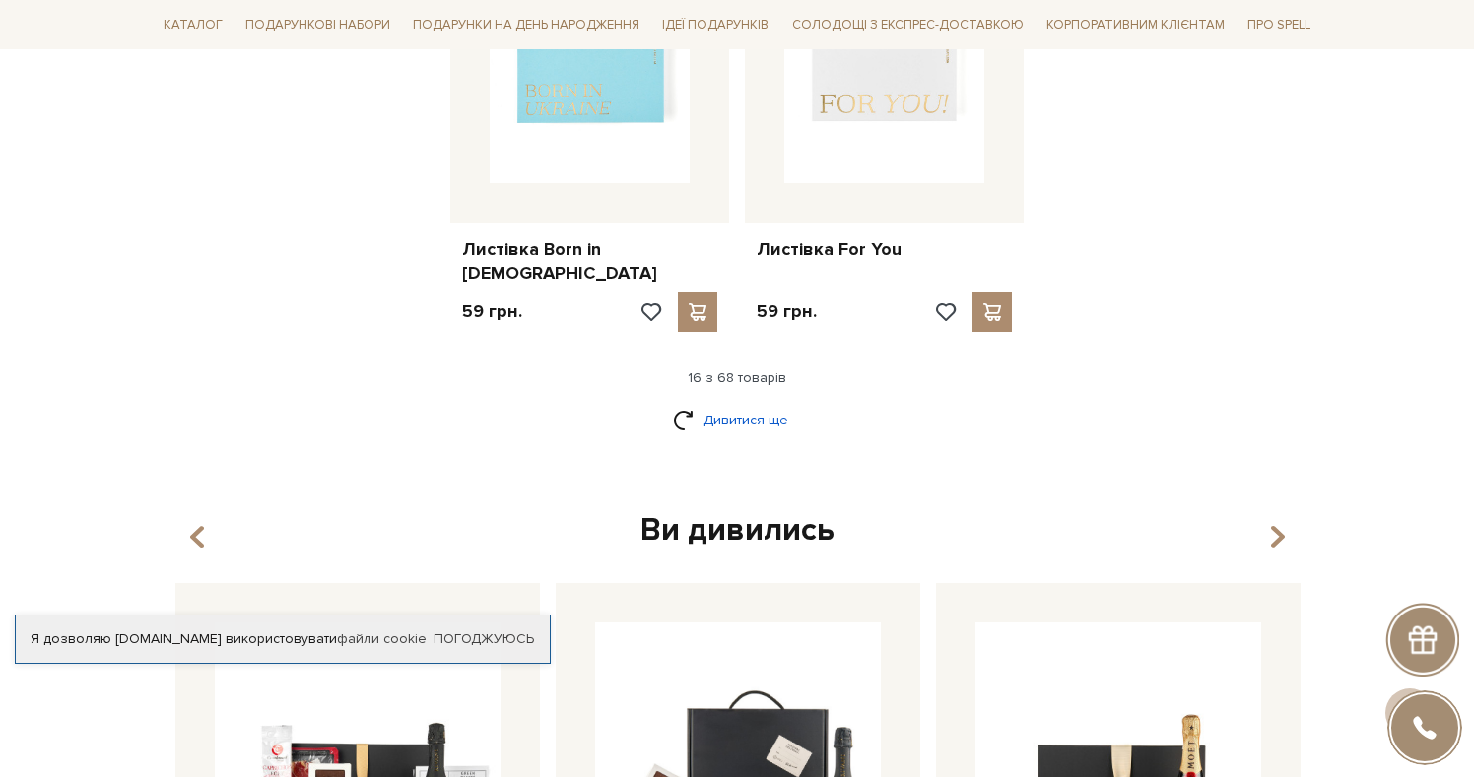
click at [774, 403] on link "Дивитися ще" at bounding box center [737, 420] width 128 height 34
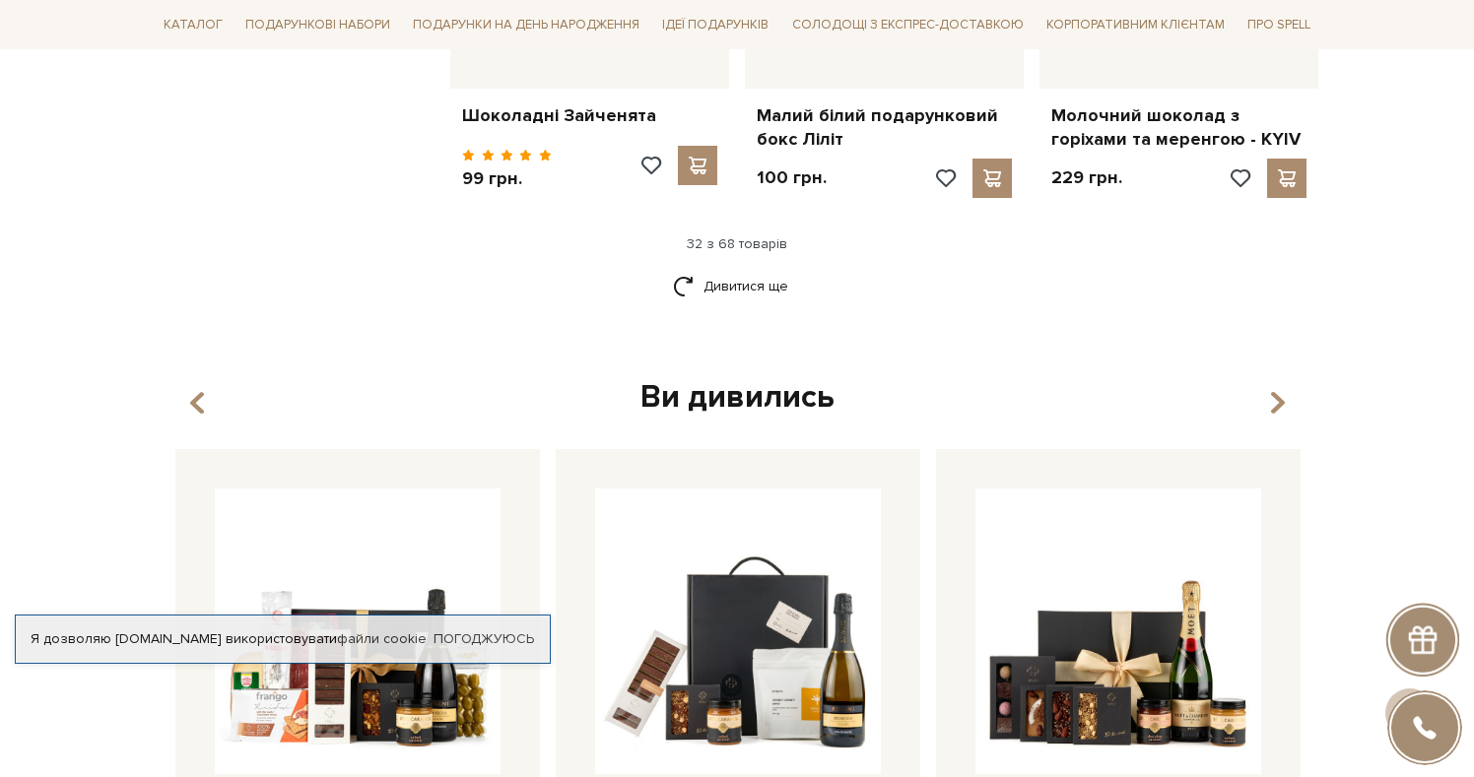
scroll to position [4911, 0]
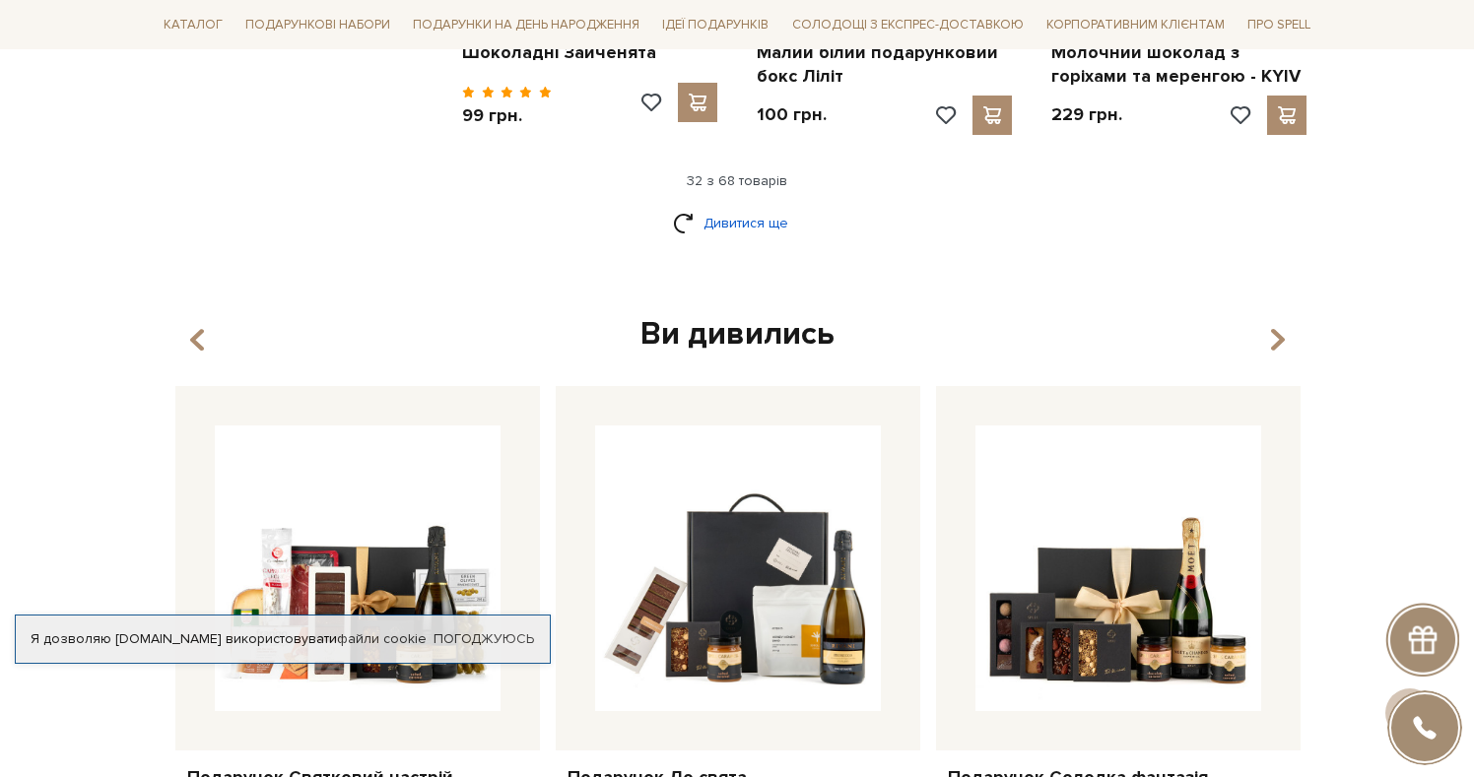
click at [749, 206] on link "Дивитися ще" at bounding box center [737, 223] width 128 height 34
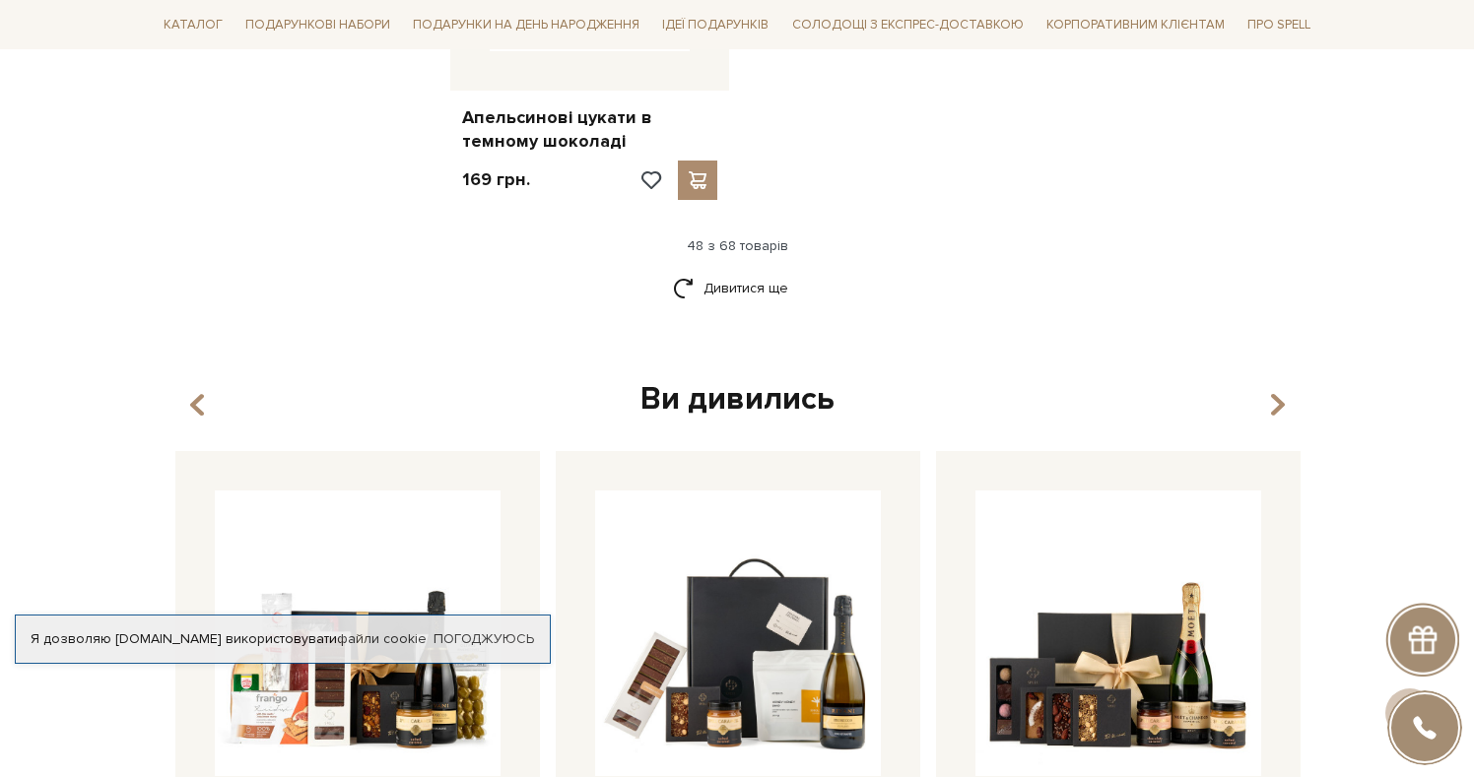
scroll to position [7375, 0]
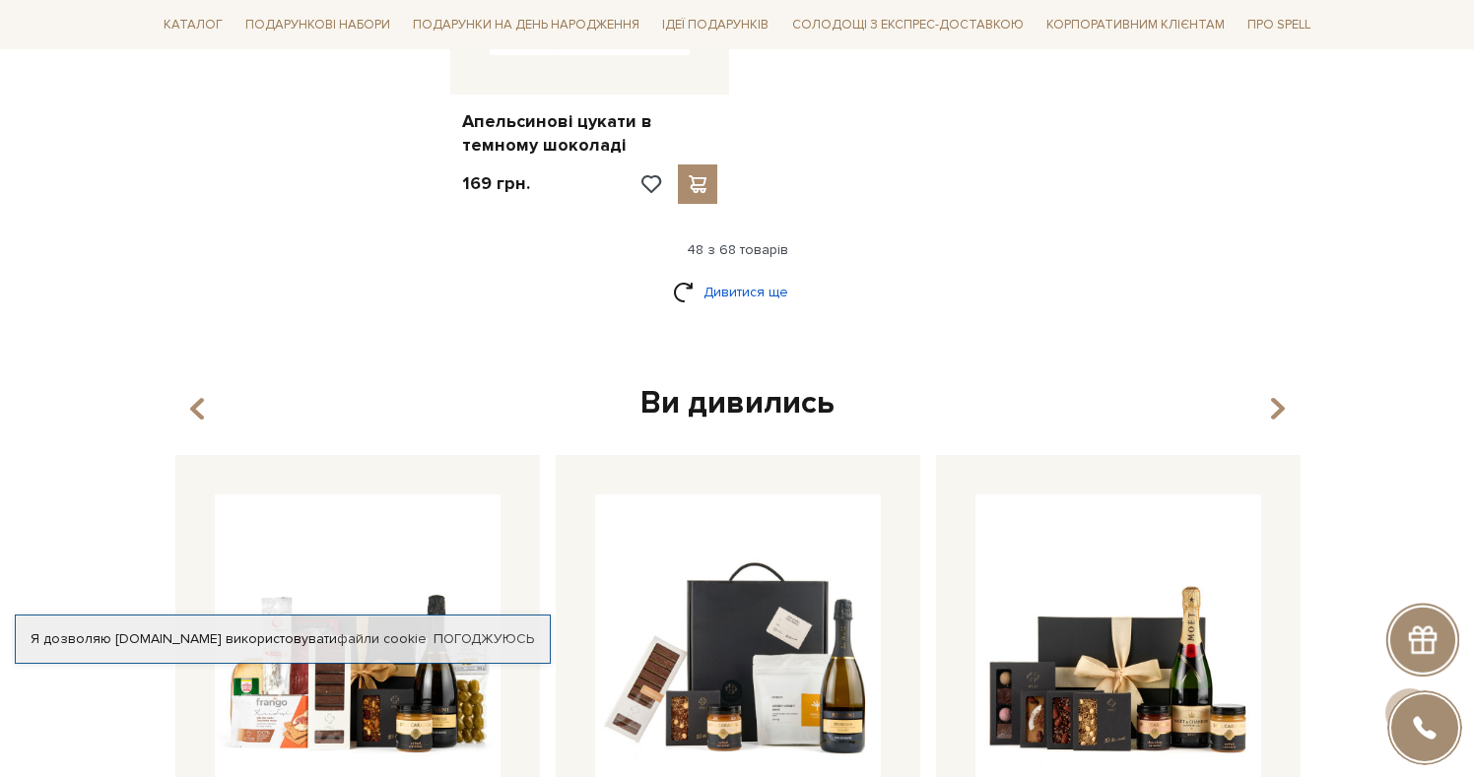
click at [747, 275] on link "Дивитися ще" at bounding box center [737, 292] width 128 height 34
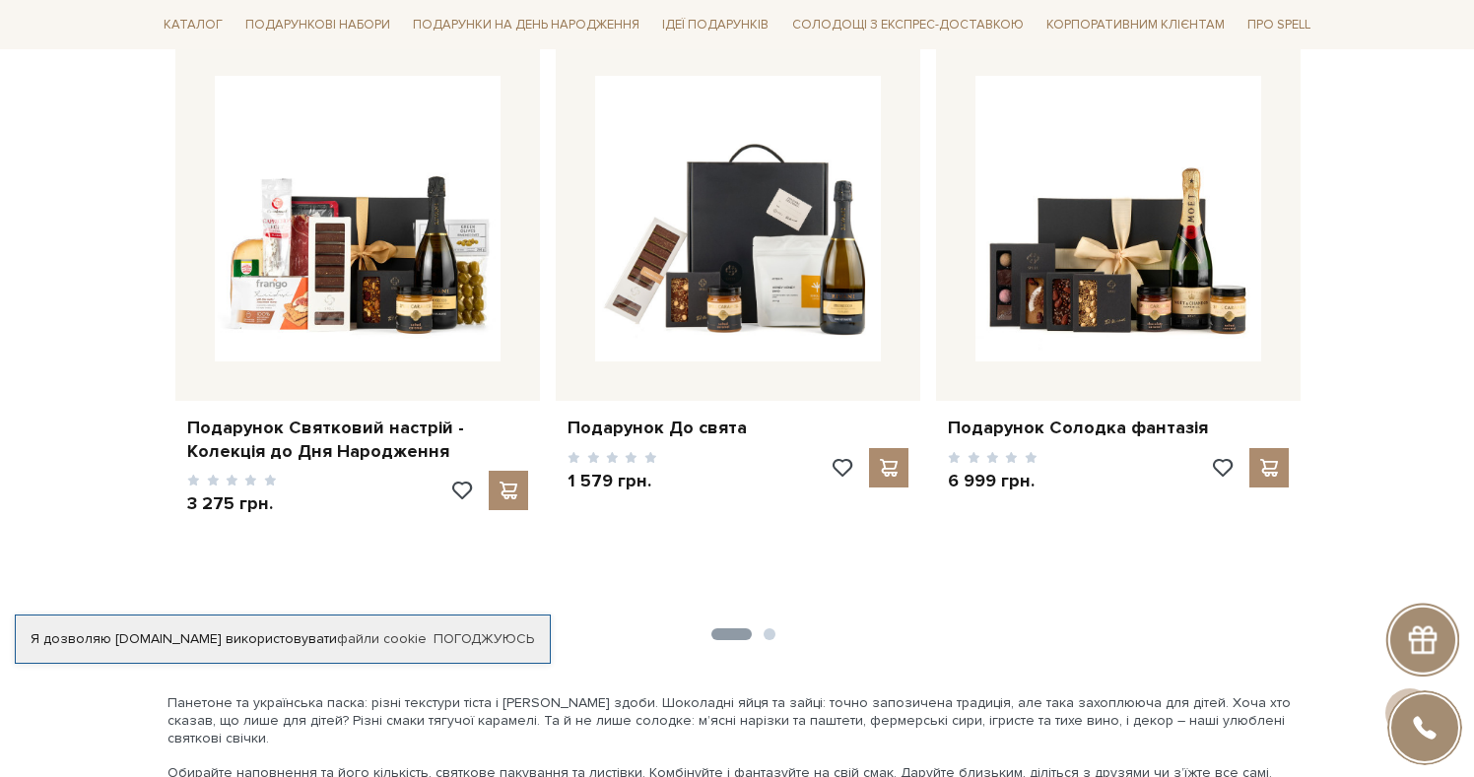
scroll to position [9857, 0]
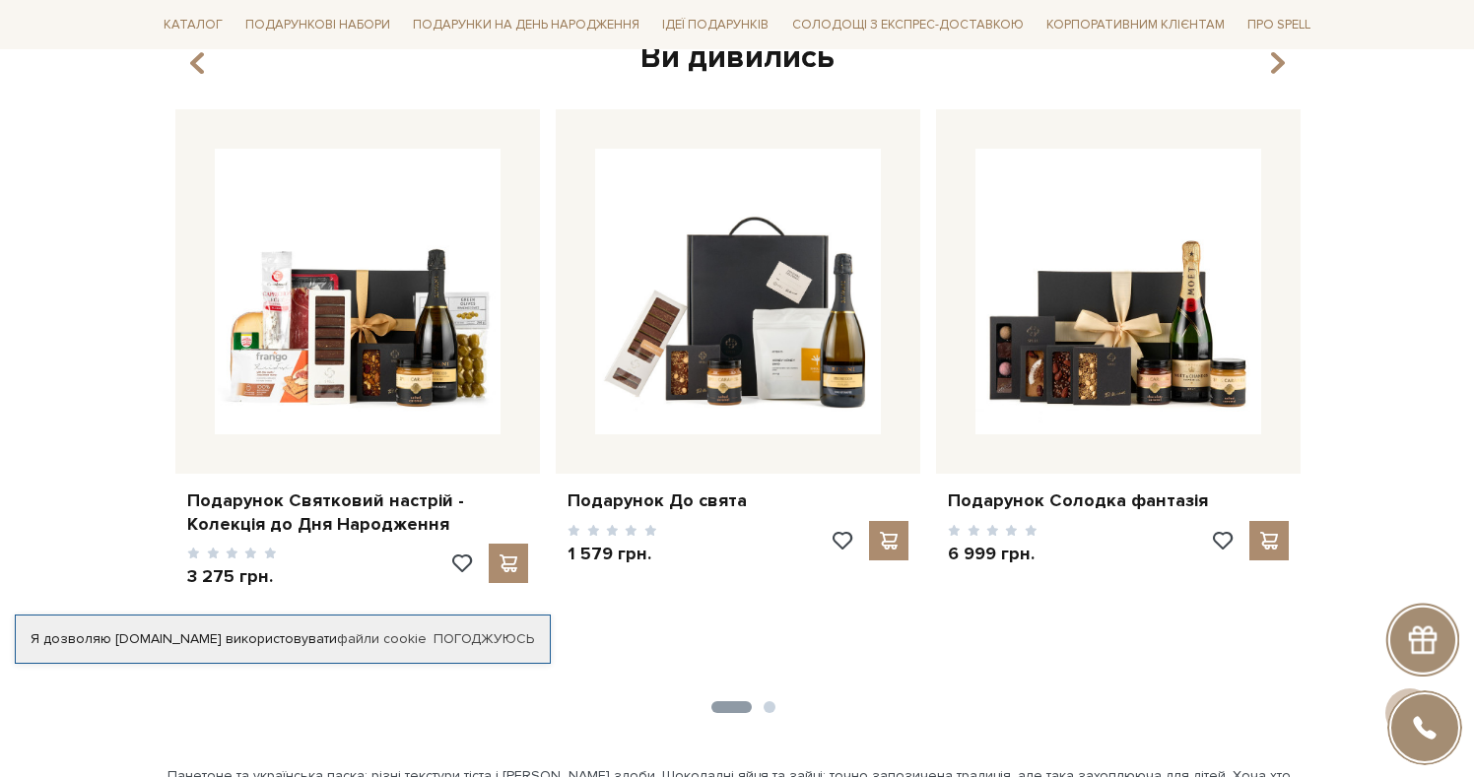
click at [768, 701] on button "2" at bounding box center [770, 707] width 12 height 12
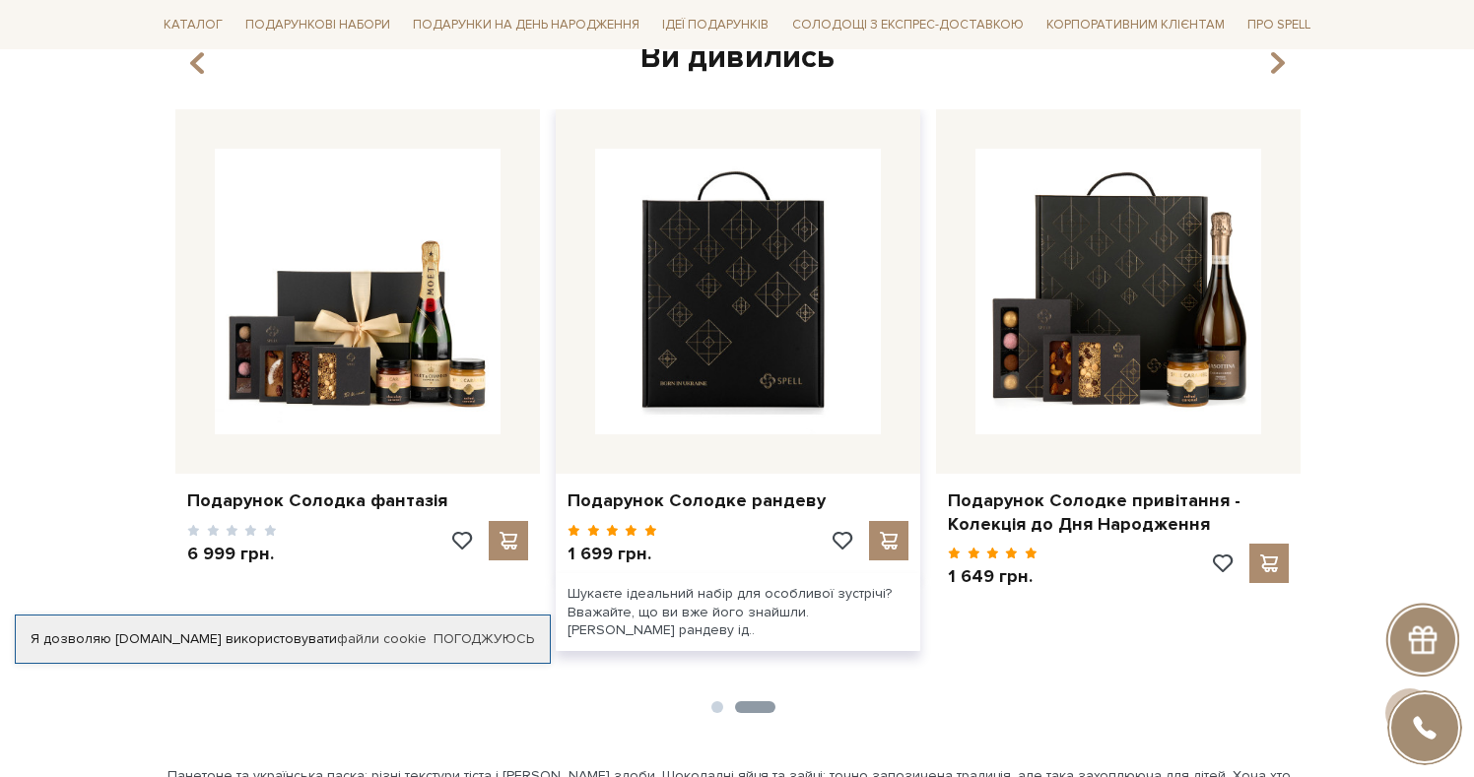
click at [804, 308] on img at bounding box center [738, 292] width 286 height 286
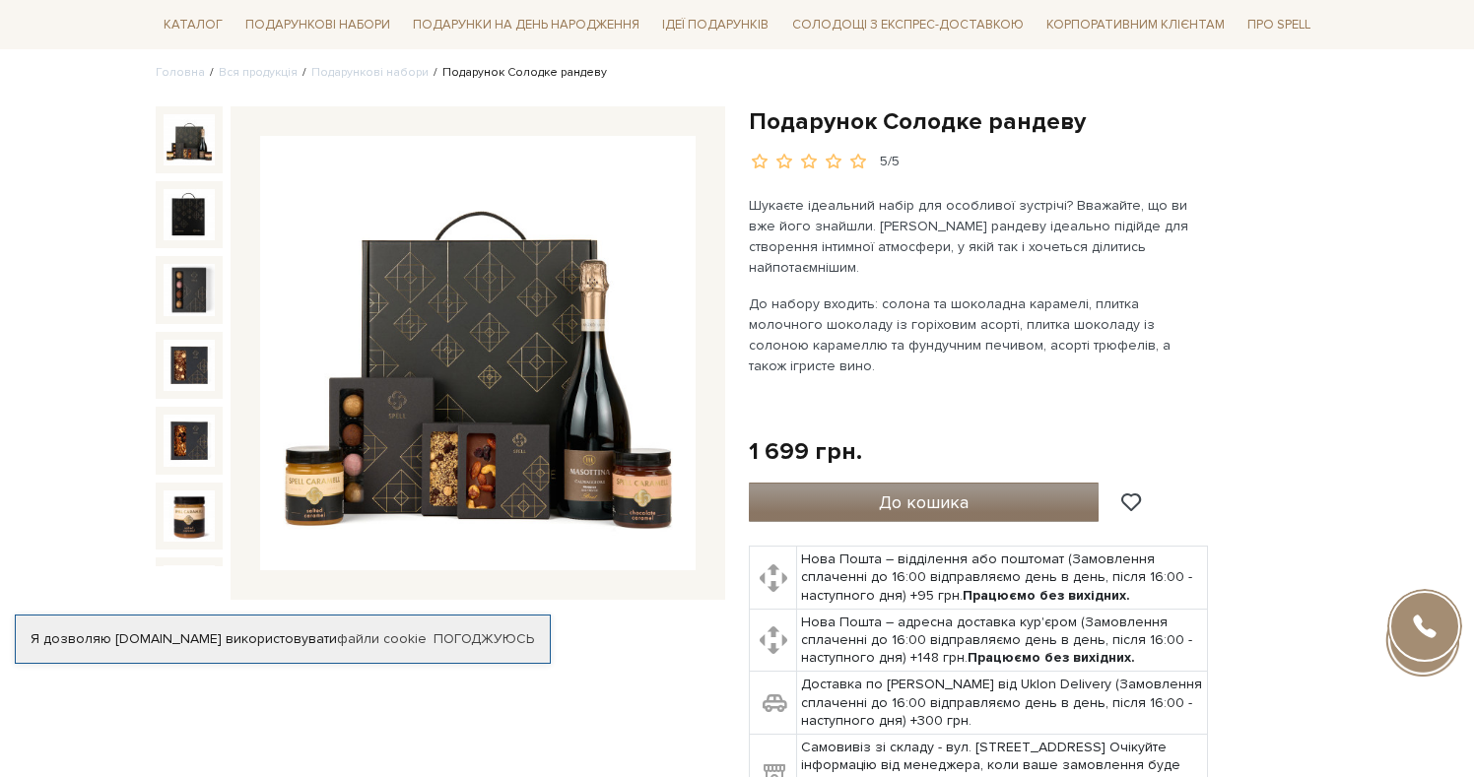
scroll to position [155, 0]
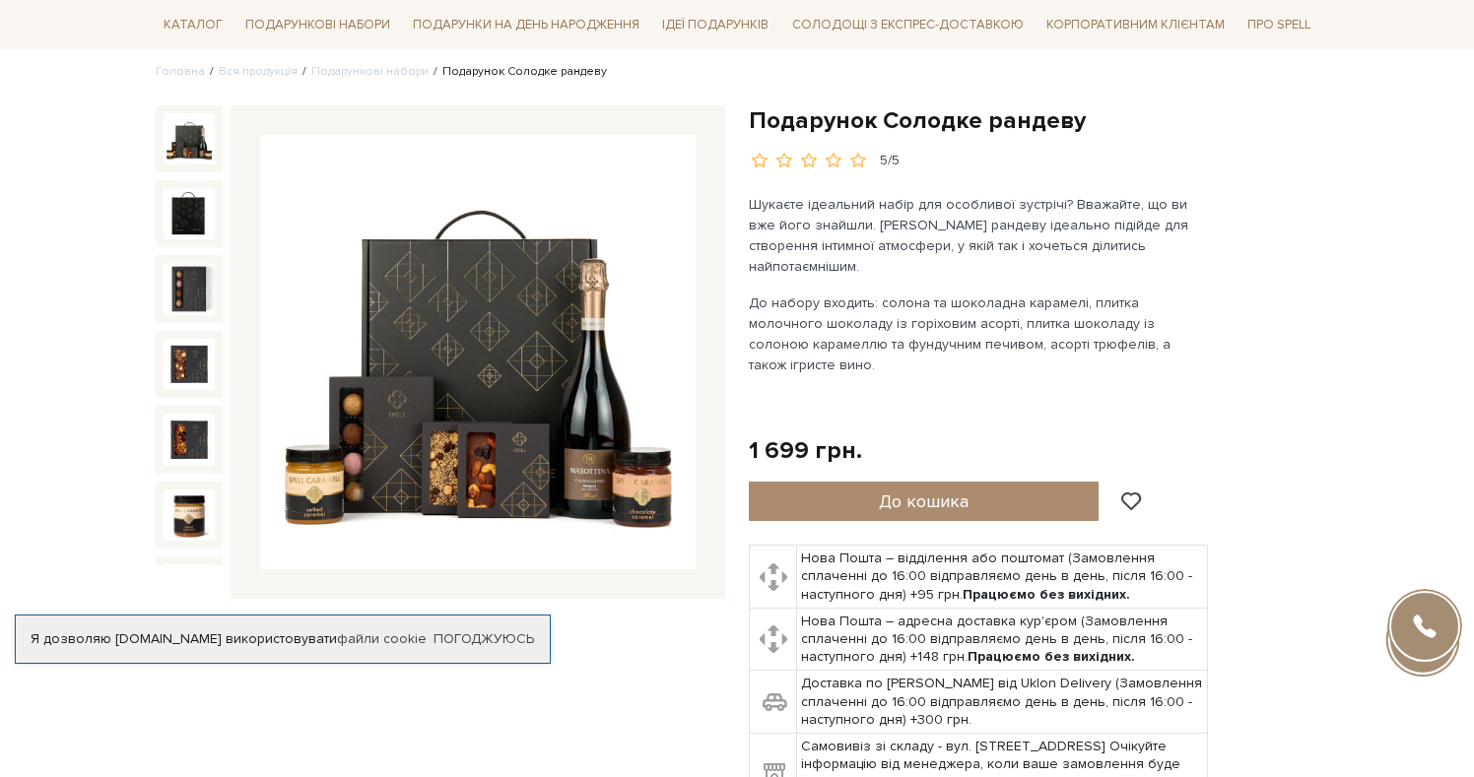
click at [586, 487] on img at bounding box center [477, 352] width 435 height 435
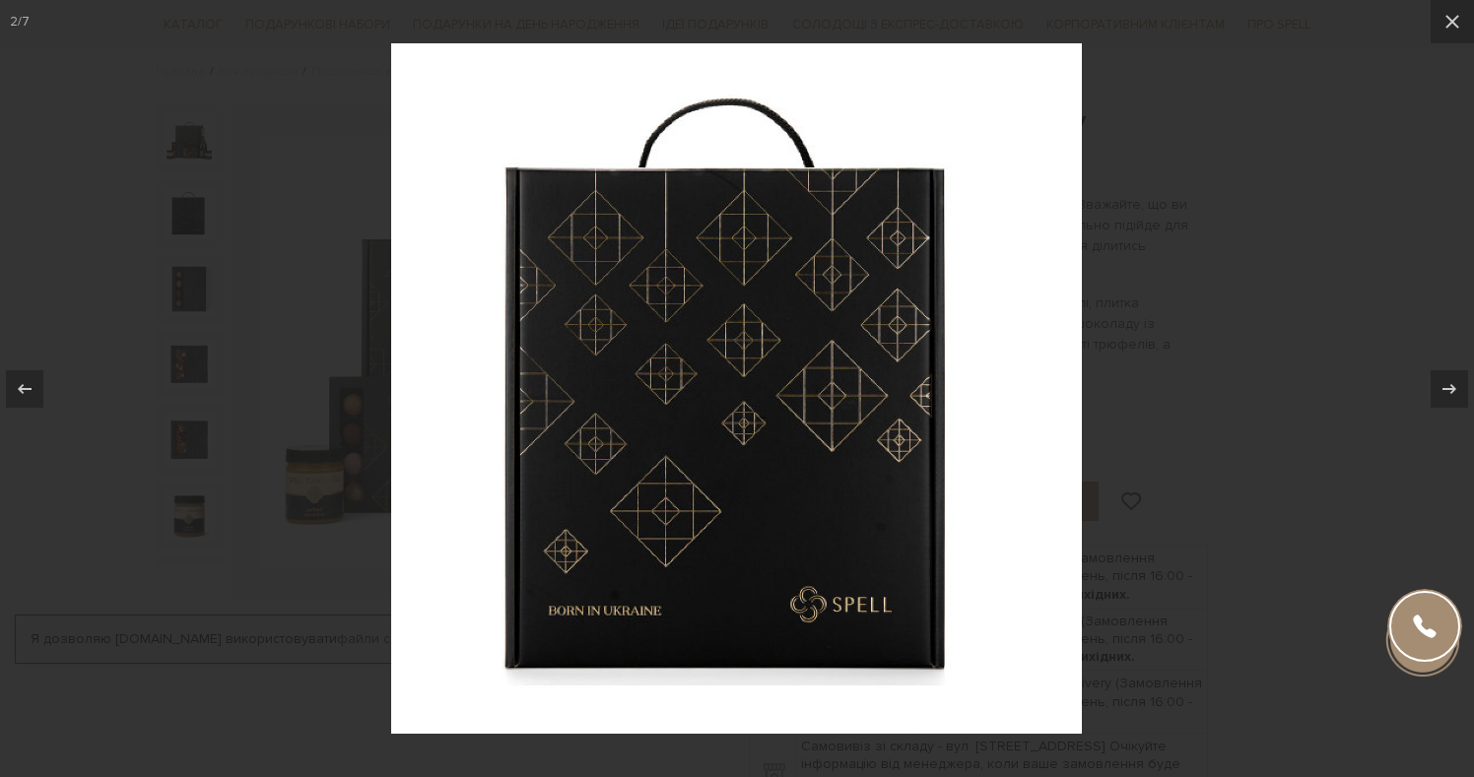
click at [1337, 193] on div at bounding box center [737, 388] width 1474 height 777
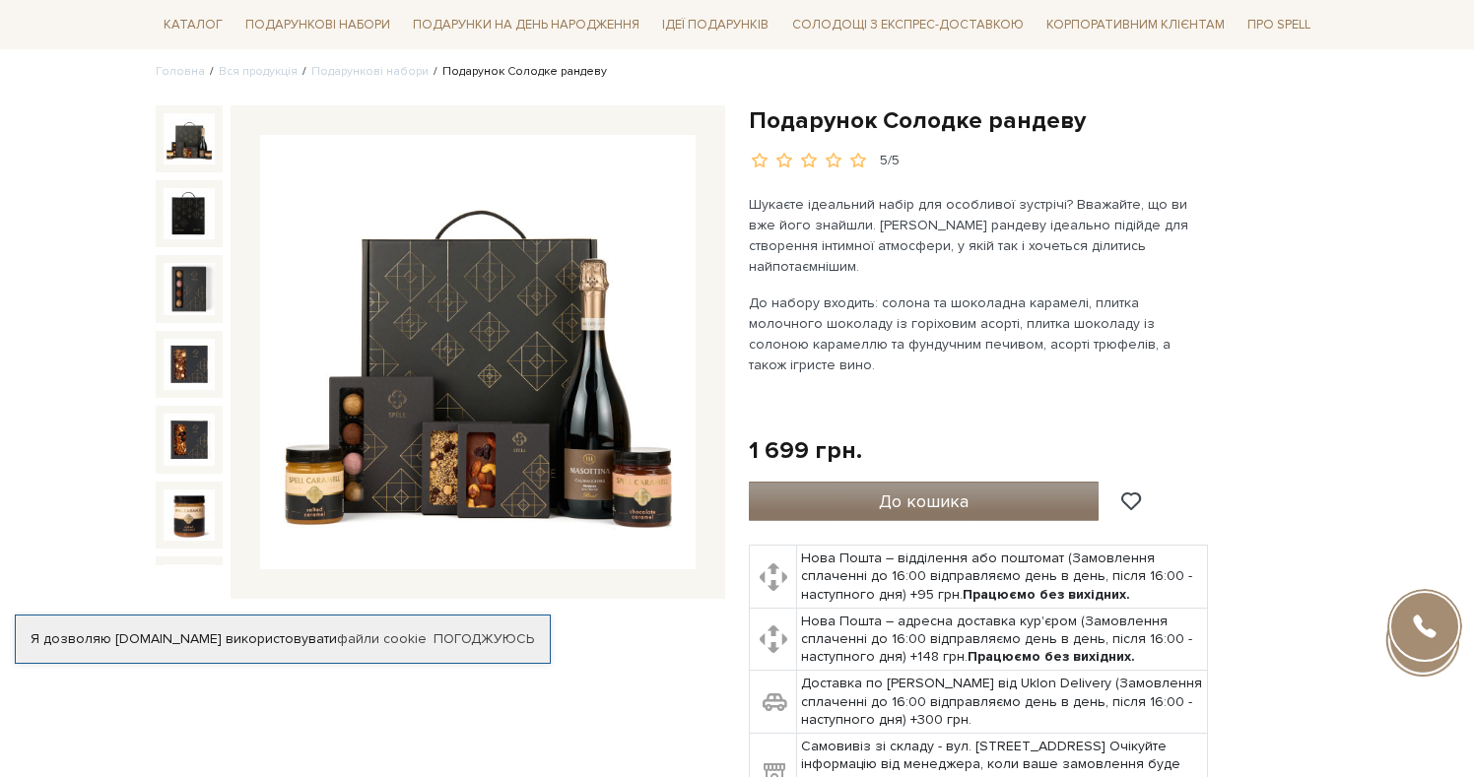
click at [839, 482] on button "До кошика" at bounding box center [924, 501] width 350 height 39
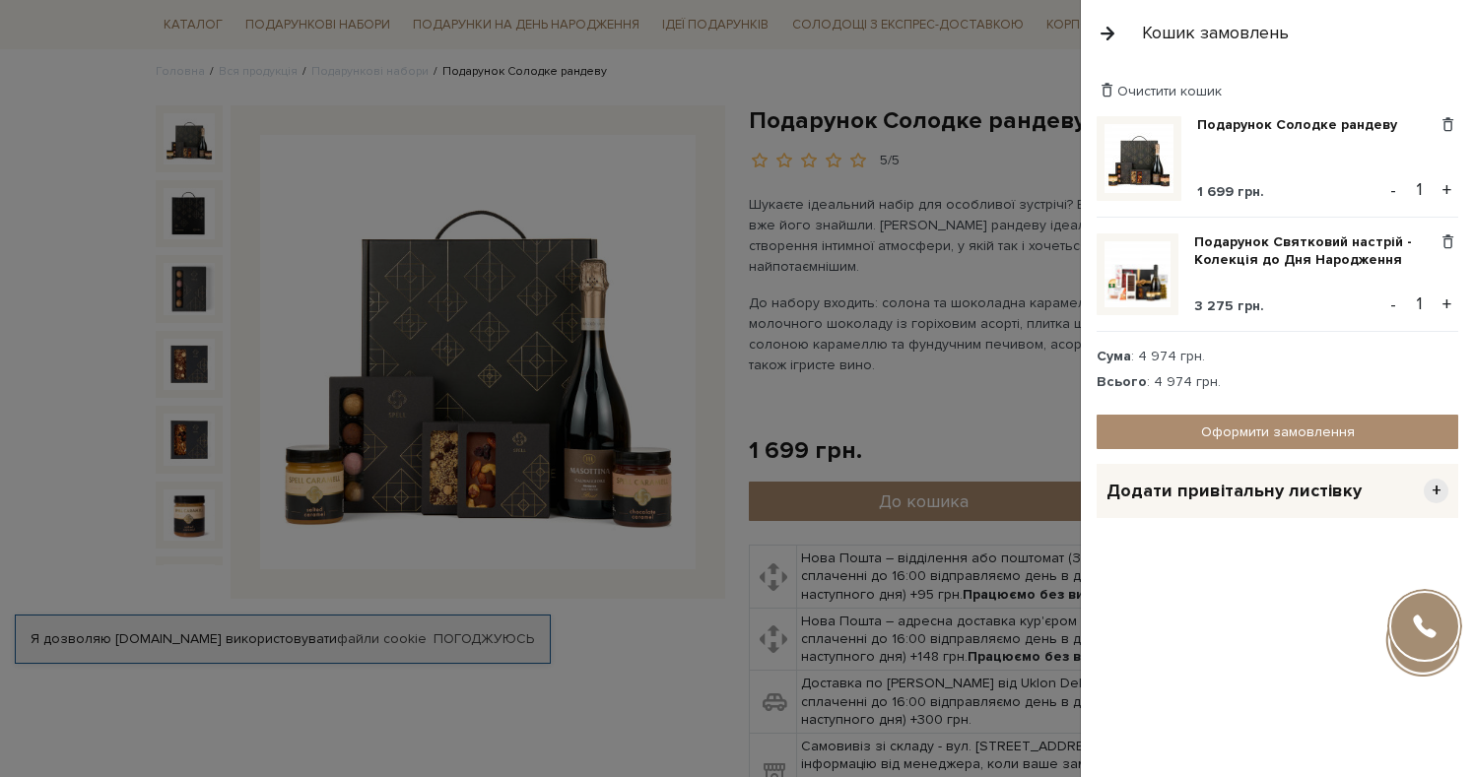
click at [1447, 185] on button "+" at bounding box center [1446, 190] width 23 height 30
click at [1446, 185] on button "+" at bounding box center [1446, 190] width 23 height 30
click at [1446, 184] on button "+" at bounding box center [1446, 190] width 23 height 30
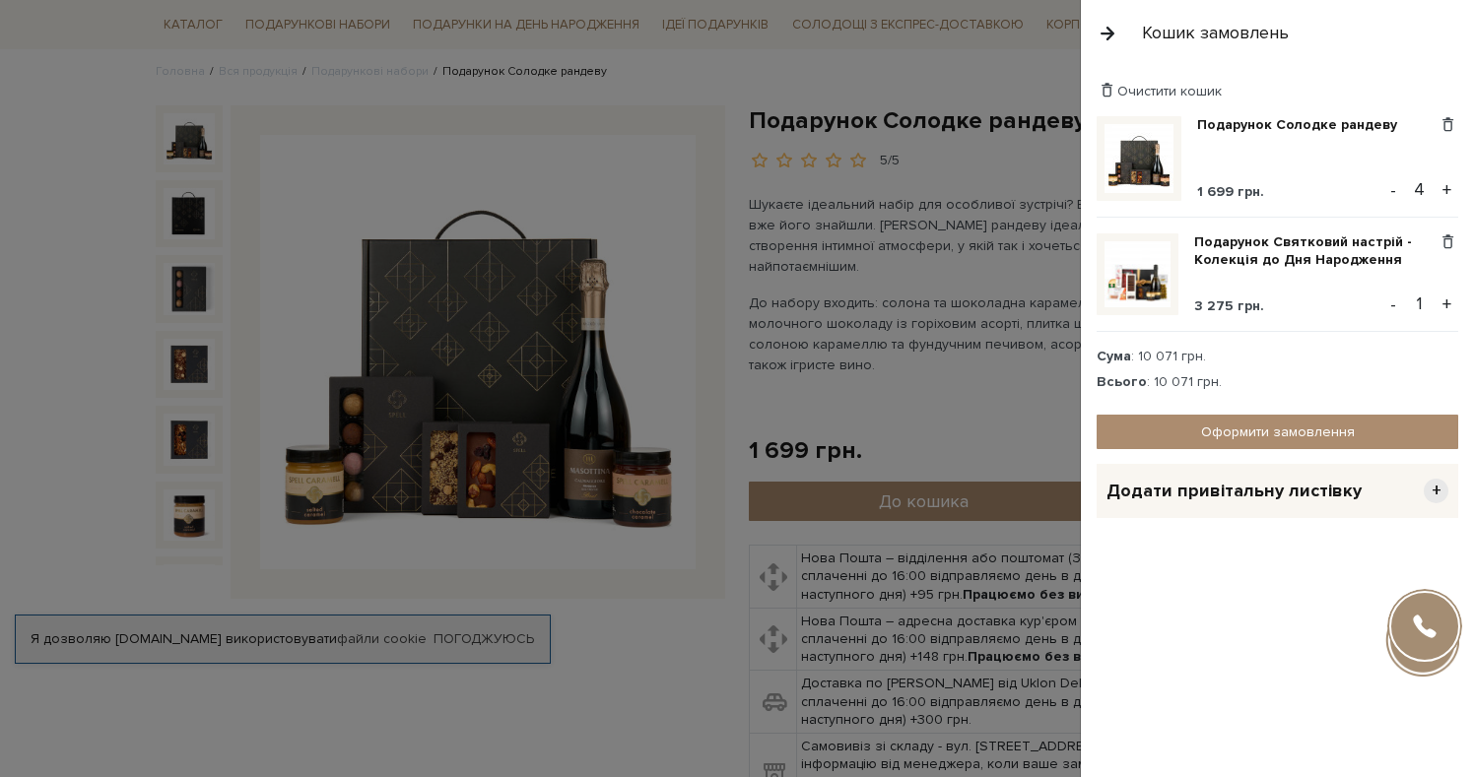
click at [1446, 184] on button "+" at bounding box center [1446, 190] width 23 height 30
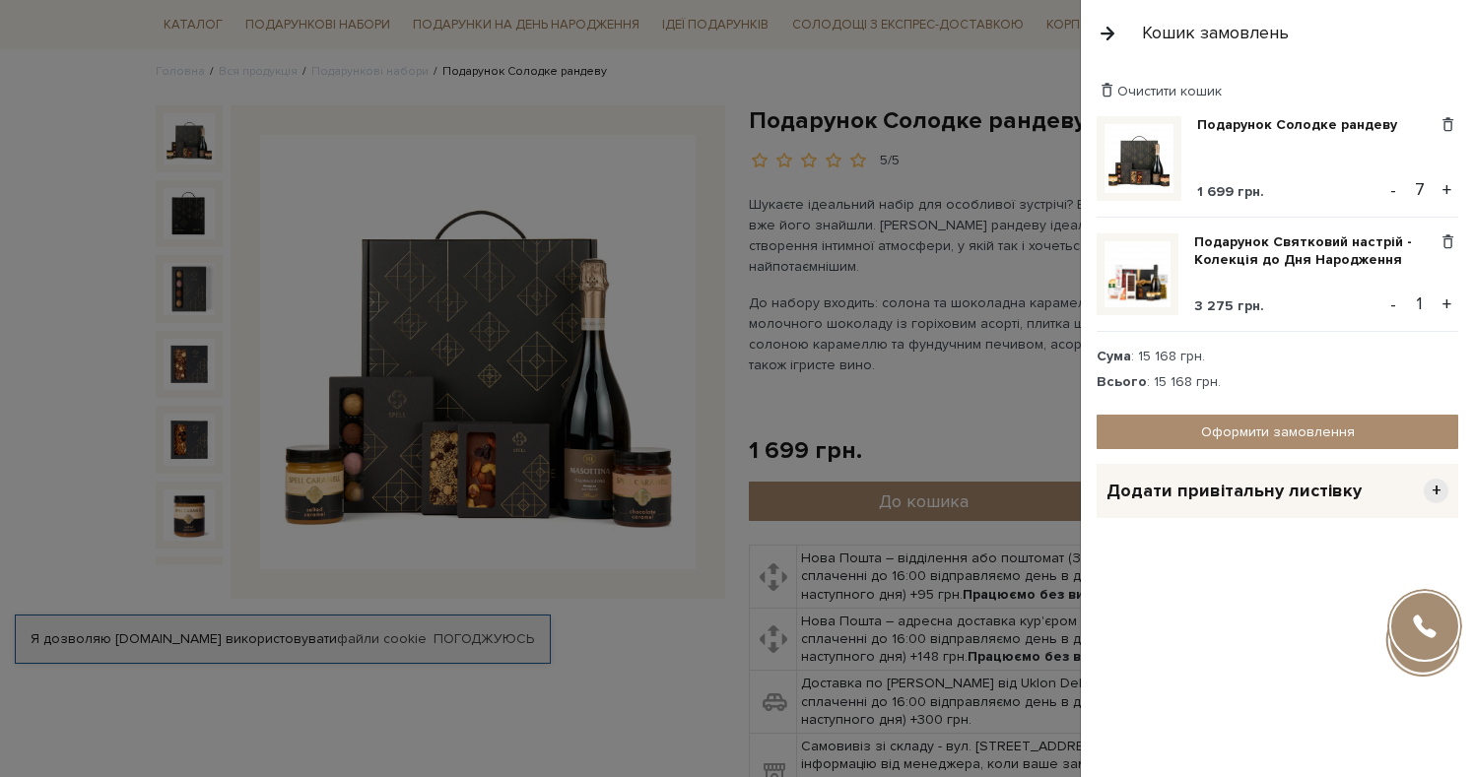
click at [1446, 184] on button "+" at bounding box center [1446, 190] width 23 height 30
click at [1444, 183] on button "+" at bounding box center [1446, 190] width 23 height 30
click at [1446, 186] on button "+" at bounding box center [1446, 190] width 23 height 30
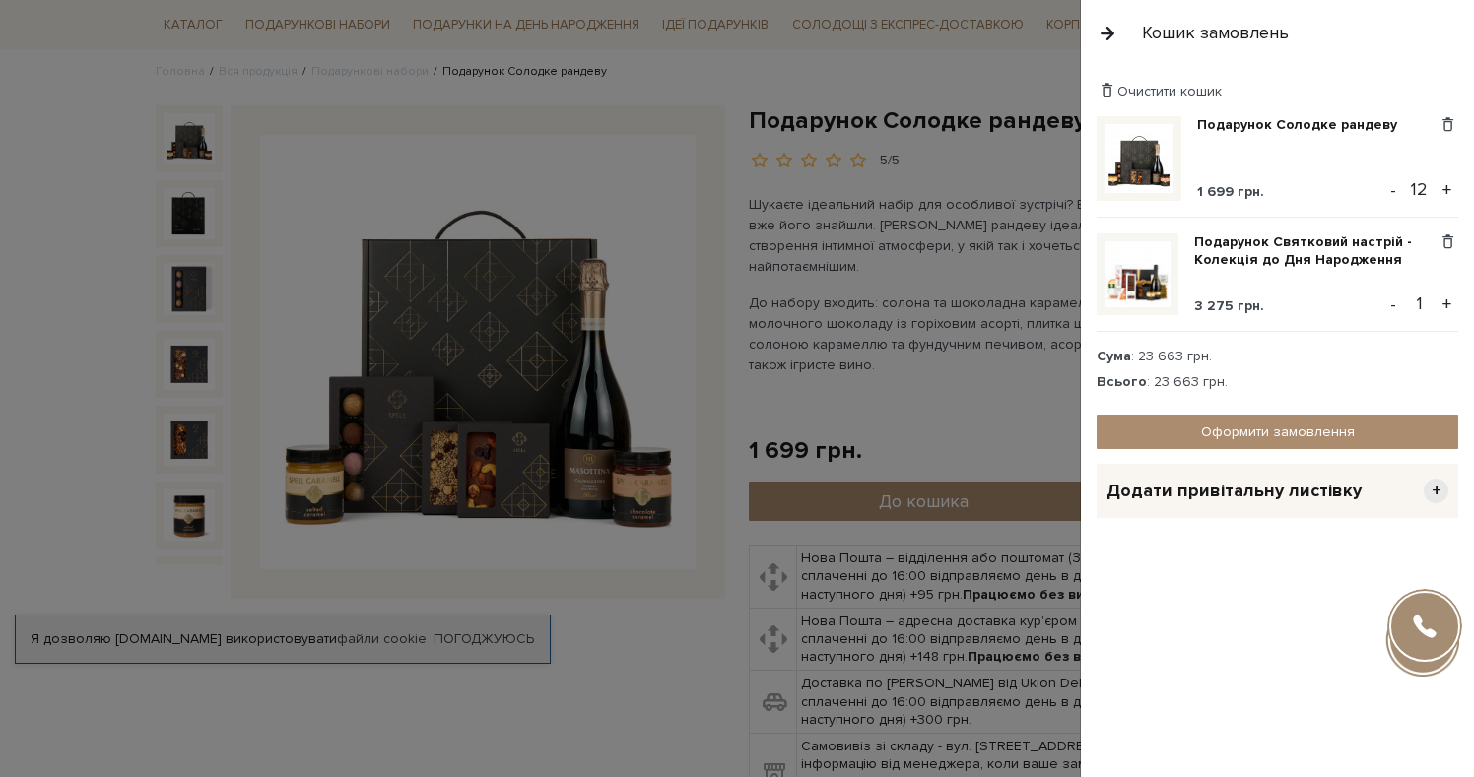
click at [928, 318] on div at bounding box center [737, 388] width 1474 height 777
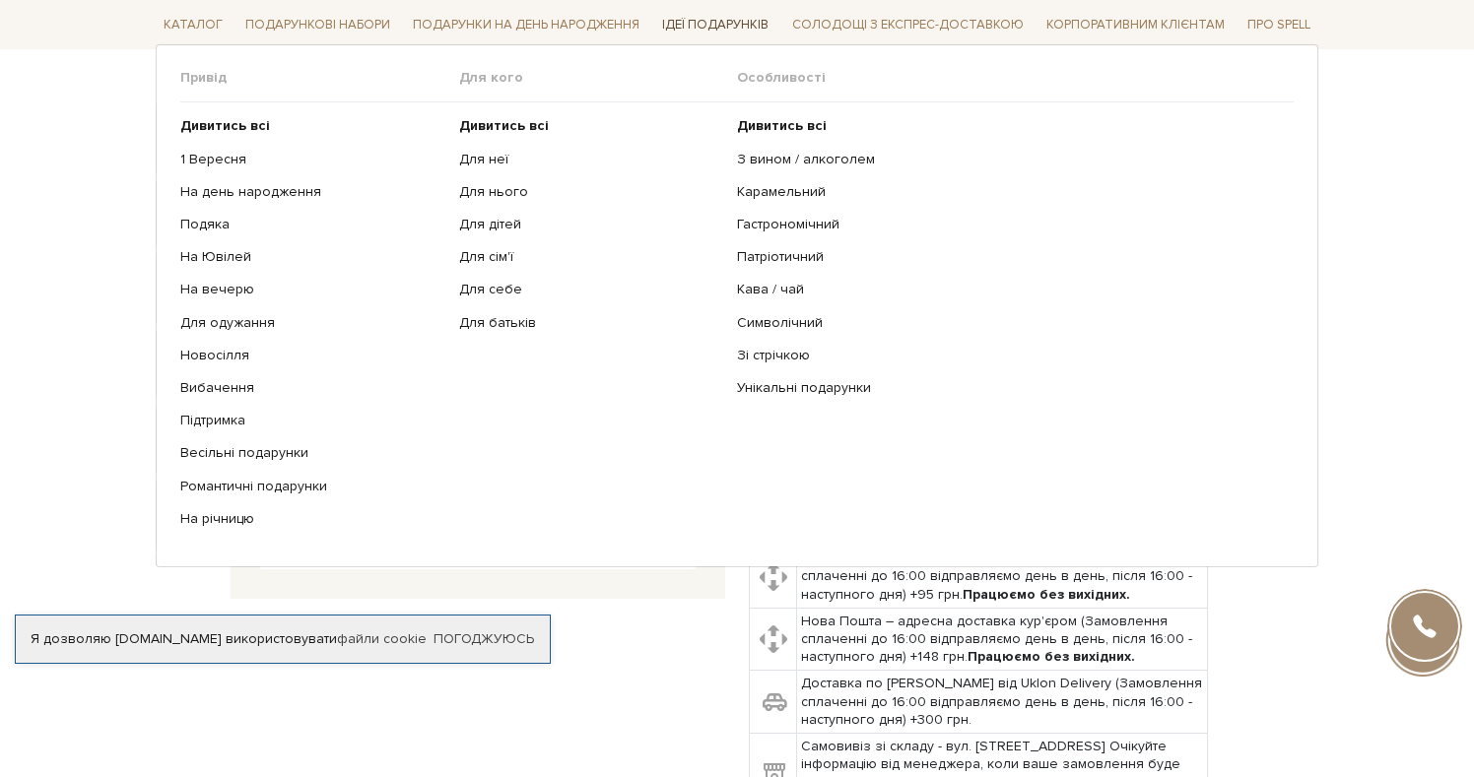
click at [741, 27] on span "Ідеї подарунків" at bounding box center [715, 25] width 122 height 31
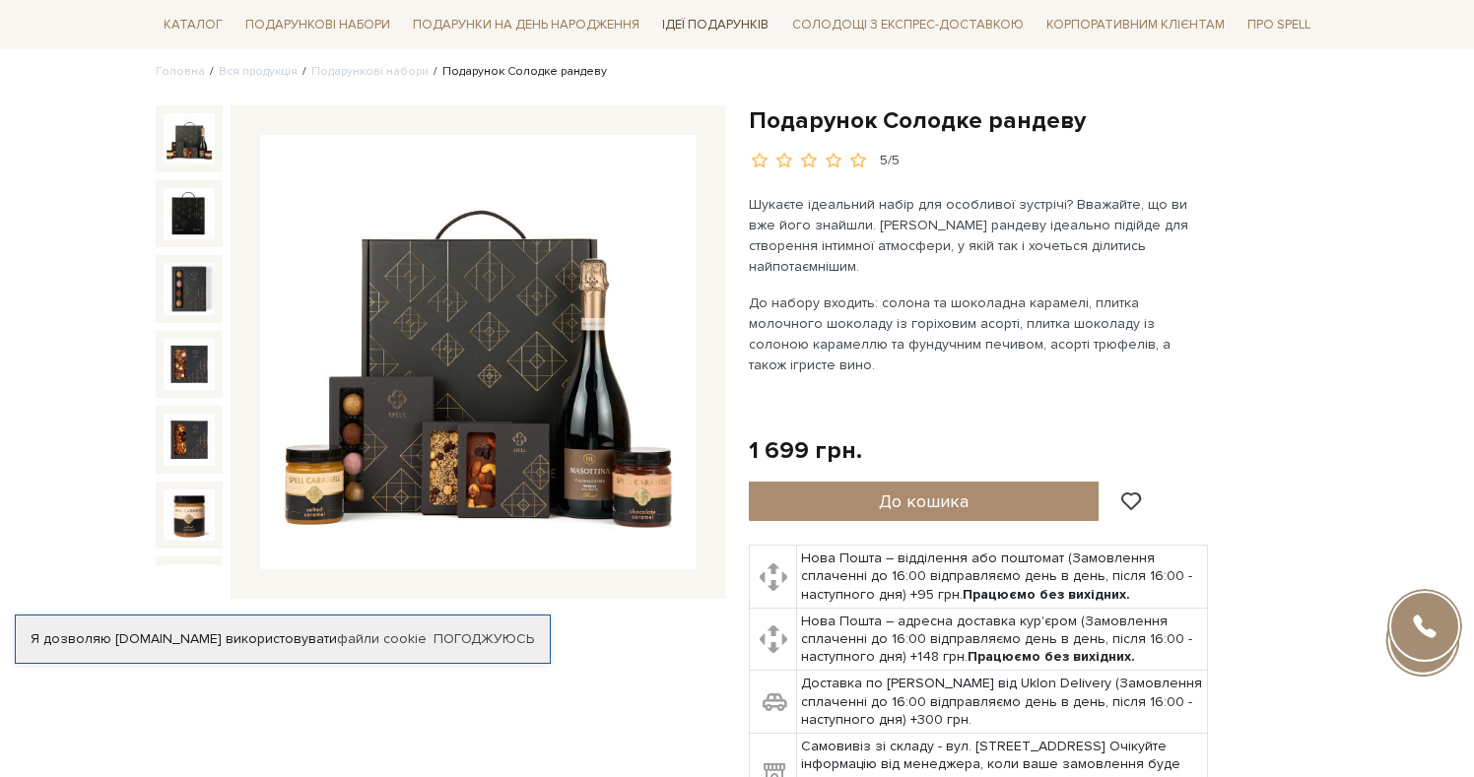
click at [738, 23] on span "Ідеї подарунків" at bounding box center [715, 25] width 122 height 31
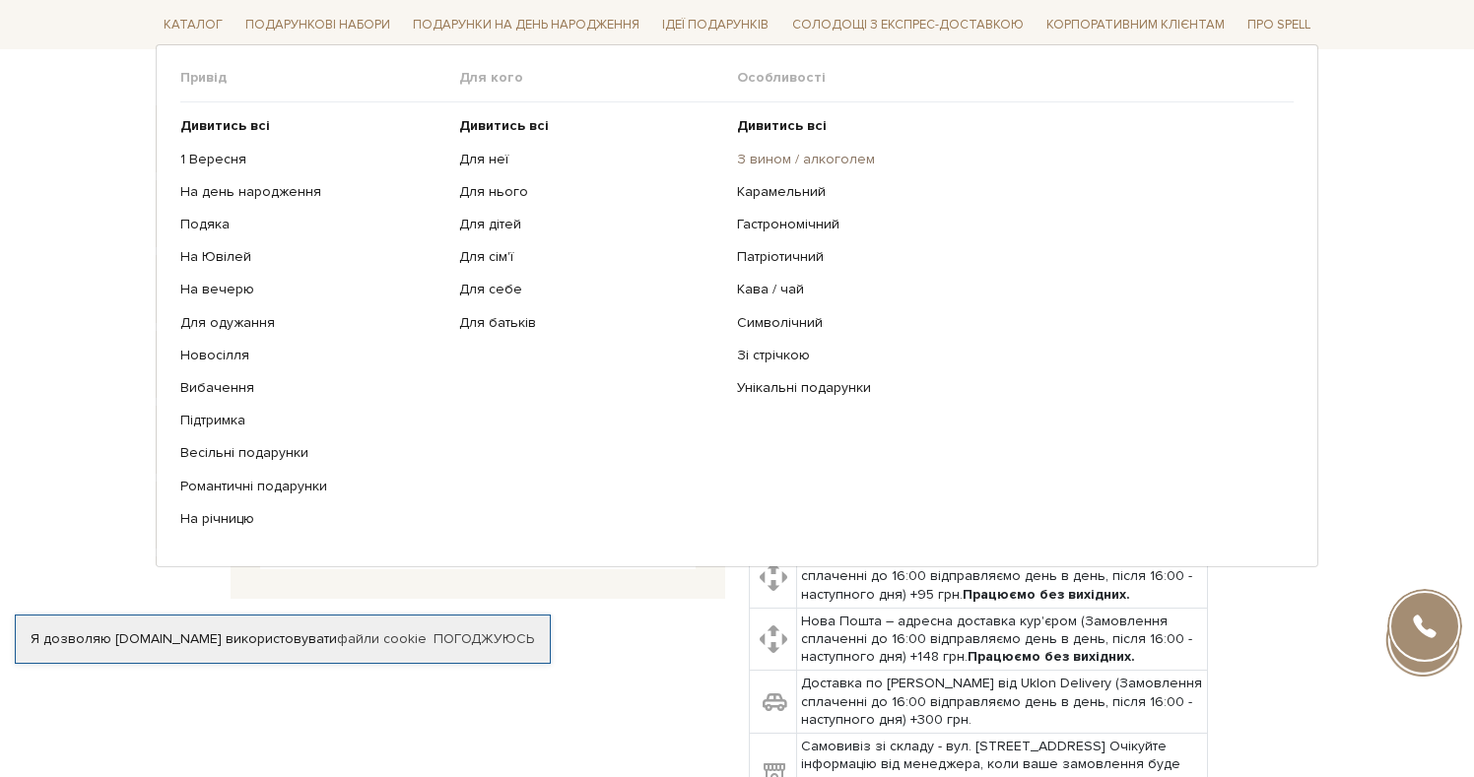
click at [789, 157] on link "З вином / алкоголем" at bounding box center [1008, 159] width 542 height 18
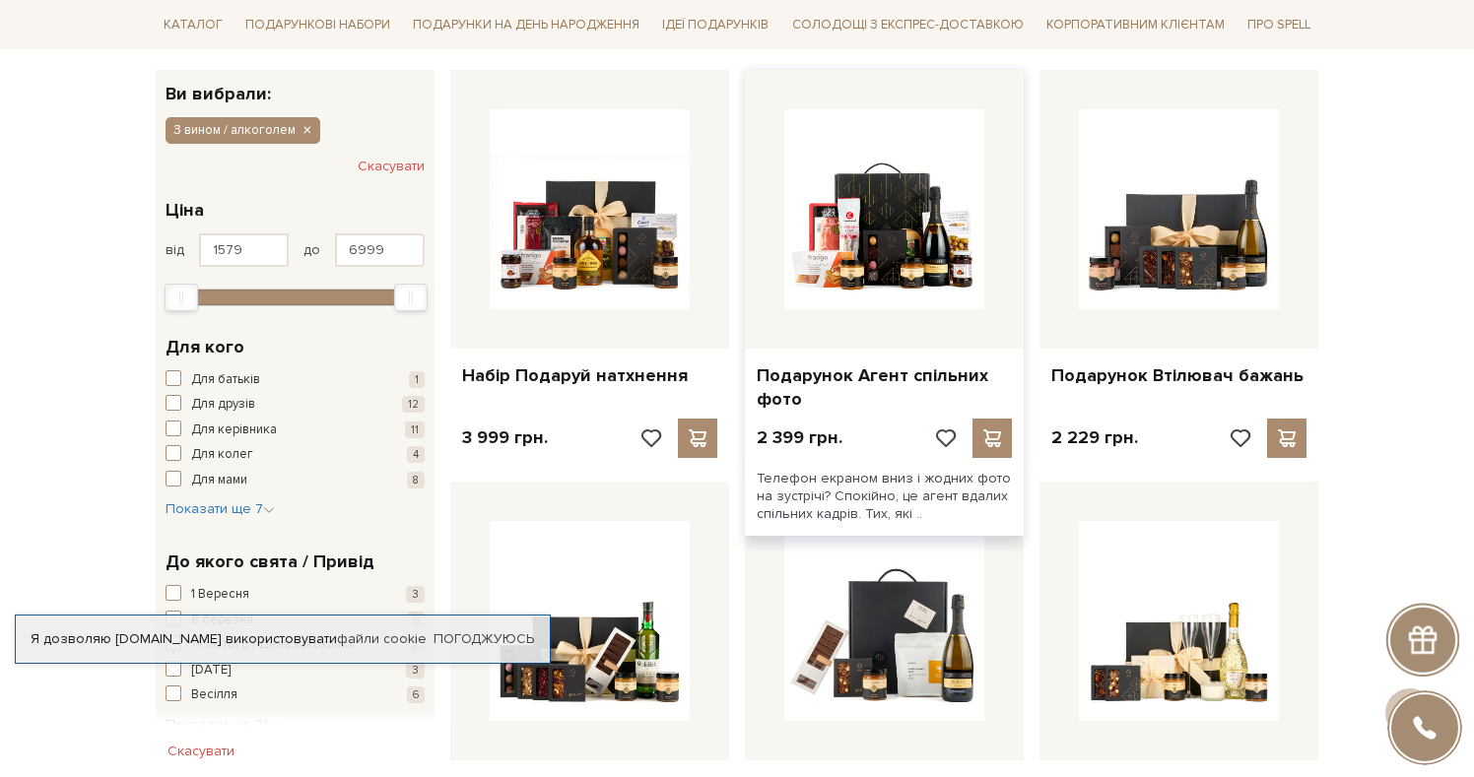
scroll to position [317, 0]
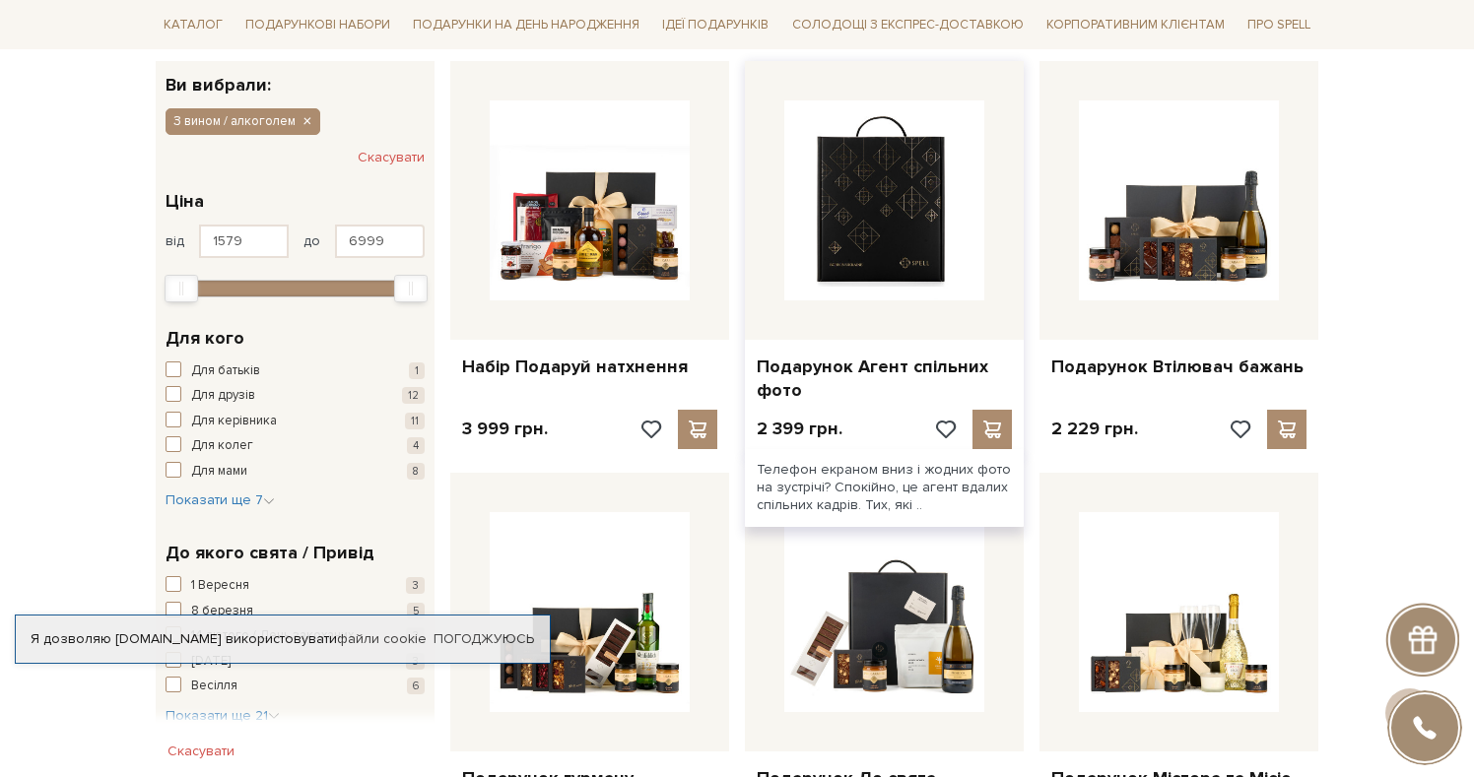
click at [880, 208] on img at bounding box center [884, 200] width 200 height 200
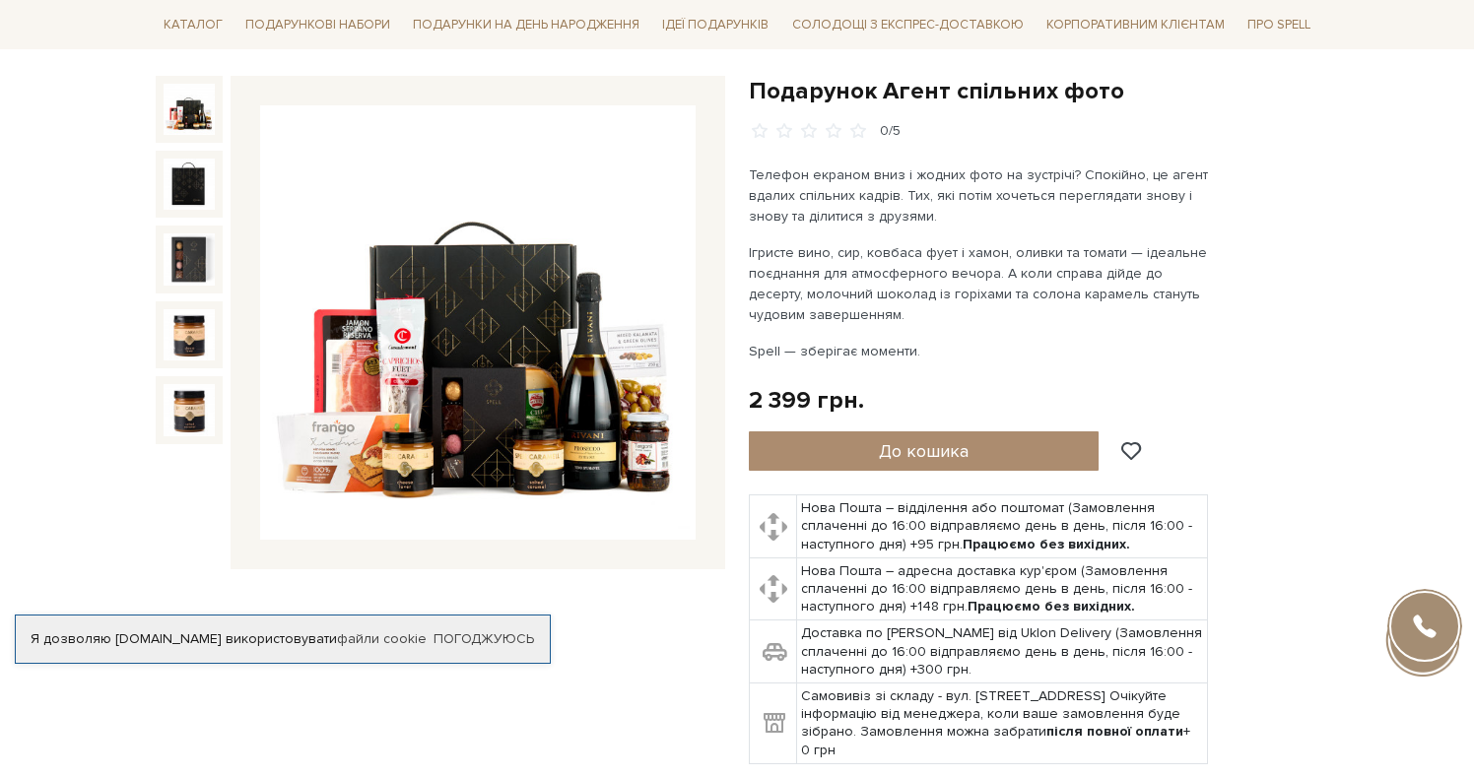
scroll to position [186, 0]
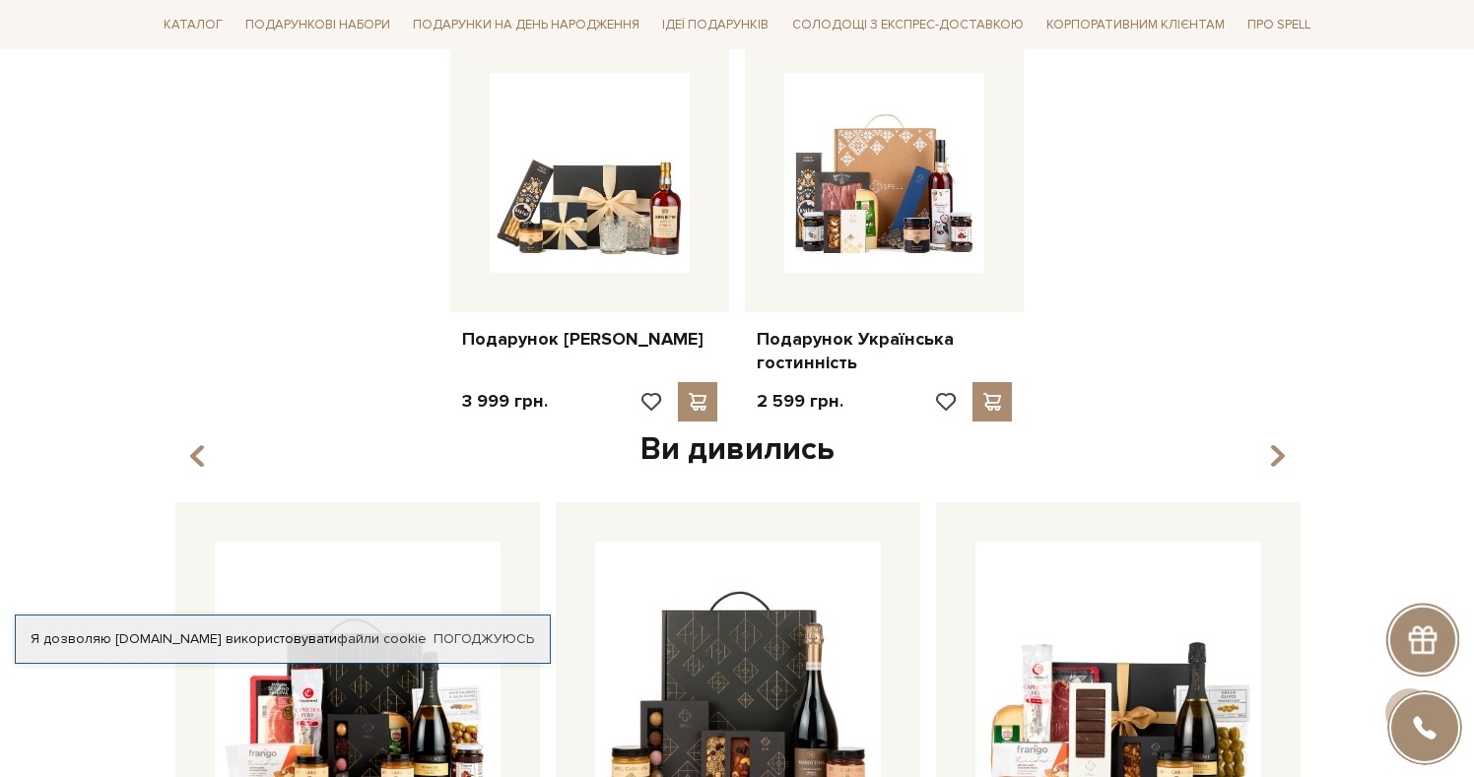
scroll to position [2019, 0]
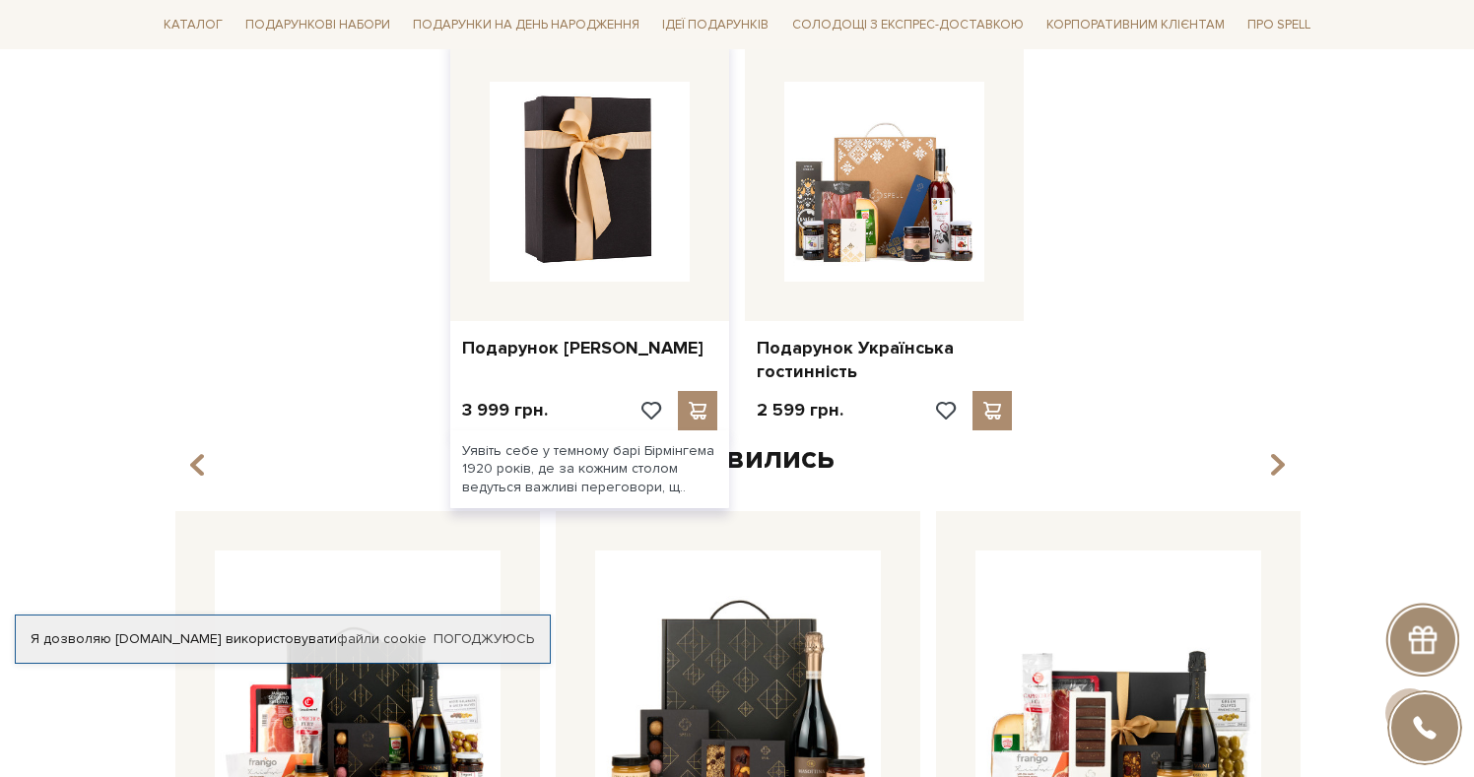
click at [653, 218] on img at bounding box center [590, 182] width 200 height 200
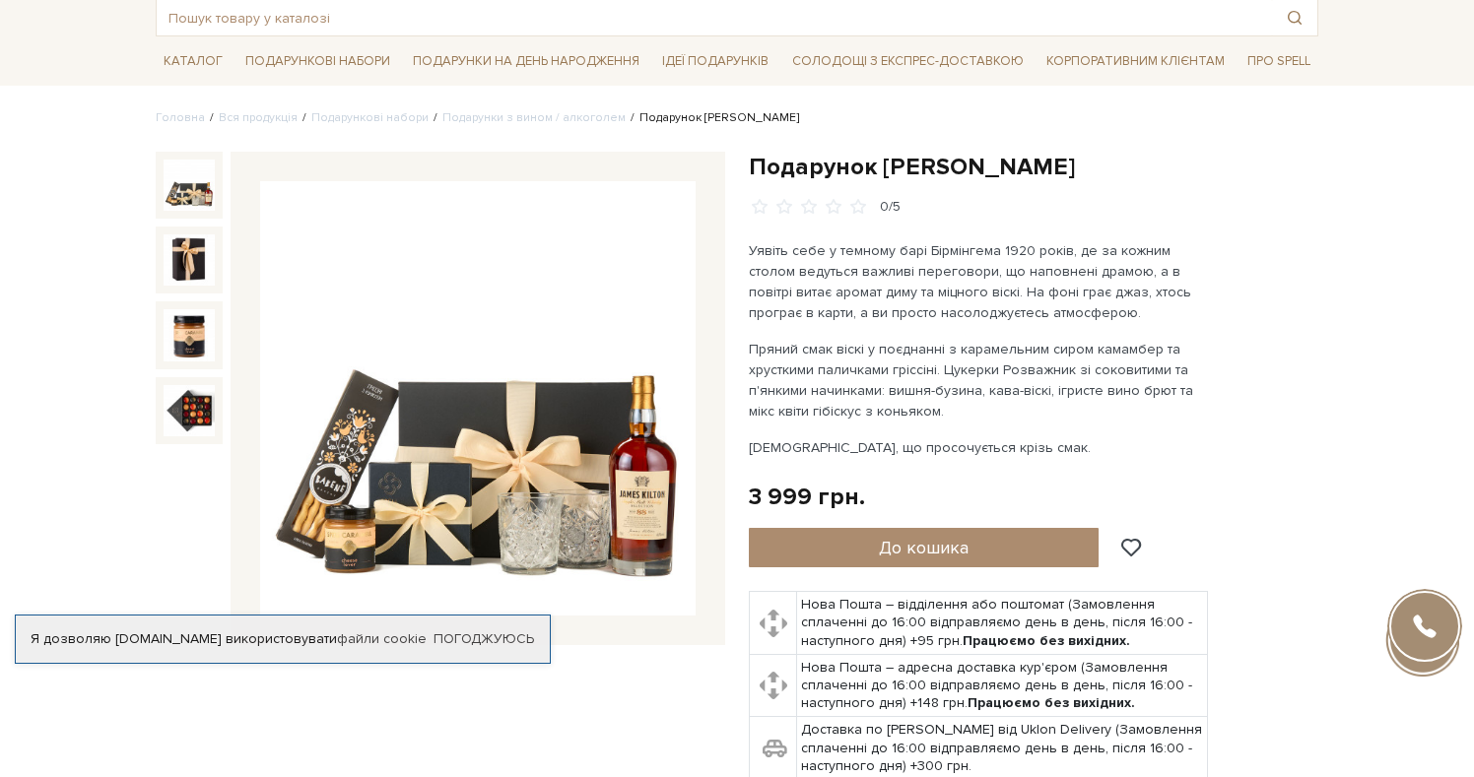
scroll to position [138, 0]
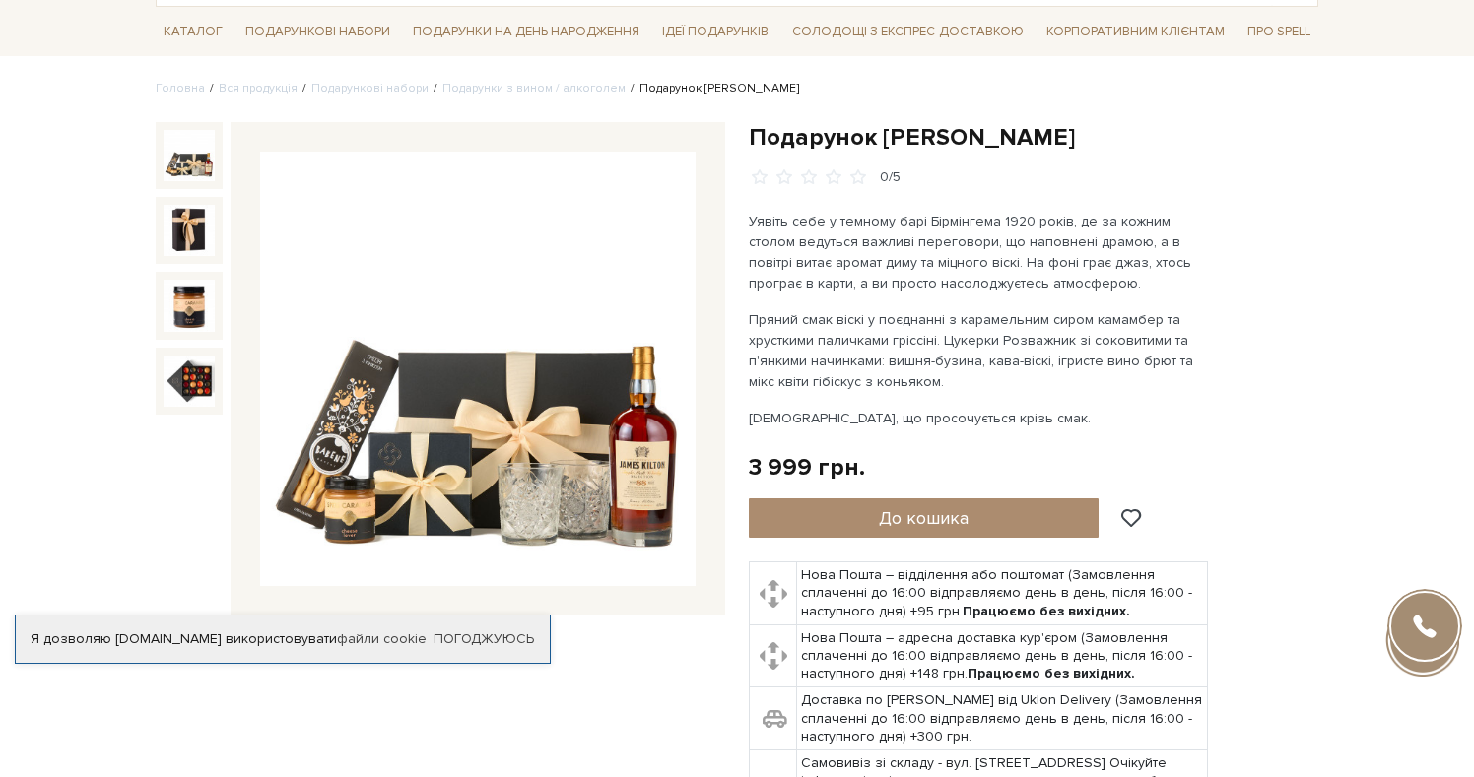
click at [581, 470] on img at bounding box center [477, 369] width 435 height 435
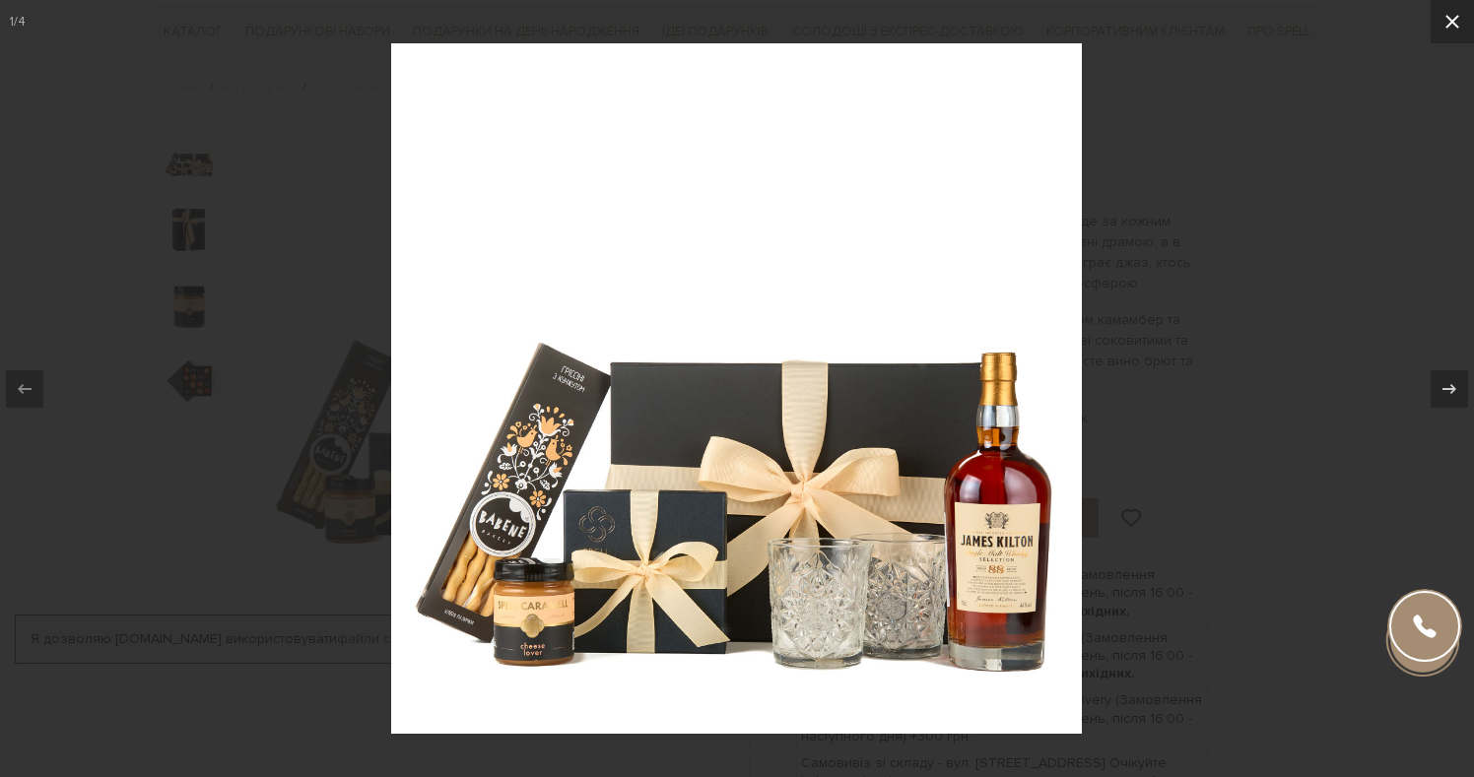
click at [1447, 24] on icon at bounding box center [1452, 22] width 24 height 24
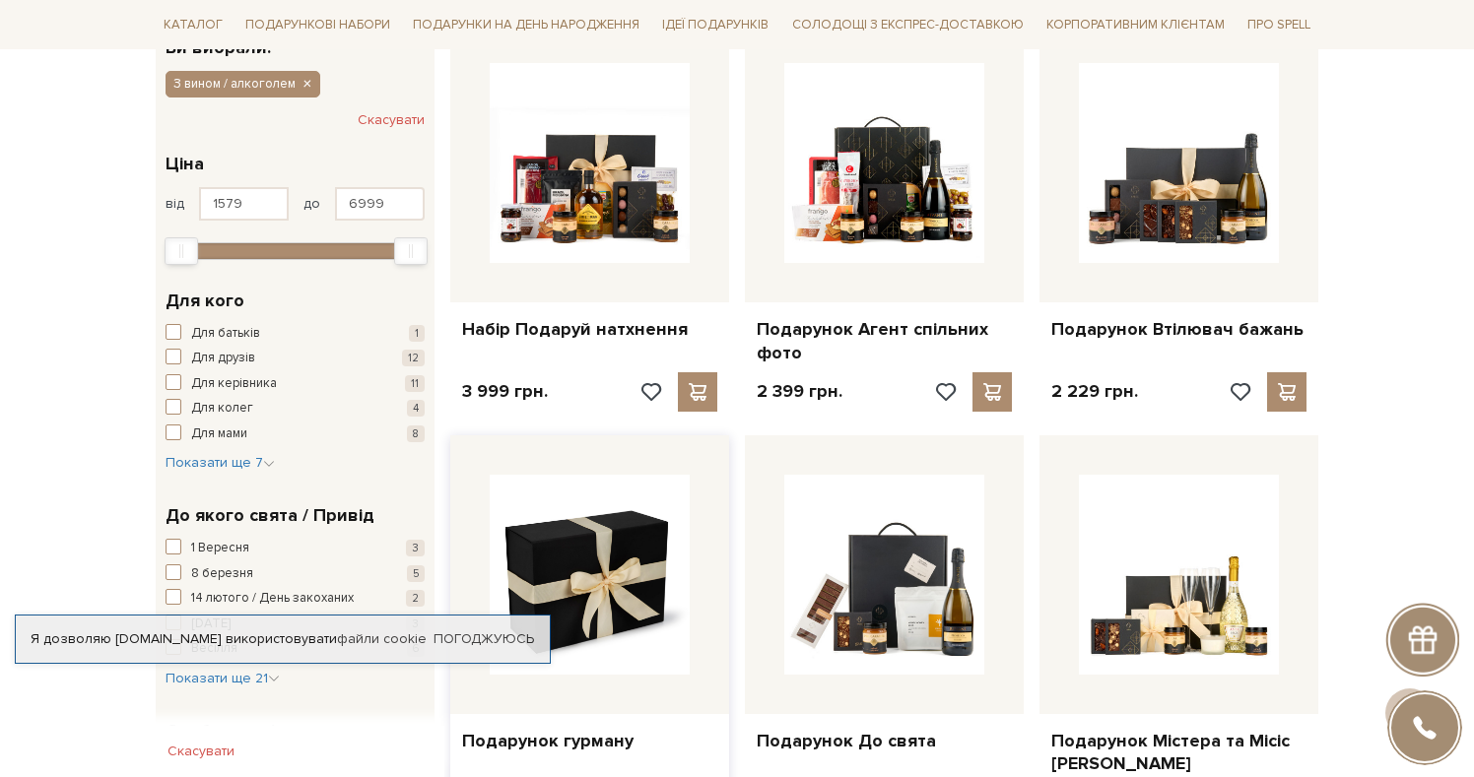
scroll to position [362, 0]
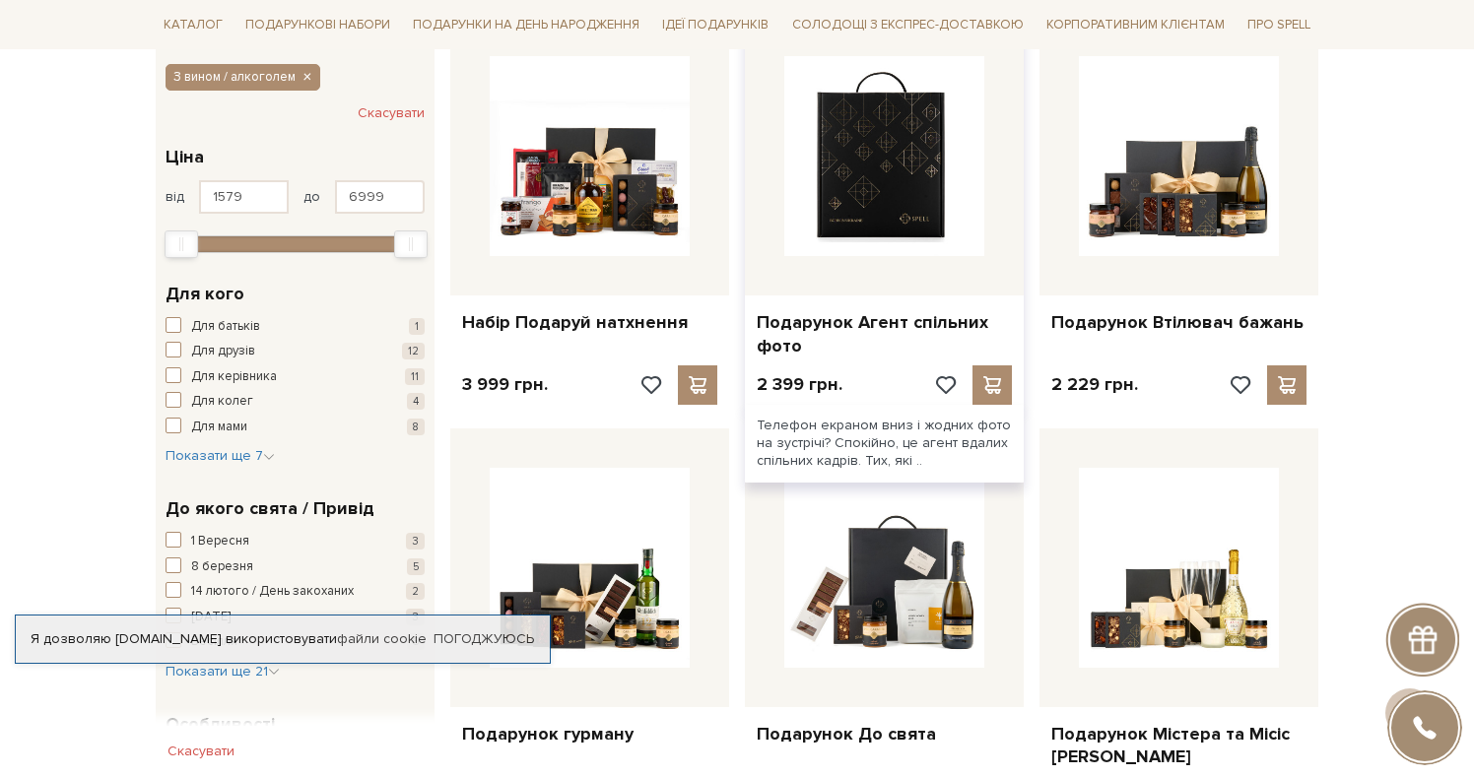
click at [899, 192] on img at bounding box center [884, 156] width 200 height 200
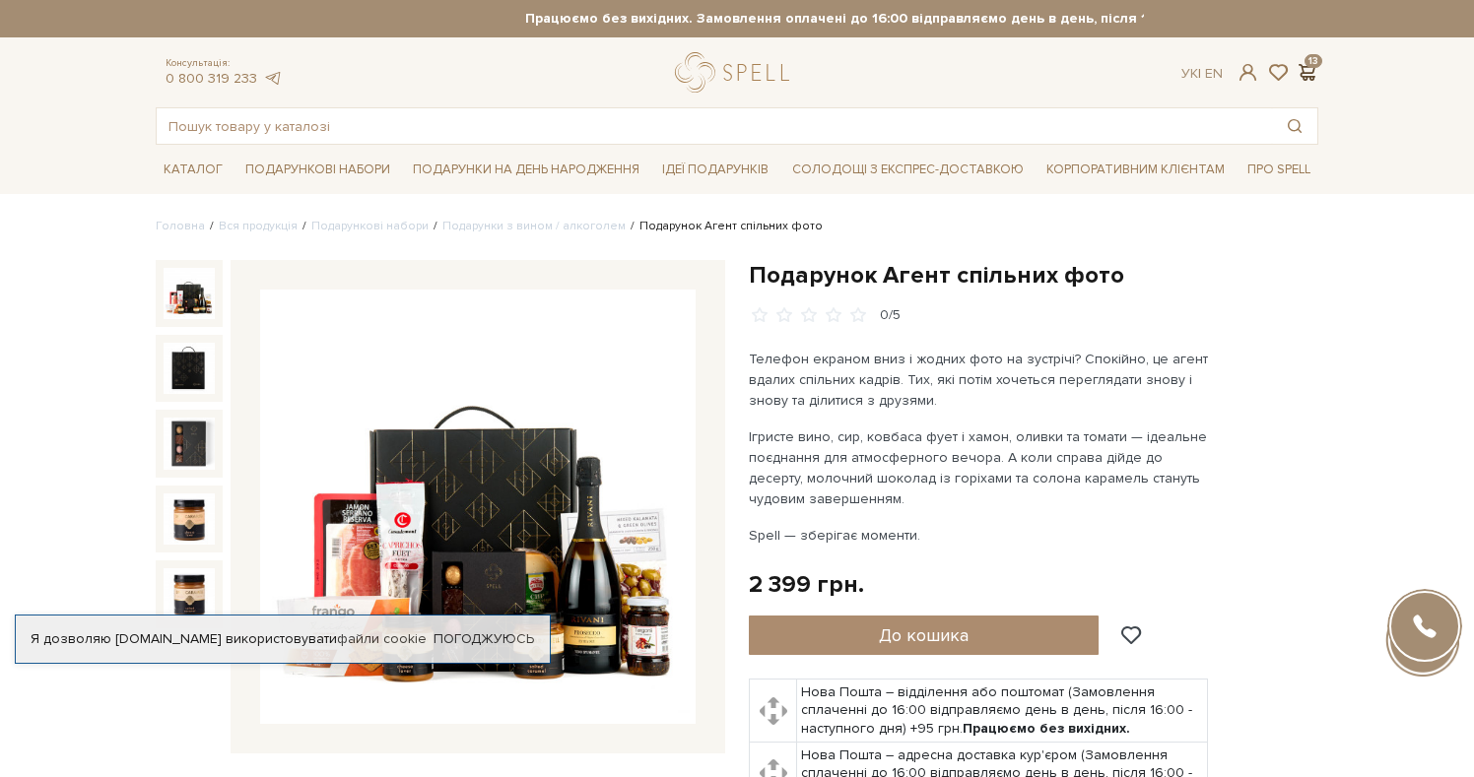
click at [1312, 62] on span at bounding box center [1307, 72] width 24 height 21
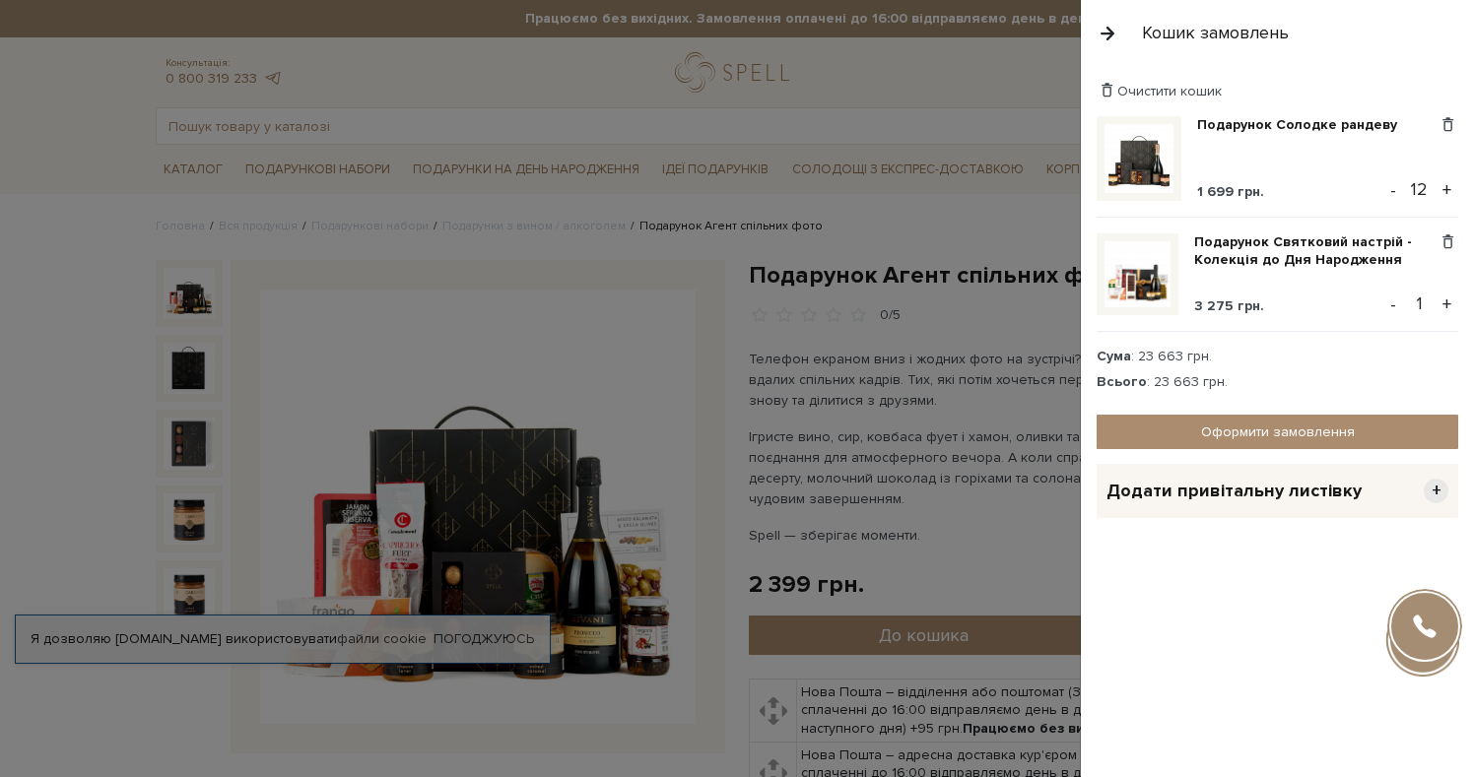
click at [1127, 165] on img at bounding box center [1138, 158] width 69 height 69
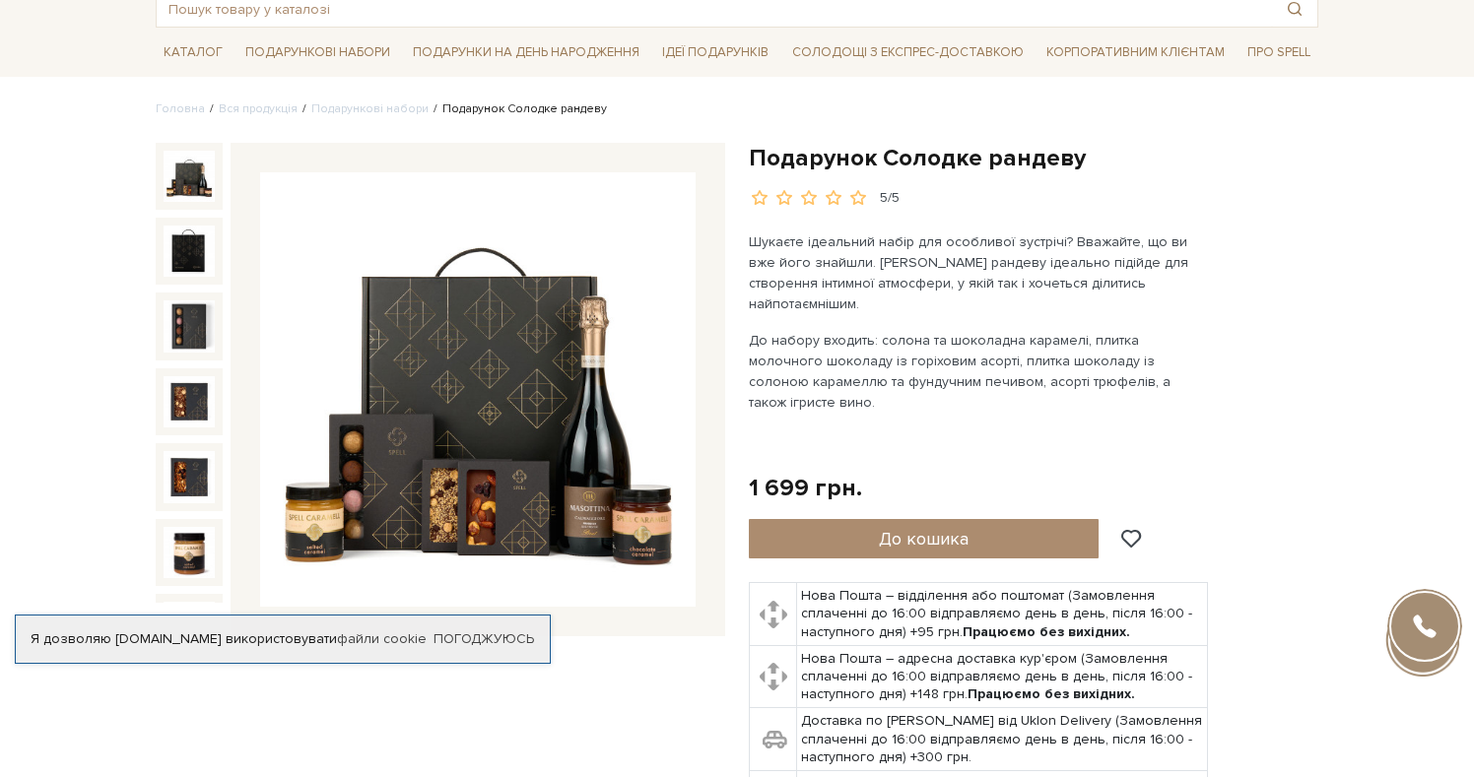
scroll to position [133, 0]
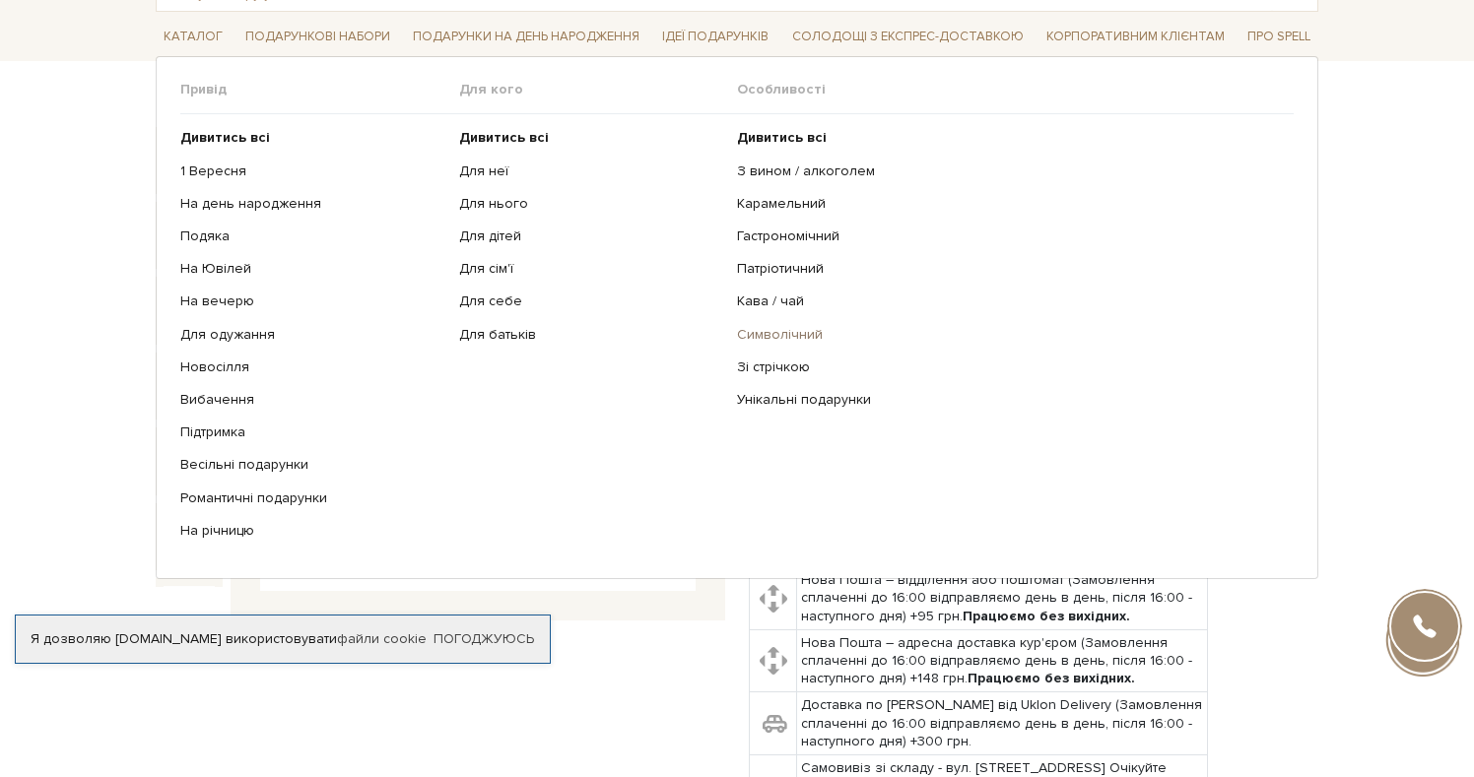
click at [780, 334] on link "Символічний" at bounding box center [1008, 335] width 542 height 18
